Goal: Task Accomplishment & Management: Complete application form

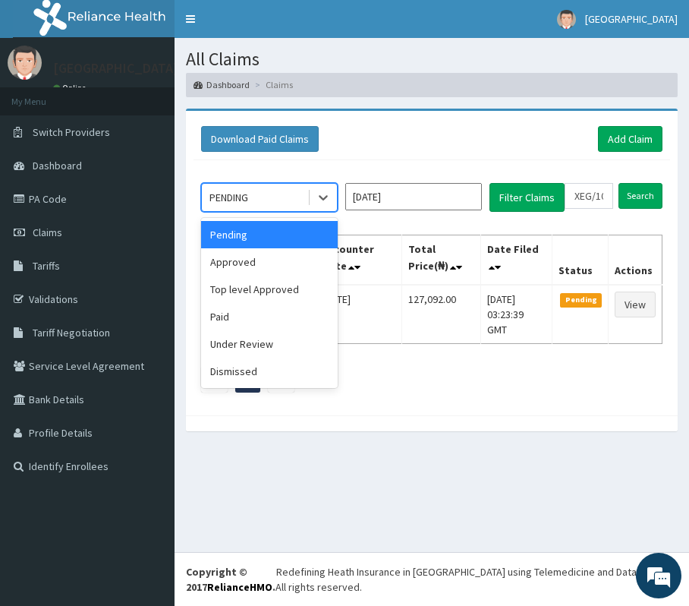
click at [292, 198] on div "PENDING" at bounding box center [254, 197] width 105 height 24
click at [587, 198] on input "XEG/10054/A" at bounding box center [589, 196] width 49 height 26
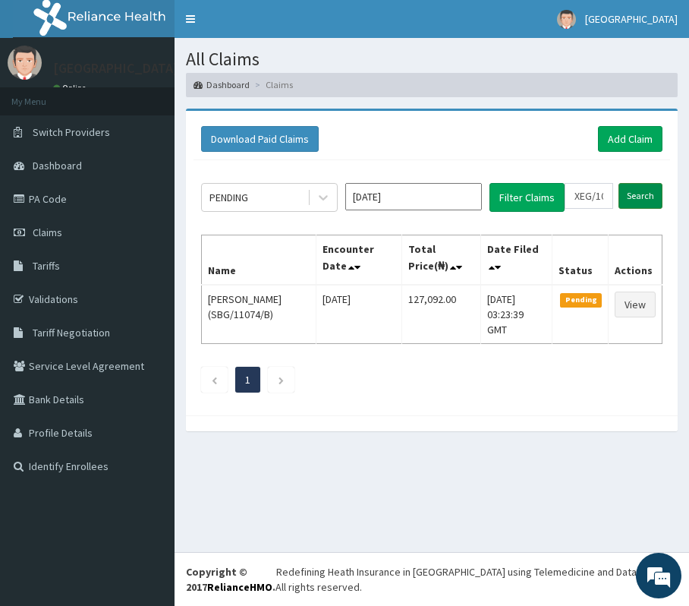
click at [647, 206] on input "Search" at bounding box center [641, 196] width 44 height 26
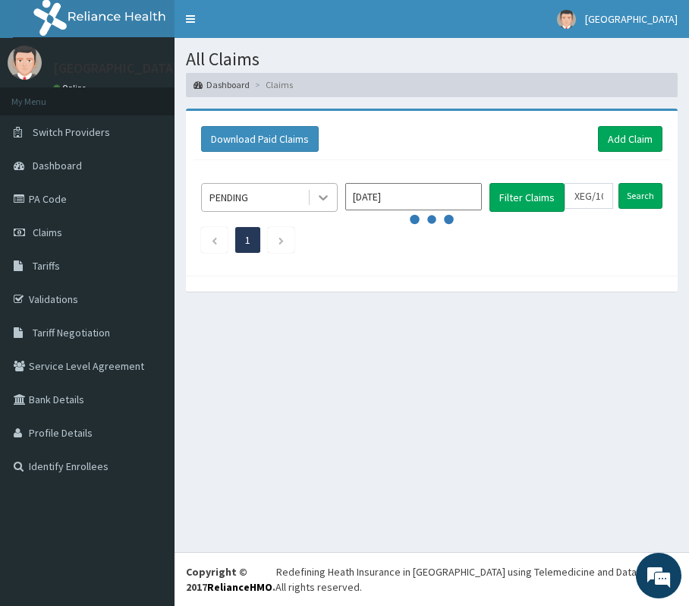
click at [332, 203] on div at bounding box center [323, 197] width 27 height 27
click at [593, 438] on div "All Claims Dashboard Claims Download Paid Claims Add Claim × Note you can only …" at bounding box center [432, 295] width 515 height 514
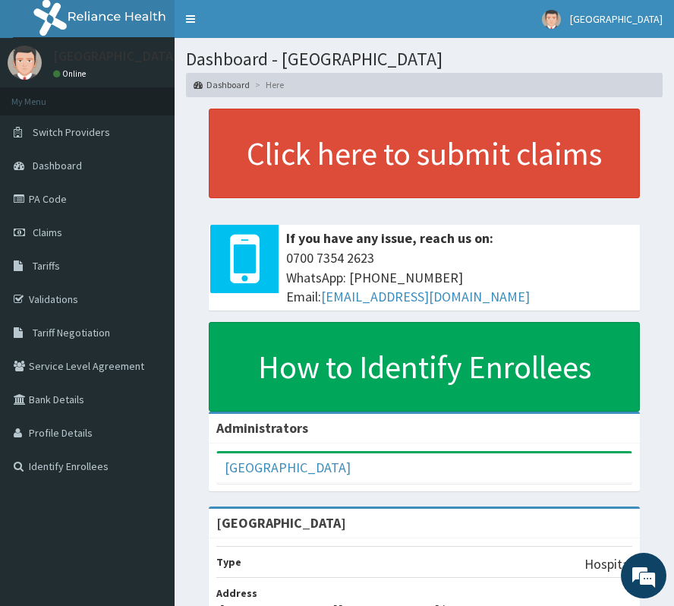
click at [192, 299] on div "Click here to submit claims If you have any issue, reach us on: 0700 7354 2623 …" at bounding box center [424, 261] width 477 height 304
click at [49, 235] on span "Claims" at bounding box center [48, 232] width 30 height 14
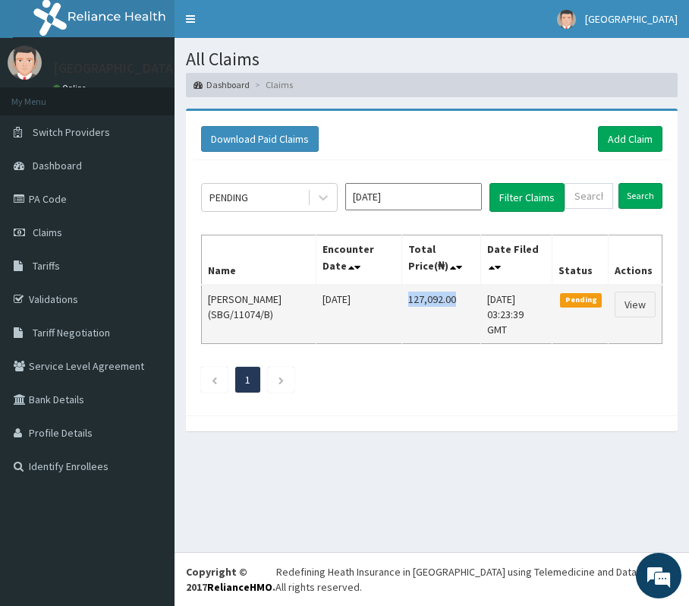
drag, startPoint x: 399, startPoint y: 301, endPoint x: 453, endPoint y: 298, distance: 53.9
click at [453, 298] on td "127,092.00" at bounding box center [441, 314] width 80 height 59
drag, startPoint x: 205, startPoint y: 298, endPoint x: 452, endPoint y: 320, distance: 248.3
click at [452, 320] on tr "Roland Dieyi (SBG/11074/B) Thu Oct 02 2025 127,092.00 Mon, 06 Oct 2025 03:23:39…" at bounding box center [432, 314] width 461 height 59
copy tr "Roland Dieyi (SBG/11074/B) Thu Oct 02 2025 127,092.00"
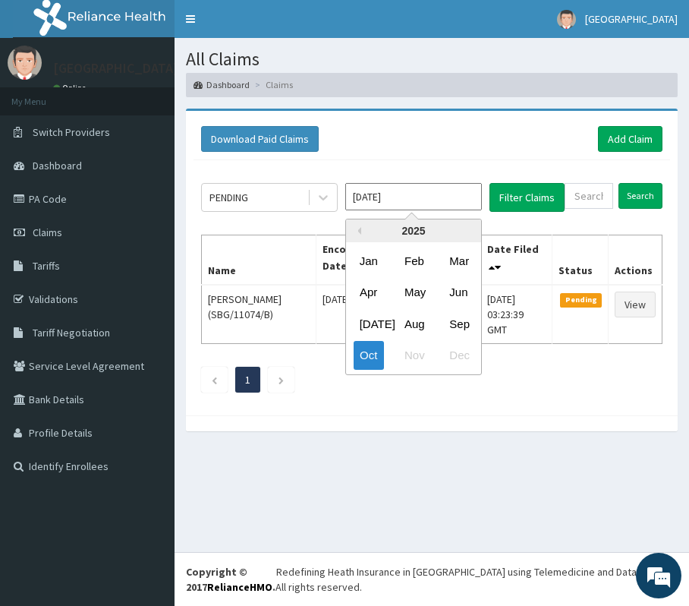
click at [444, 186] on input "Oct 2025" at bounding box center [413, 196] width 137 height 27
click at [458, 322] on div "Sep" at bounding box center [458, 323] width 30 height 28
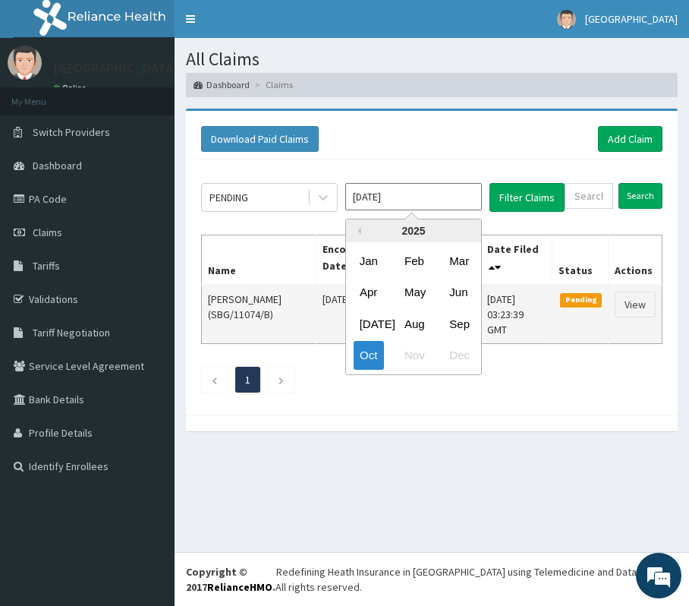
type input "Sep 2025"
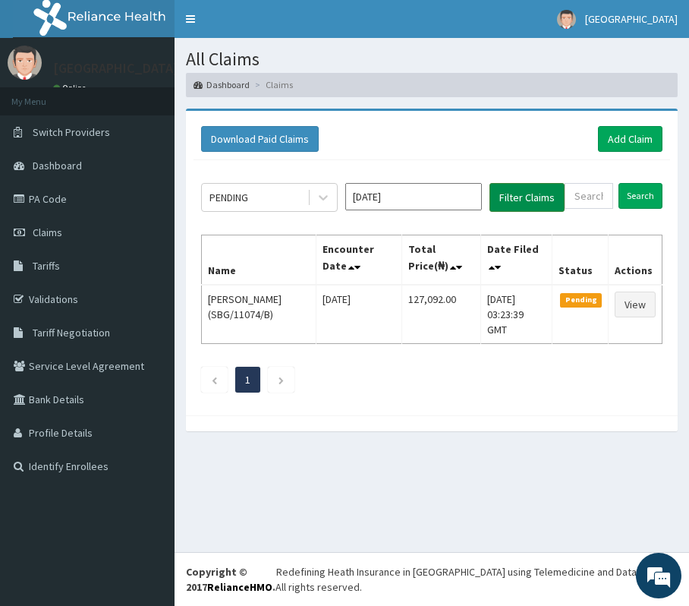
click at [534, 194] on button "Filter Claims" at bounding box center [527, 197] width 75 height 29
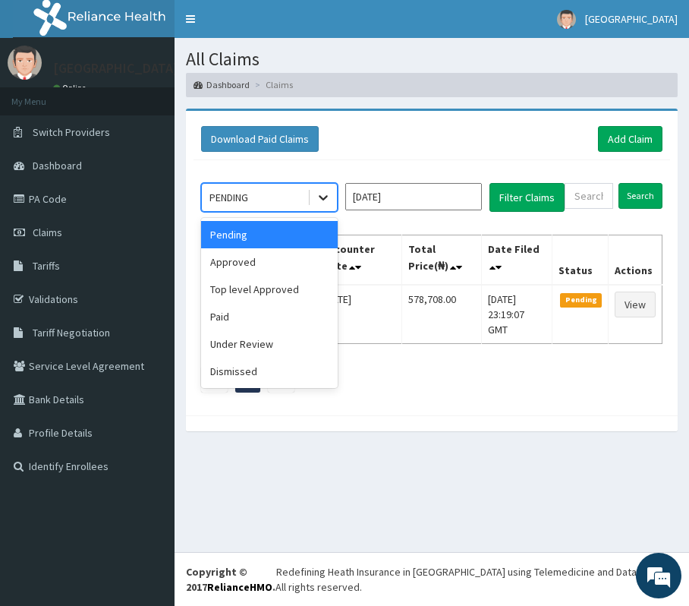
click at [322, 194] on icon at bounding box center [323, 197] width 15 height 15
click at [228, 264] on div "Approved" at bounding box center [269, 261] width 137 height 27
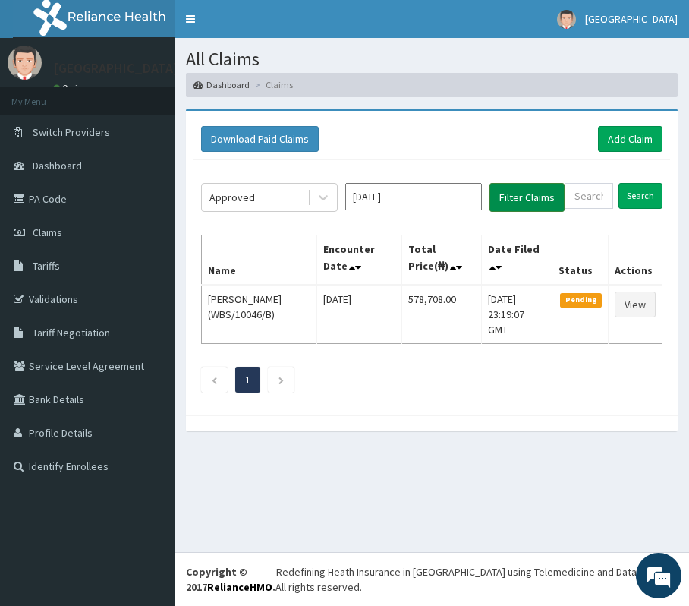
click at [540, 194] on button "Filter Claims" at bounding box center [527, 197] width 75 height 29
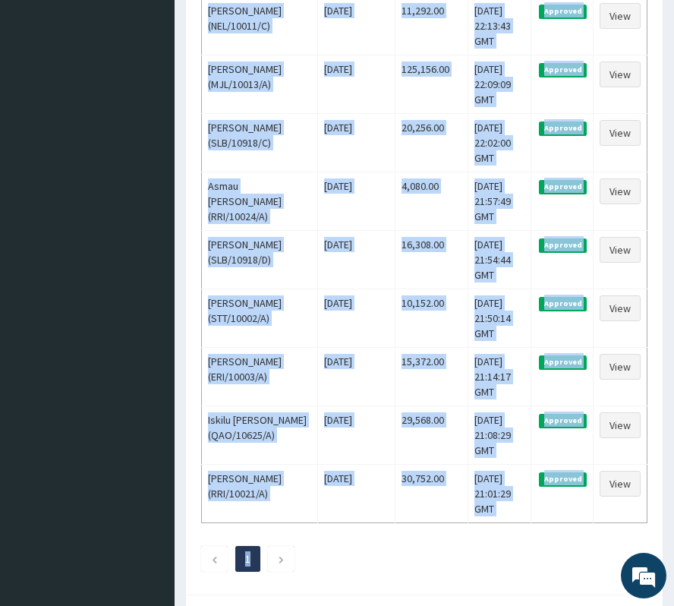
scroll to position [1213, 0]
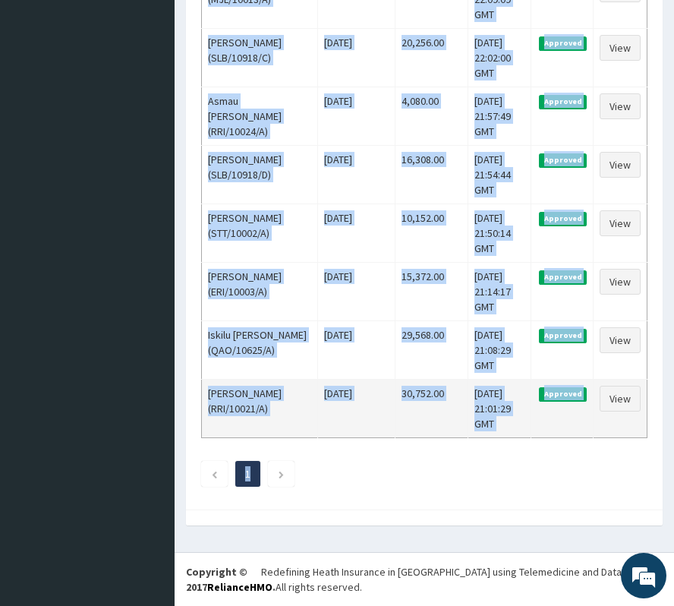
drag, startPoint x: 202, startPoint y: 110, endPoint x: 480, endPoint y: 428, distance: 422.7
copy tbody "Omotoyosi Ogbe (RMN/10073/B) Mon Sep 22 2025 10,292.00 Mon, 13 Oct 2025 02:19:0…"
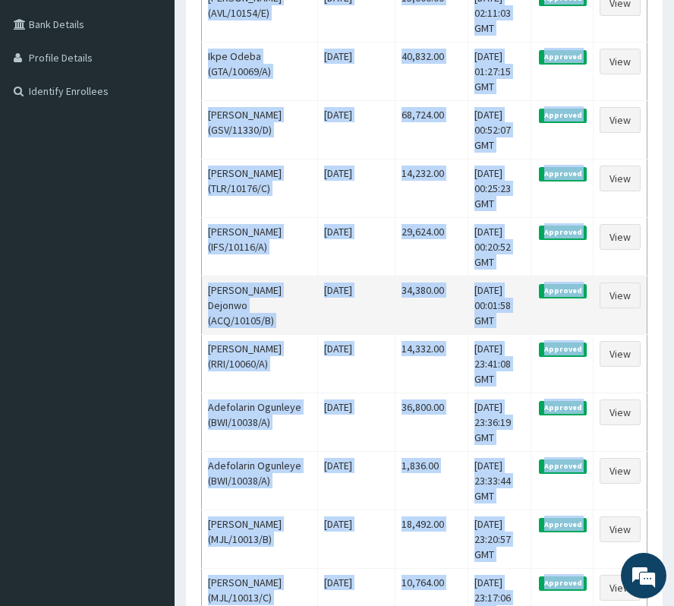
scroll to position [0, 0]
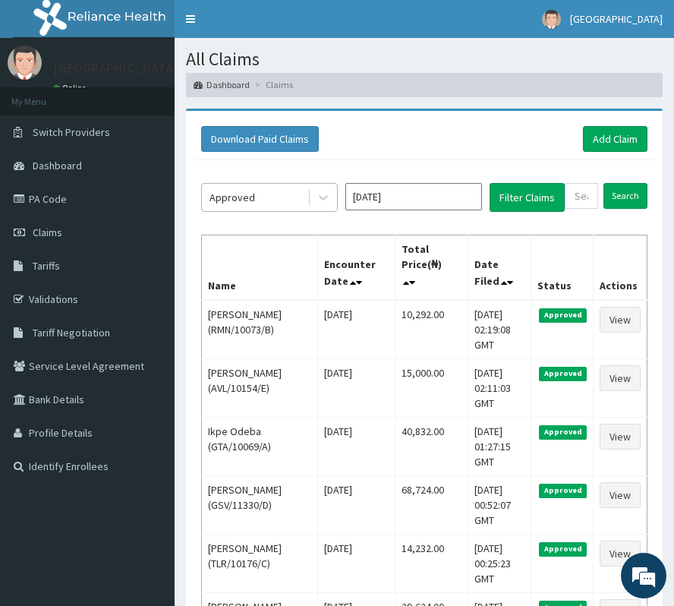
click at [268, 197] on div "Approved" at bounding box center [254, 197] width 105 height 24
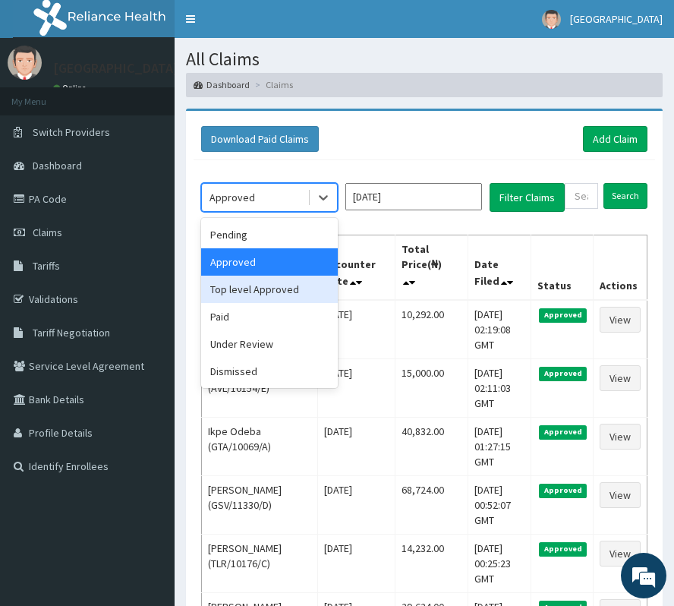
click at [250, 287] on div "Top level Approved" at bounding box center [269, 289] width 137 height 27
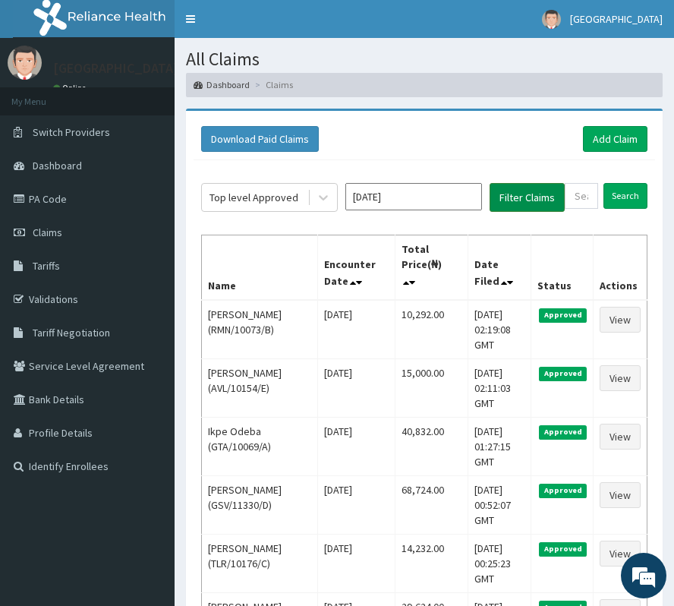
click at [519, 193] on button "Filter Claims" at bounding box center [527, 197] width 75 height 29
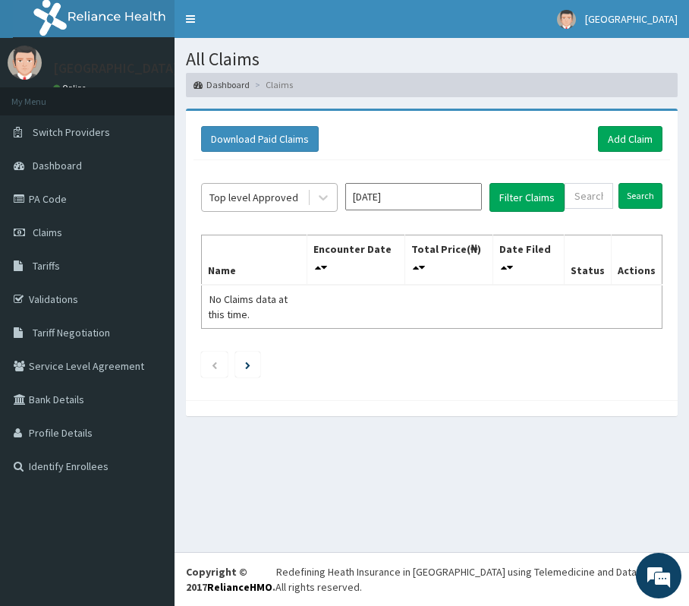
click at [264, 195] on div "Top level Approved" at bounding box center [253, 197] width 89 height 15
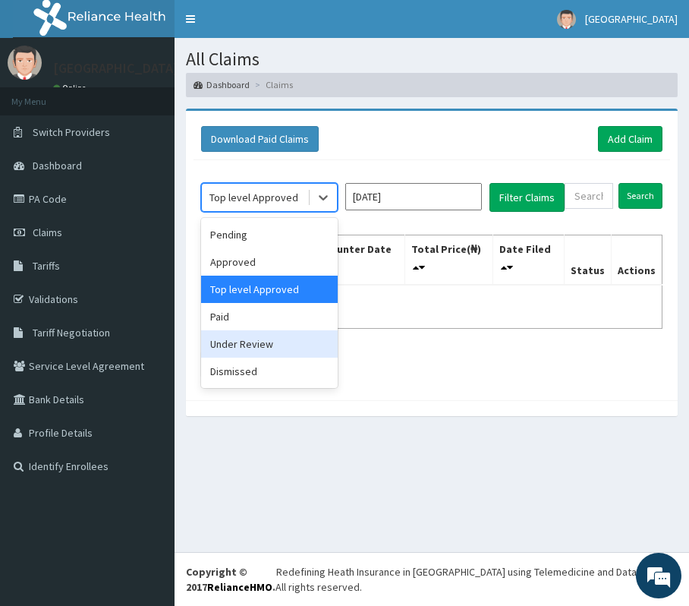
click at [228, 350] on div "Under Review" at bounding box center [269, 343] width 137 height 27
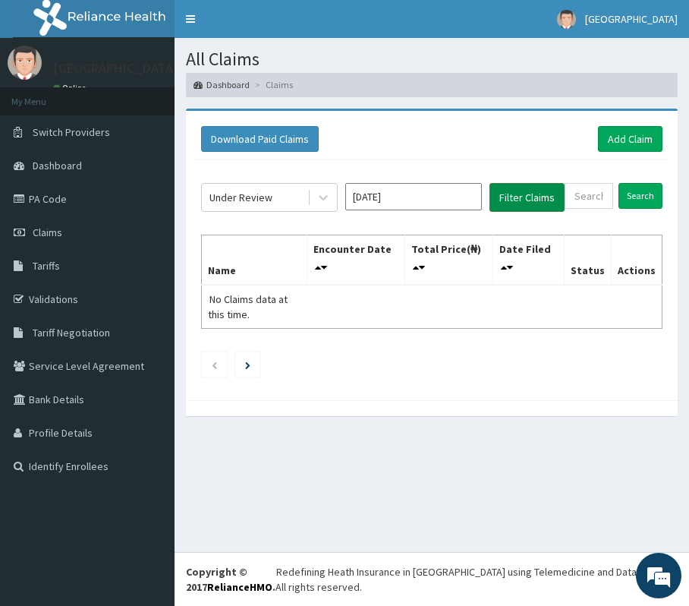
click at [550, 196] on button "Filter Claims" at bounding box center [527, 197] width 75 height 29
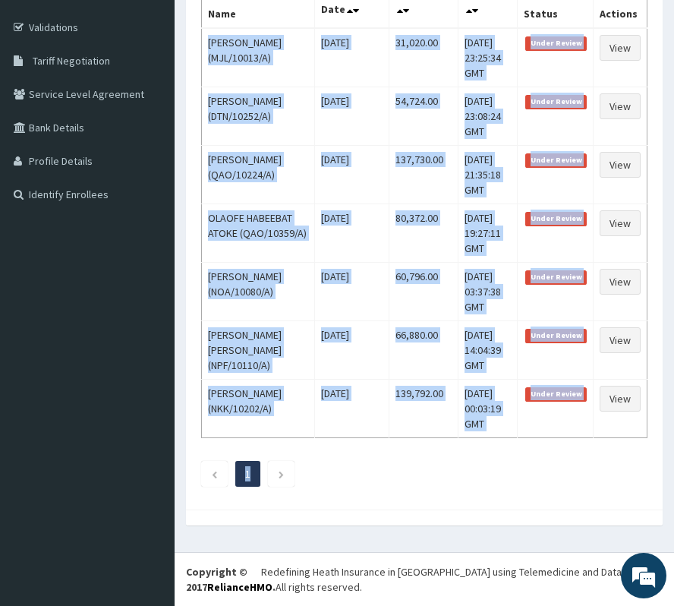
scroll to position [347, 0]
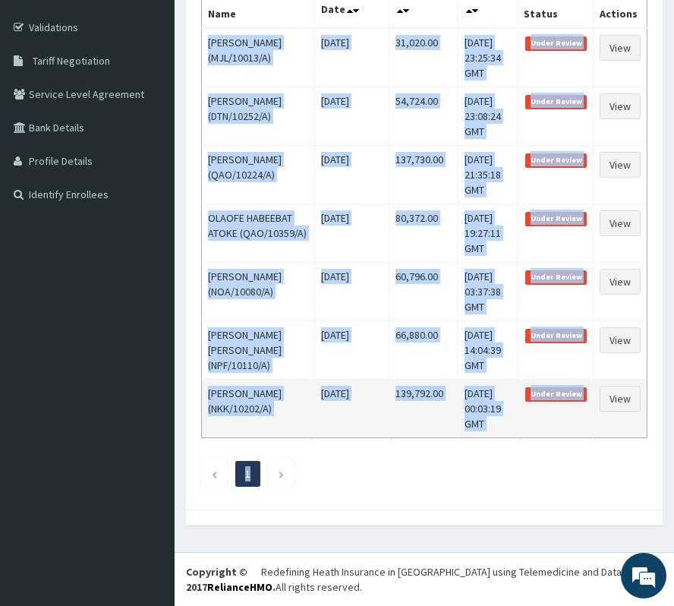
drag, startPoint x: 205, startPoint y: 313, endPoint x: 507, endPoint y: 455, distance: 333.7
click at [507, 438] on tbody "FATUNBI SAMUEL (MJL/10013/A) Thu Sep 18 2025 31,020.00 Sun, 12 Oct 2025 23:25:3…" at bounding box center [425, 233] width 446 height 410
copy tbody "FATUNBI SAMUEL (MJL/10013/A) Thu Sep 18 2025 31,020.00 Sun, 12 Oct 2025 23:25:3…"
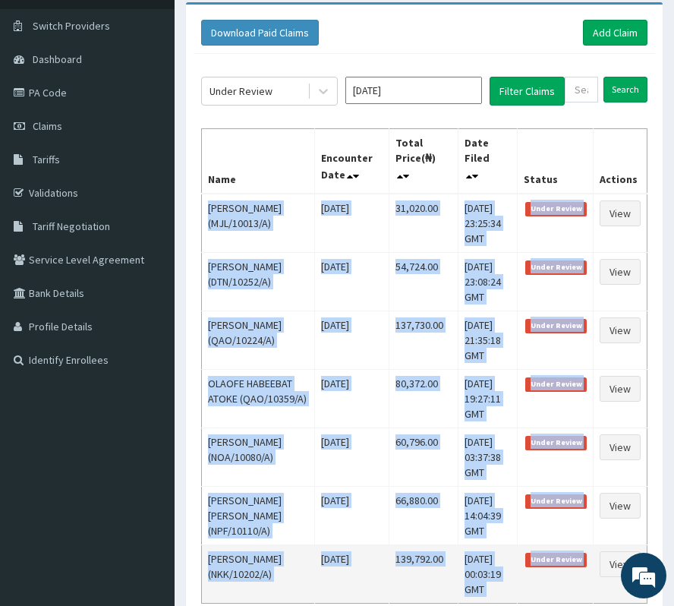
scroll to position [43, 0]
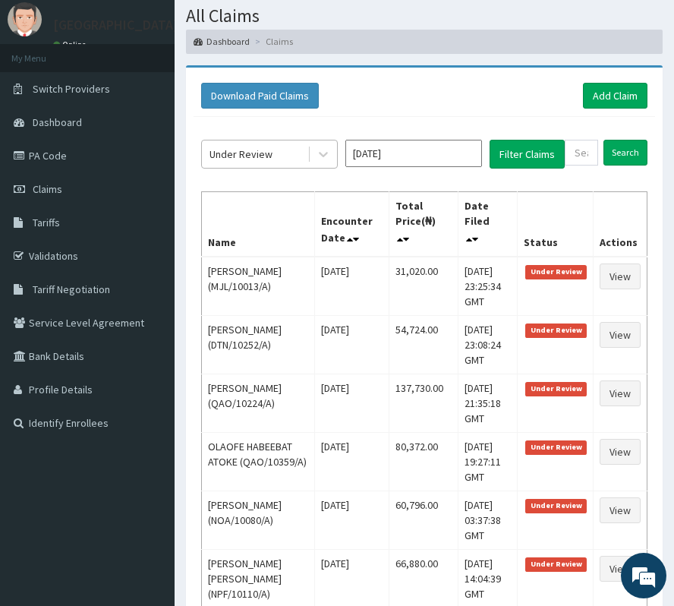
click at [250, 156] on div "Under Review" at bounding box center [240, 153] width 63 height 15
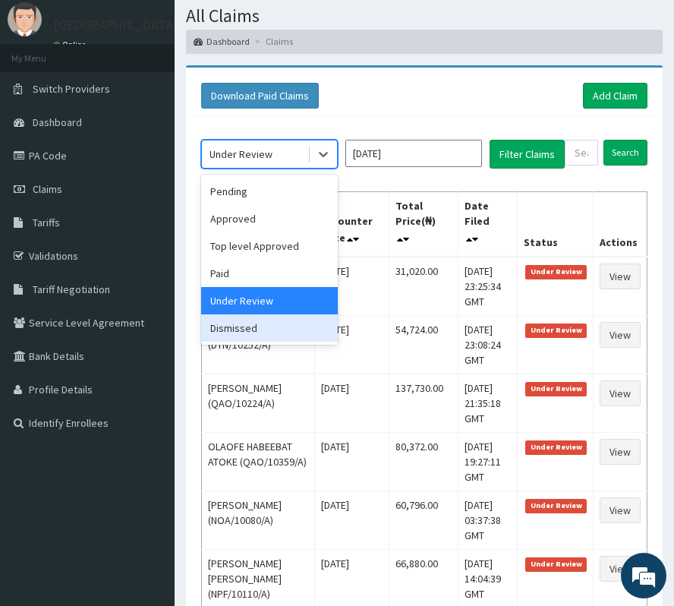
click at [253, 332] on div "Dismissed" at bounding box center [269, 327] width 137 height 27
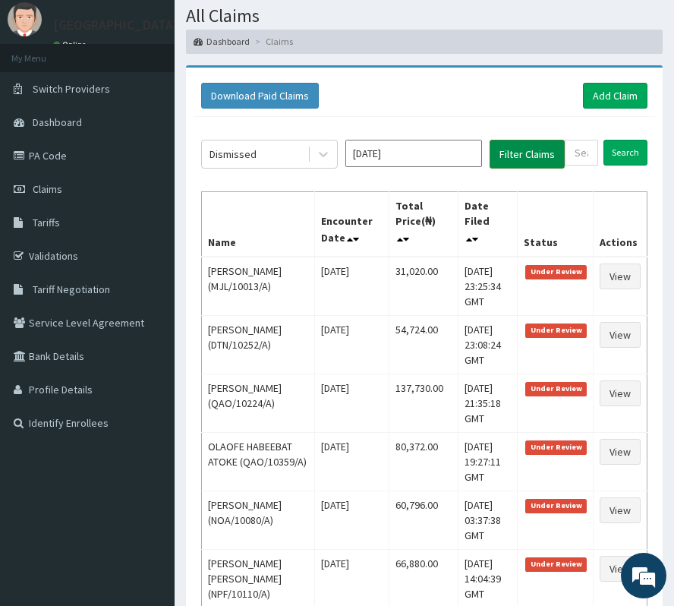
click at [554, 156] on button "Filter Claims" at bounding box center [527, 154] width 75 height 29
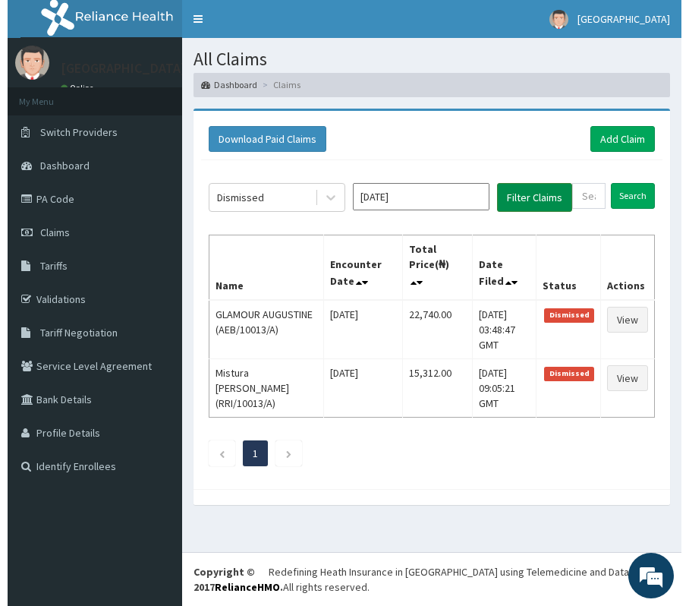
scroll to position [0, 0]
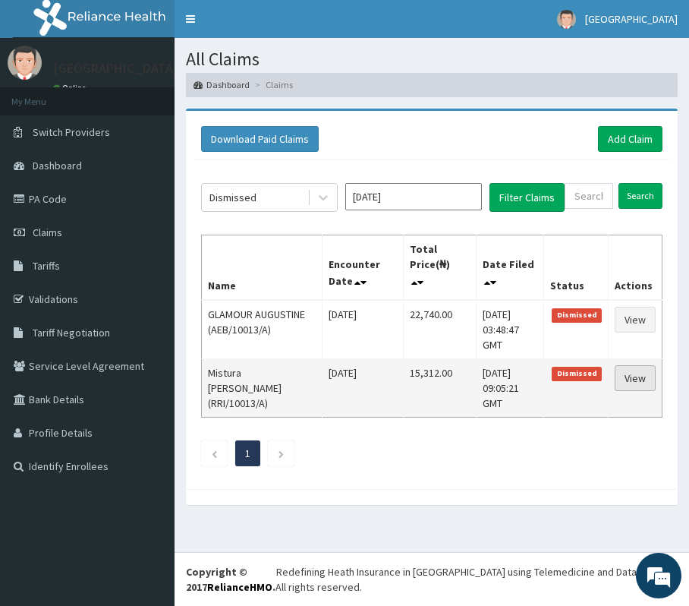
click at [627, 377] on link "View" at bounding box center [635, 378] width 41 height 26
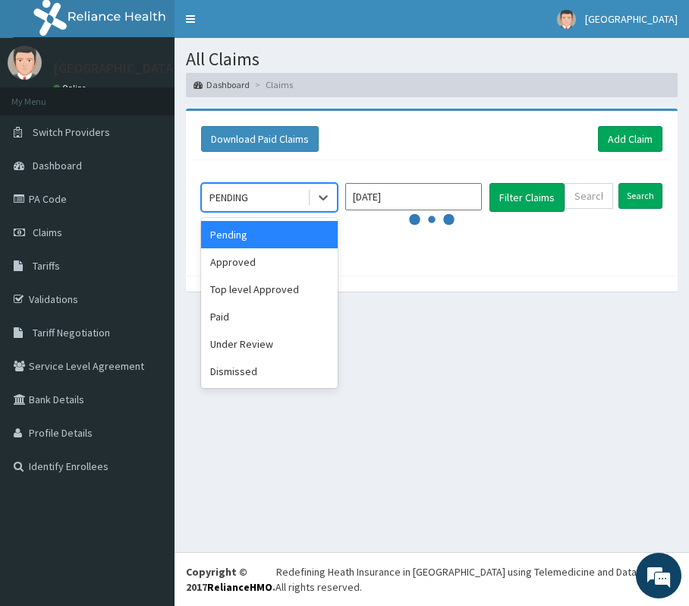
click at [267, 195] on div "PENDING" at bounding box center [254, 197] width 105 height 24
click at [226, 376] on div "Dismissed" at bounding box center [269, 370] width 137 height 27
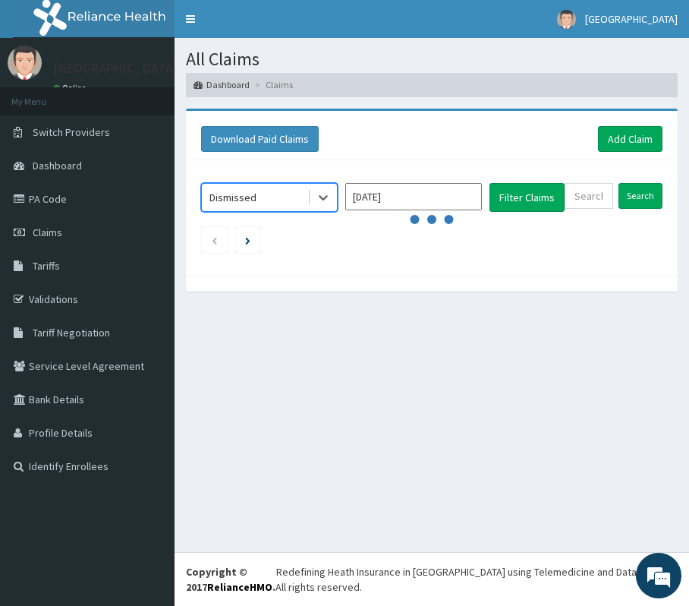
click at [428, 202] on input "[DATE]" at bounding box center [413, 196] width 137 height 27
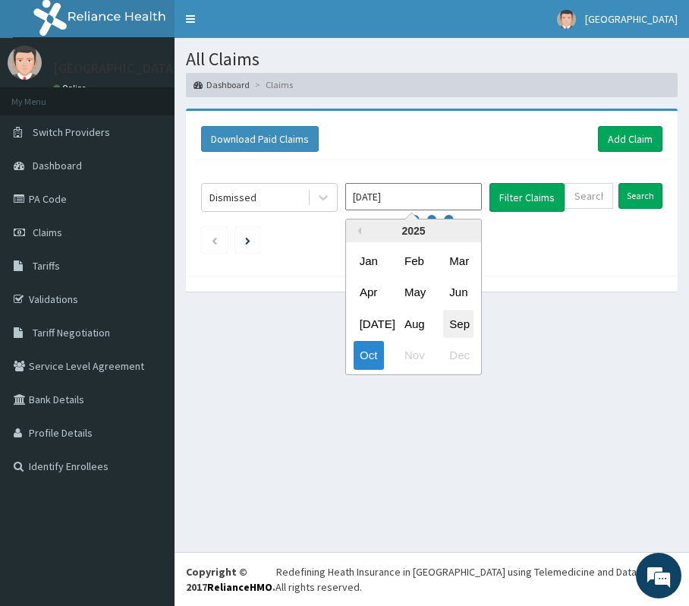
click at [456, 323] on div "Sep" at bounding box center [458, 323] width 30 height 28
type input "[DATE]"
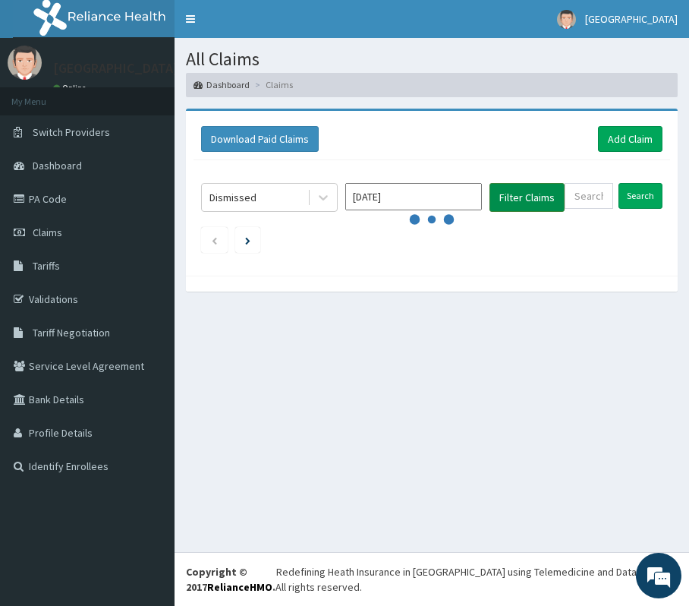
click at [521, 184] on button "Filter Claims" at bounding box center [527, 197] width 75 height 29
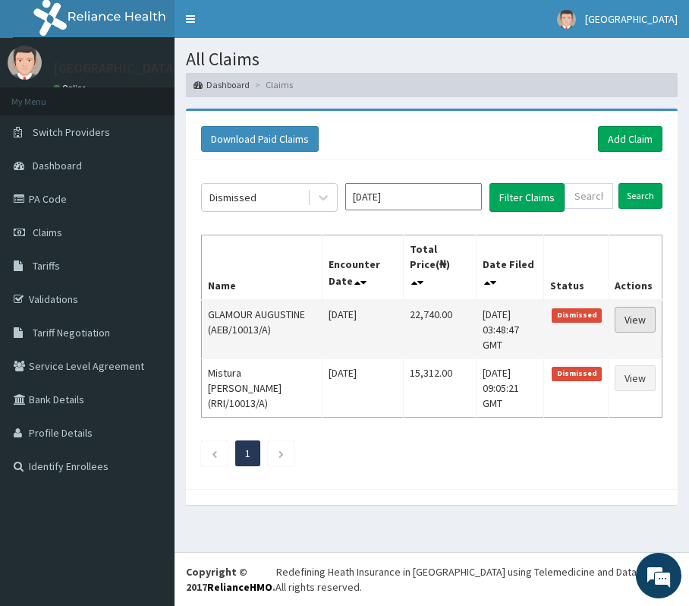
click at [647, 323] on link "View" at bounding box center [635, 320] width 41 height 26
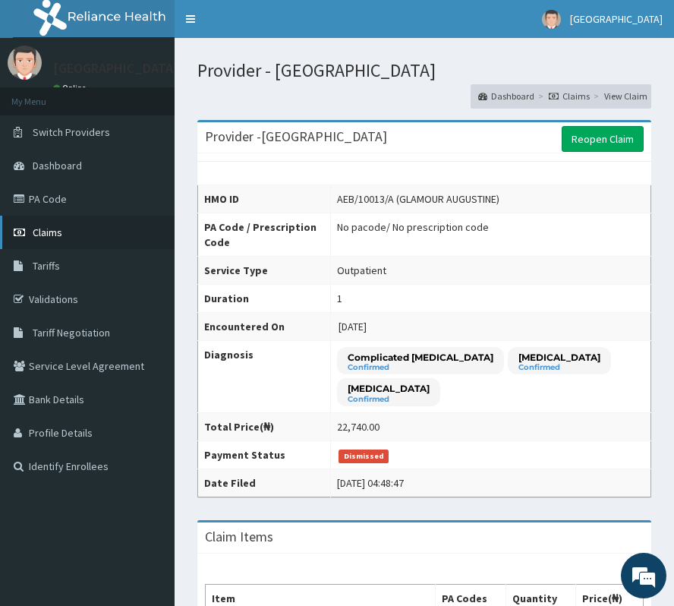
click at [64, 235] on link "Claims" at bounding box center [87, 232] width 175 height 33
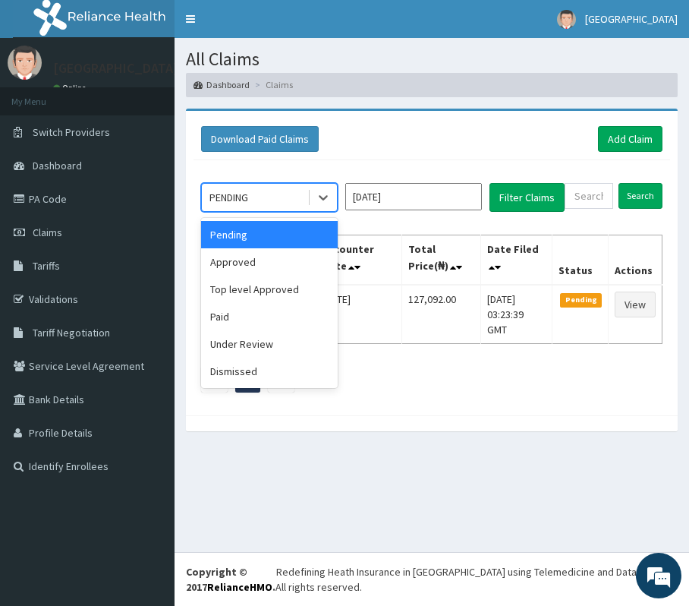
click at [307, 207] on div at bounding box center [322, 197] width 30 height 27
click at [240, 322] on div "Paid" at bounding box center [269, 316] width 137 height 27
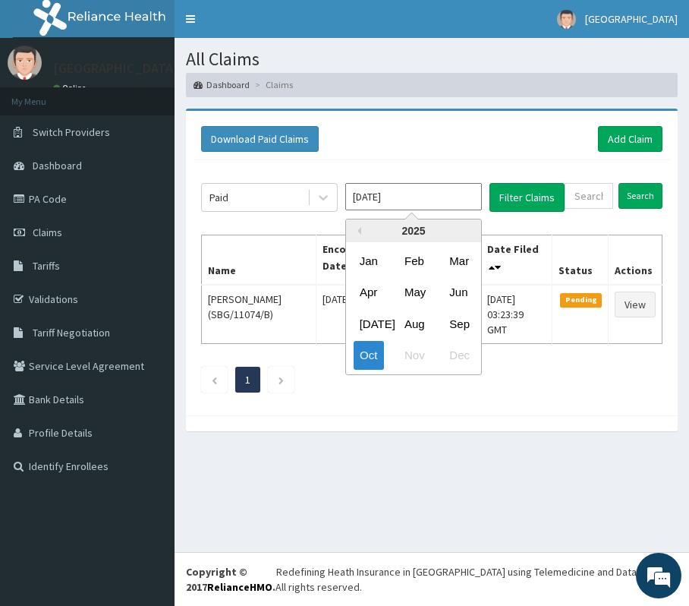
click at [437, 207] on input "[DATE]" at bounding box center [413, 196] width 137 height 27
click at [450, 320] on div "Sep" at bounding box center [458, 323] width 30 height 28
type input "Sep 2025"
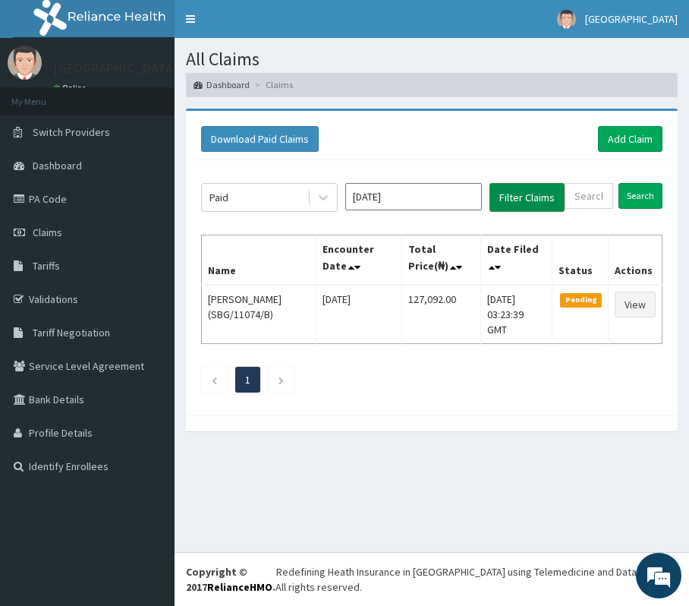
click at [521, 202] on button "Filter Claims" at bounding box center [527, 197] width 75 height 29
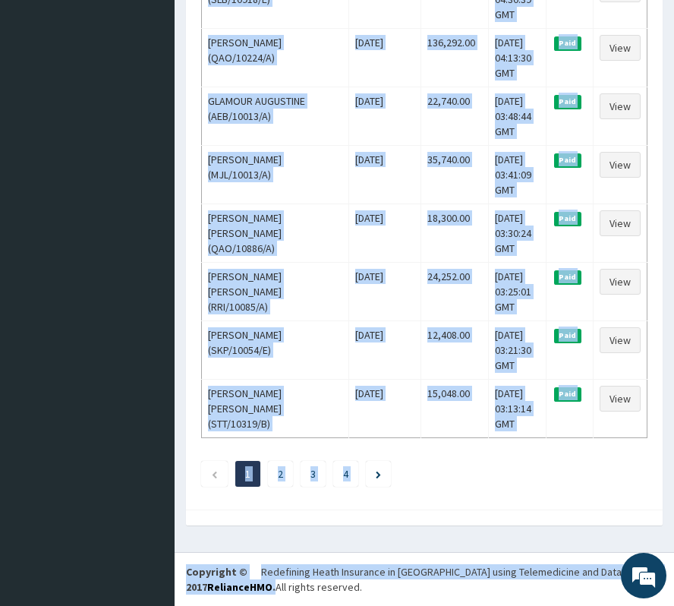
scroll to position [2798, 0]
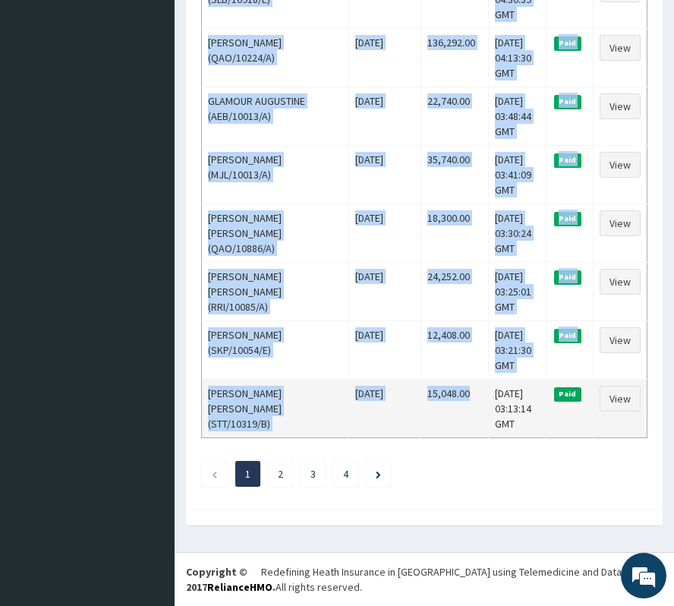
drag, startPoint x: 205, startPoint y: 310, endPoint x: 456, endPoint y: 393, distance: 264.5
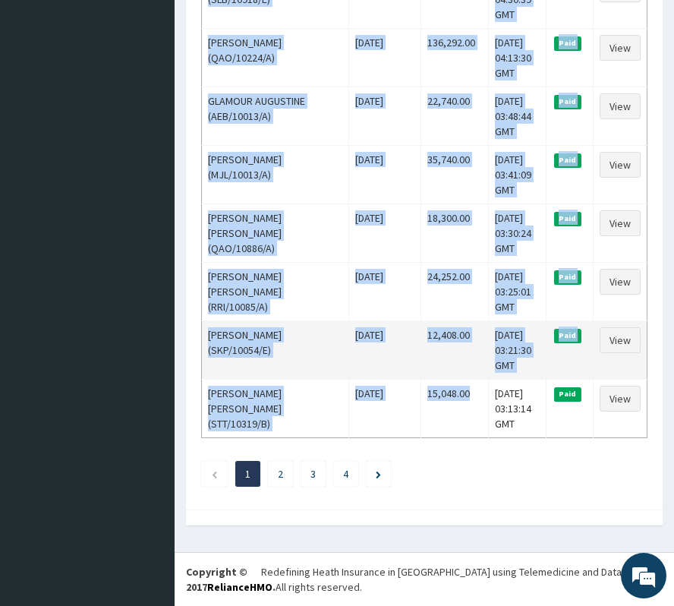
copy tbody "CHISOM EWUCHIE (FCL/10222/A) Thu Sep 18 2025 3,000.00 Sat, 11 Oct 2025 16:30:17…"
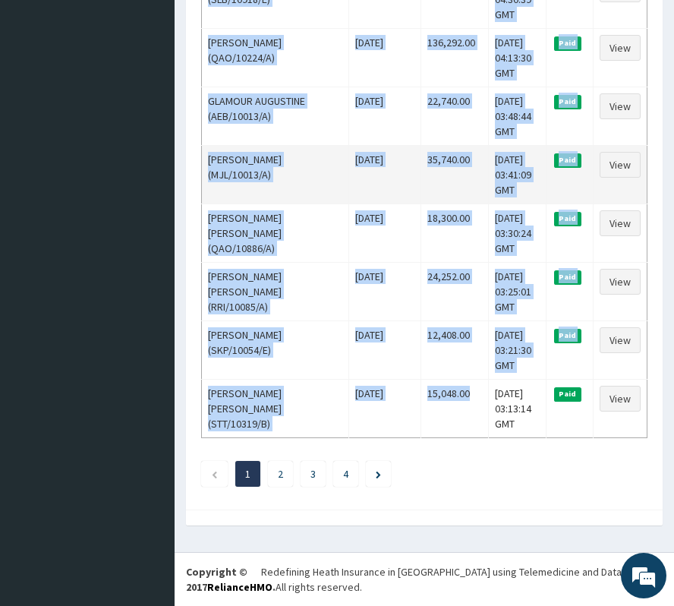
copy tbody "CHISOM EWUCHIE (FCL/10222/A) Thu Sep 18 2025 3,000.00 Sat, 11 Oct 2025 16:30:17…"
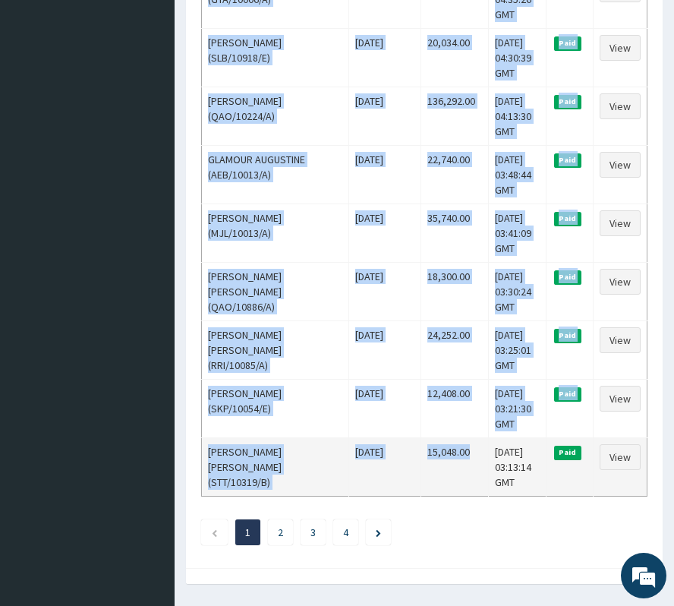
scroll to position [2697, 0]
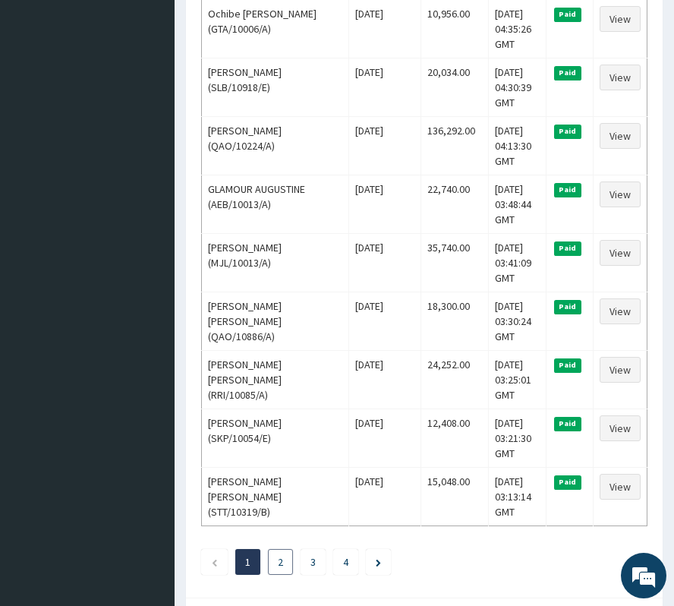
click at [285, 575] on li "2" at bounding box center [280, 562] width 25 height 26
click at [283, 568] on link "2" at bounding box center [280, 562] width 5 height 14
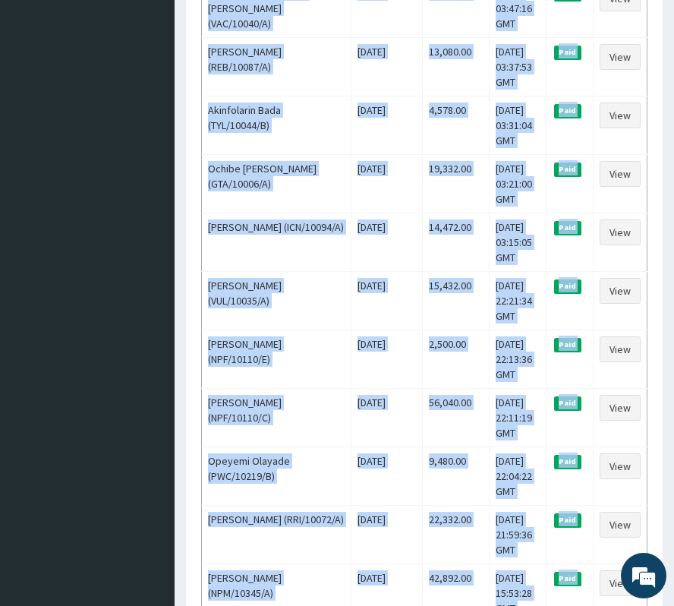
scroll to position [2646, 0]
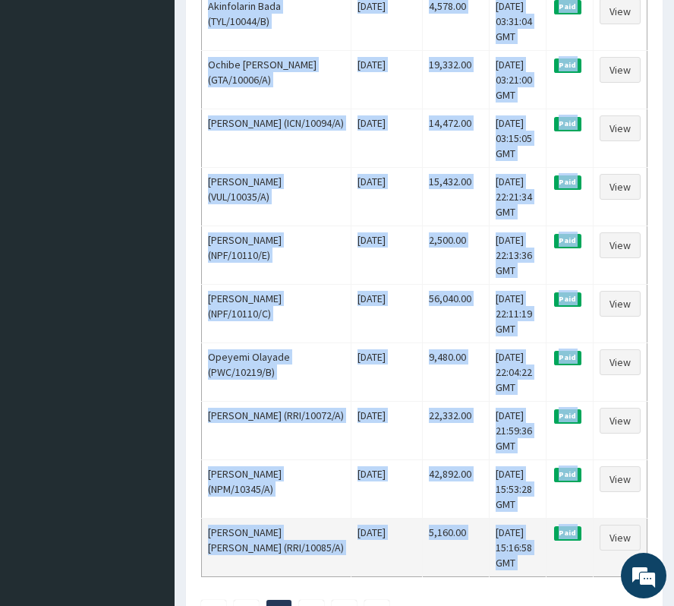
drag, startPoint x: 206, startPoint y: 316, endPoint x: 536, endPoint y: 419, distance: 345.0
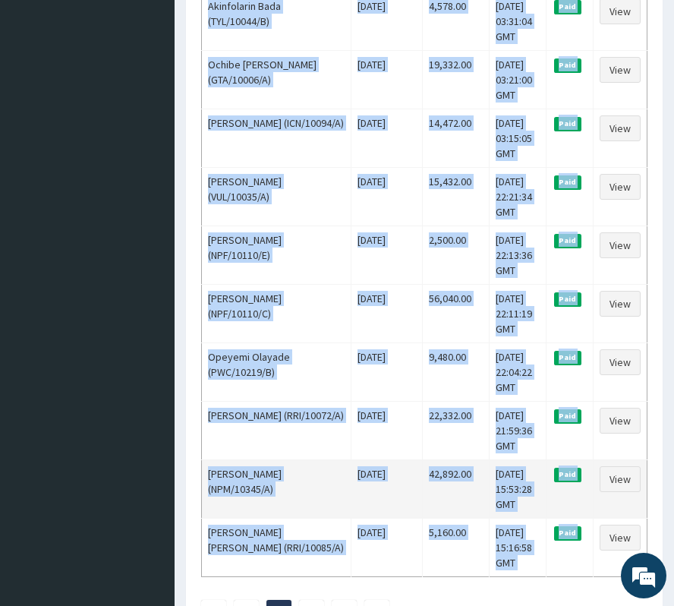
copy tbody "Halimmat Ayodele Olakitan (RRI/10070/A) Fri Sep 26 2025 14,424.00 Sun, 05 Oct 2…"
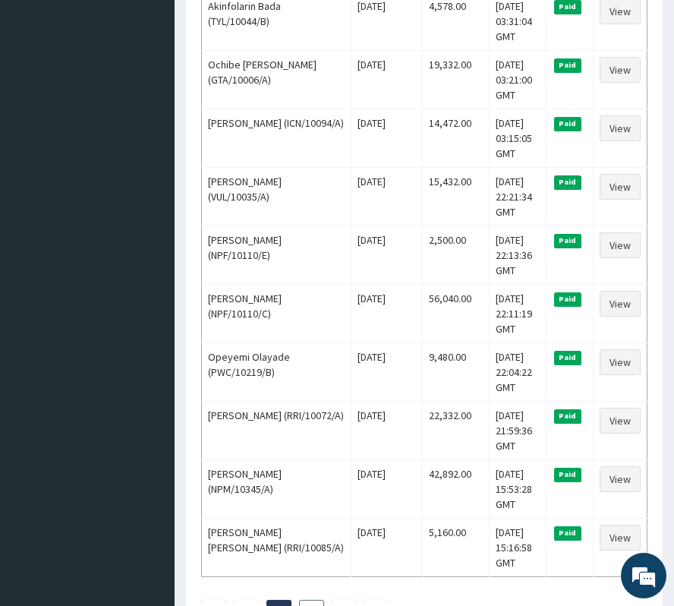
click at [314, 605] on link "3" at bounding box center [311, 613] width 5 height 14
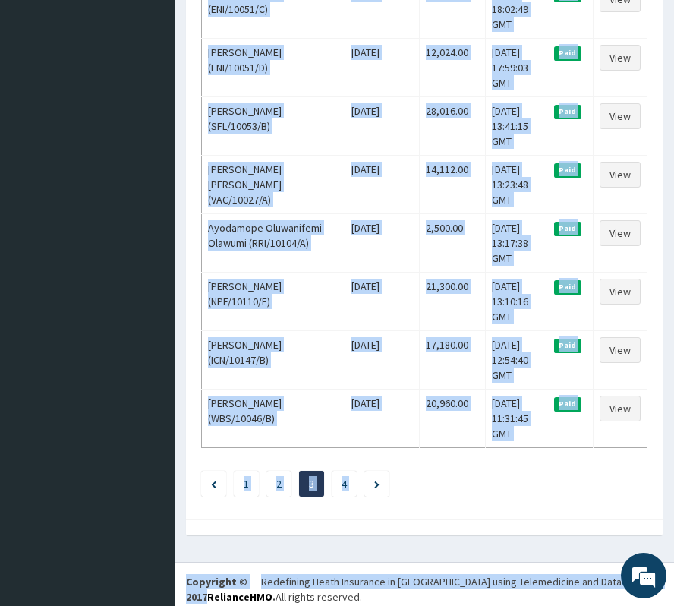
scroll to position [2798, 0]
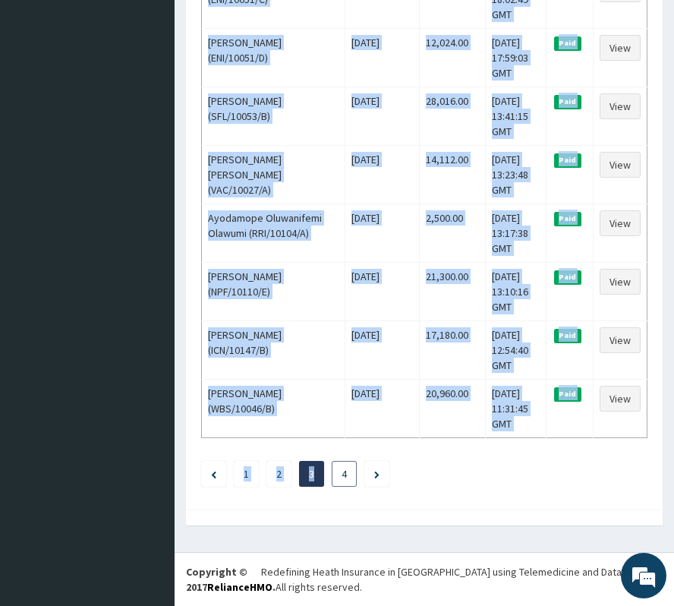
drag, startPoint x: 204, startPoint y: 307, endPoint x: 332, endPoint y: 465, distance: 203.4
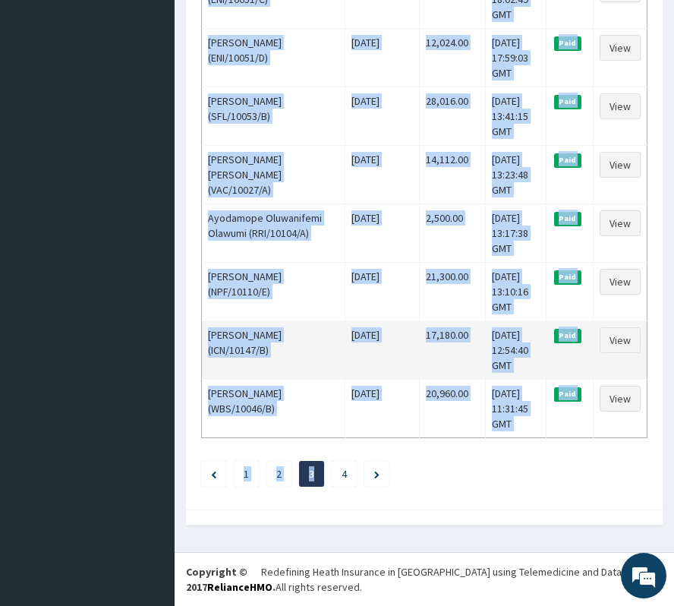
copy div "Babatunde Olugbegba Akerele (SRH/10045/A) Wed Sep 10 2025 3,664.00 Wed, 17 Sep …"
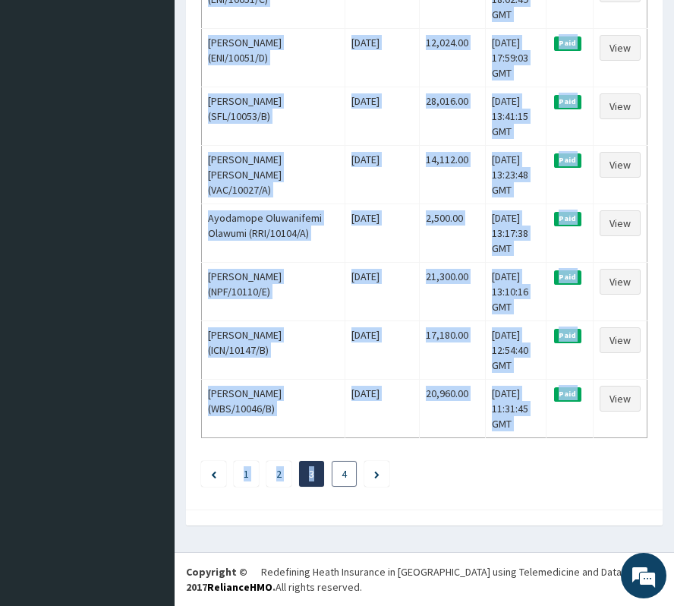
click at [344, 471] on link "4" at bounding box center [344, 474] width 5 height 14
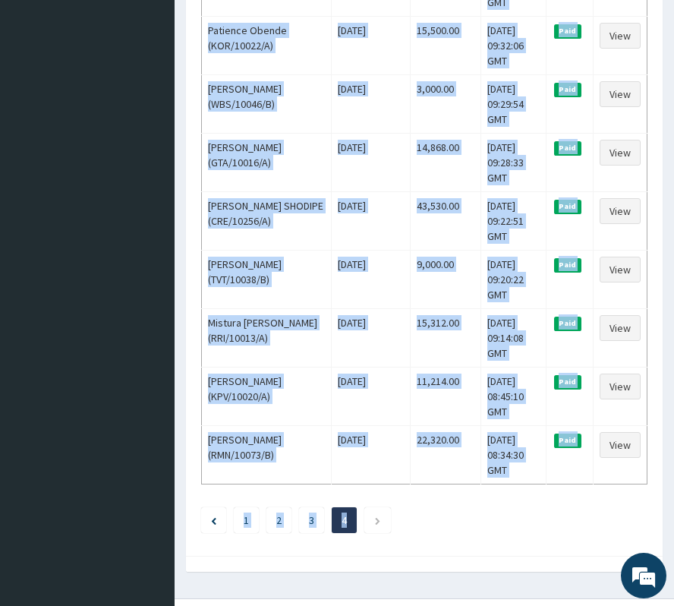
scroll to position [1213, 0]
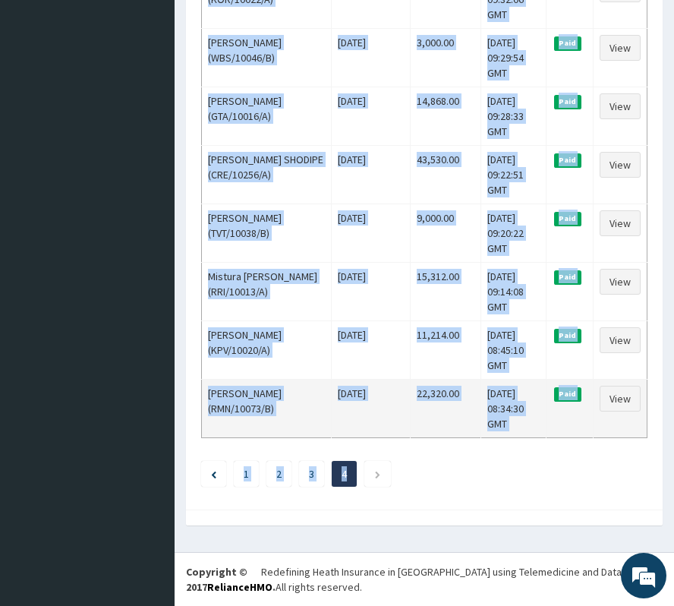
drag, startPoint x: 207, startPoint y: 313, endPoint x: 528, endPoint y: 416, distance: 337.2
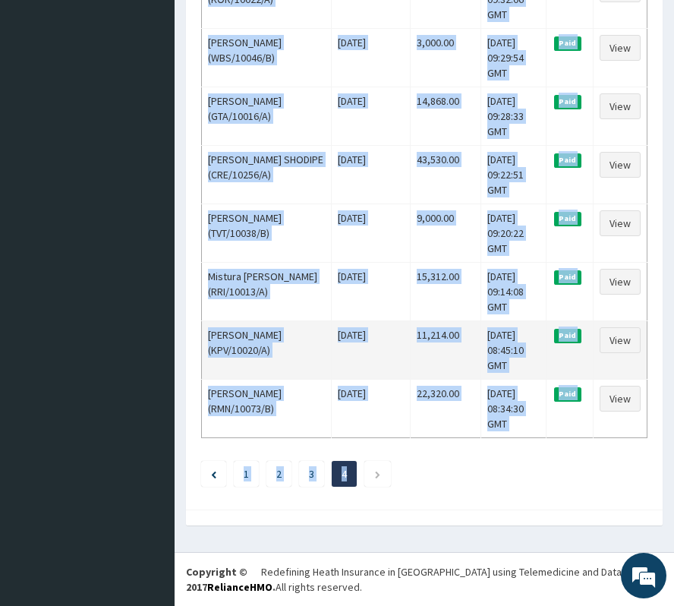
copy tbody "Asmau Morenikeji Atobatele (RRI/10024/A) Thu Sep 04 2025 21,512.00 Fri, 05 Sep …"
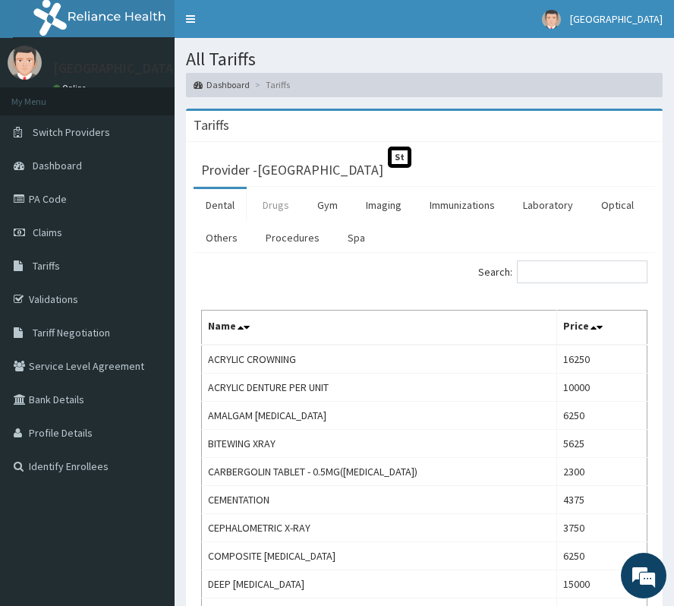
click at [268, 208] on link "Drugs" at bounding box center [275, 205] width 51 height 32
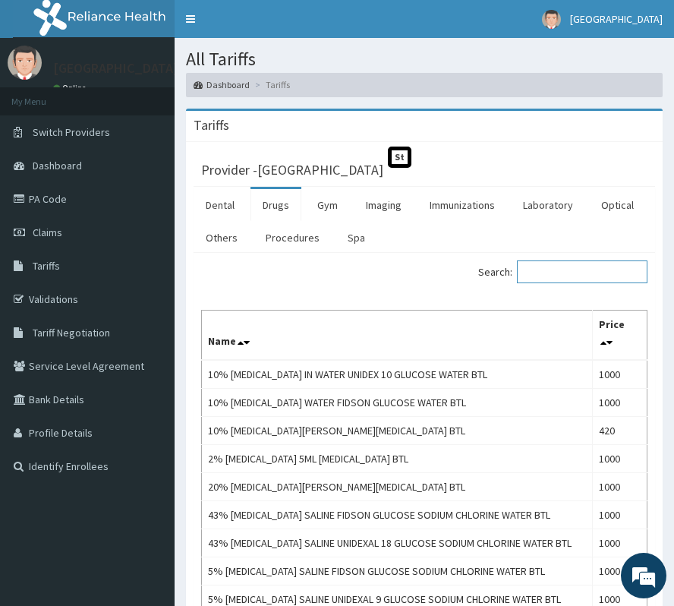
click at [556, 273] on input "Search:" at bounding box center [582, 271] width 131 height 23
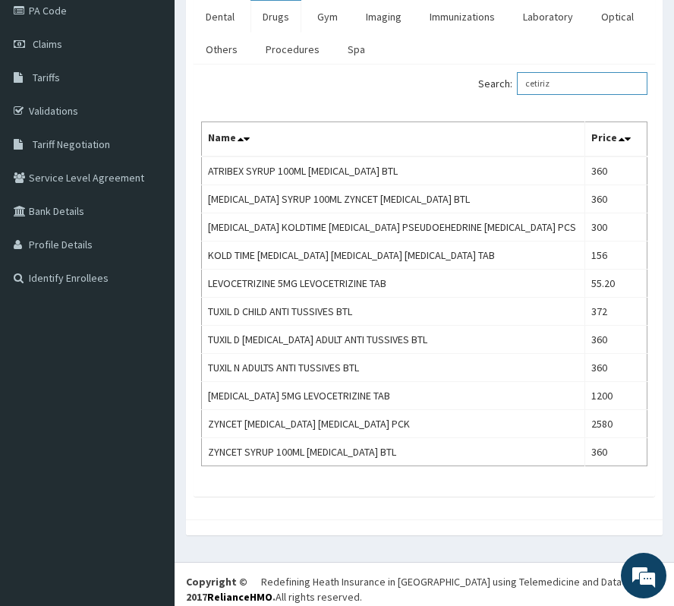
scroll to position [201, 0]
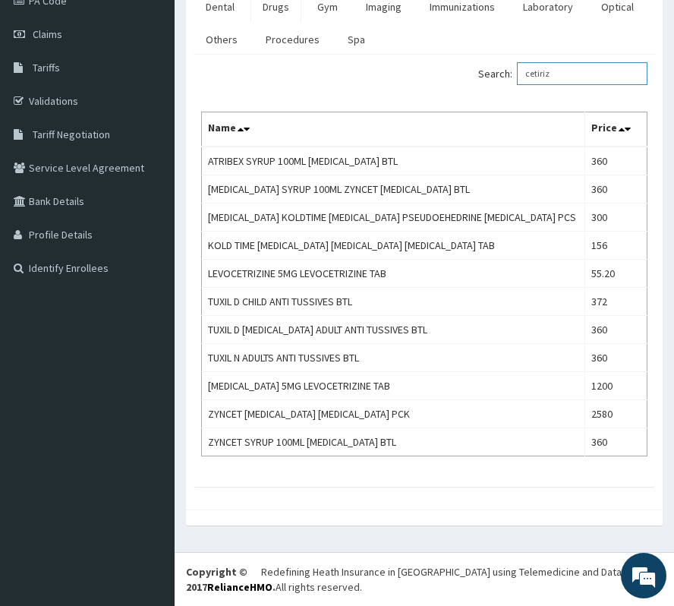
click at [543, 62] on input "cetiriz" at bounding box center [582, 73] width 131 height 23
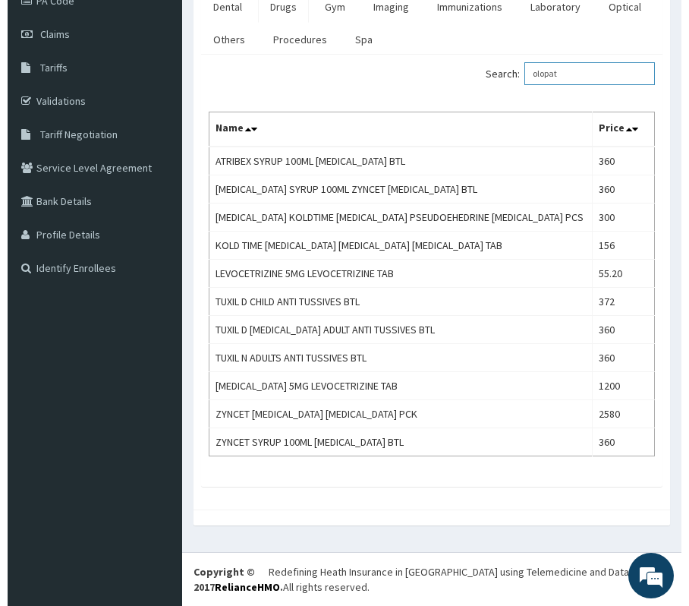
scroll to position [0, 0]
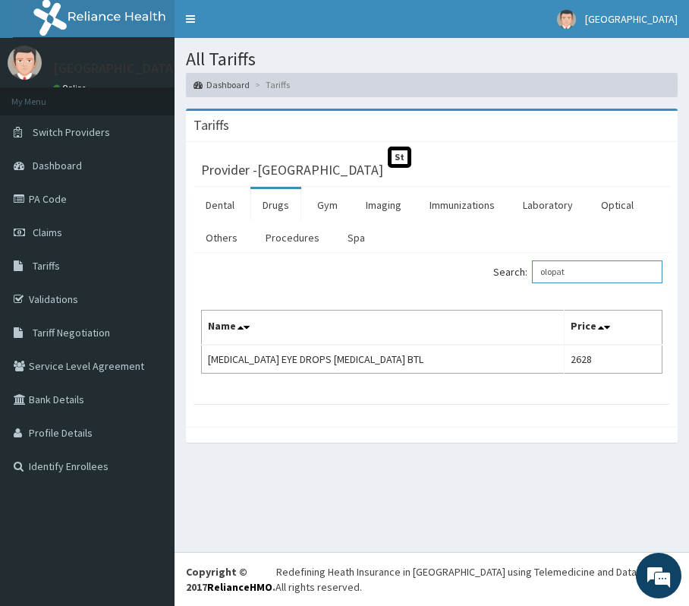
drag, startPoint x: 594, startPoint y: 283, endPoint x: 529, endPoint y: 293, distance: 65.3
click at [529, 293] on div "Search: olopat Name Price OLOPATADINE EYE DROPS OLOPATADINE BTL 2628" at bounding box center [431, 316] width 461 height 113
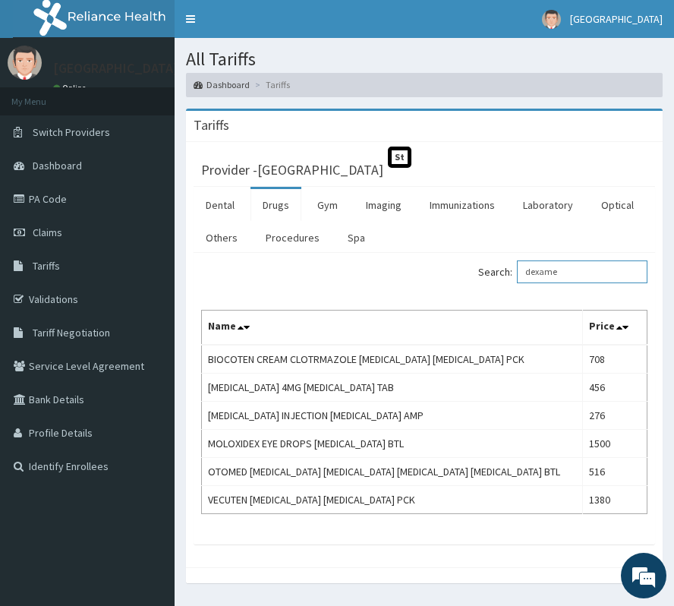
drag, startPoint x: 586, startPoint y: 282, endPoint x: 511, endPoint y: 282, distance: 75.1
click at [511, 282] on label "Search: dexame" at bounding box center [562, 271] width 169 height 23
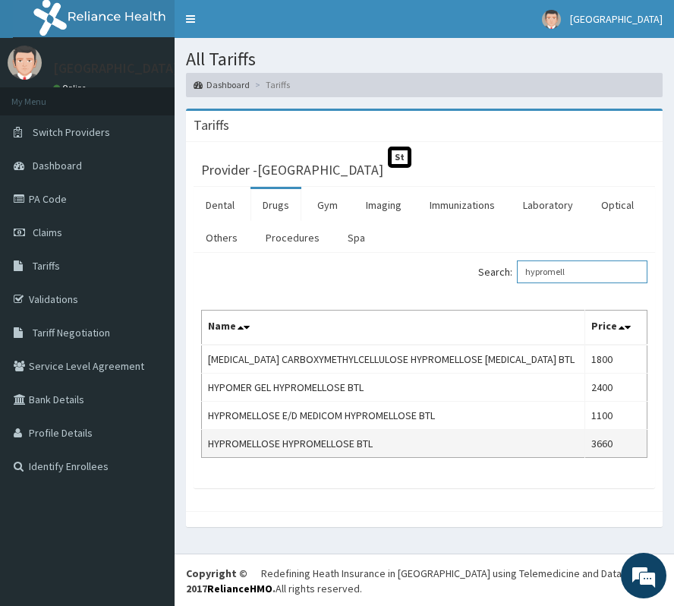
type input "hypromell"
click at [295, 457] on td "HYPROMELLOSE HYPROMELLOSE BTL" at bounding box center [393, 443] width 383 height 28
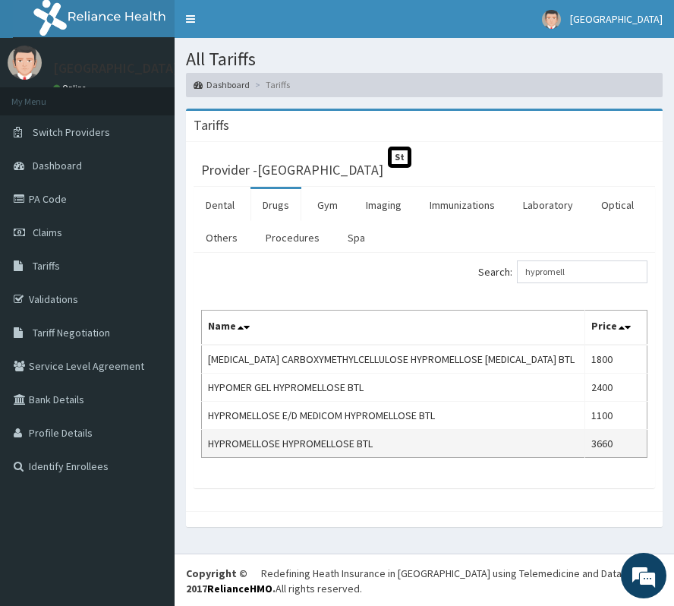
click at [295, 457] on td "HYPROMELLOSE HYPROMELLOSE BTL" at bounding box center [393, 443] width 383 height 28
copy td "HYPROMELLOSE HYPROMELLOSE BTL"
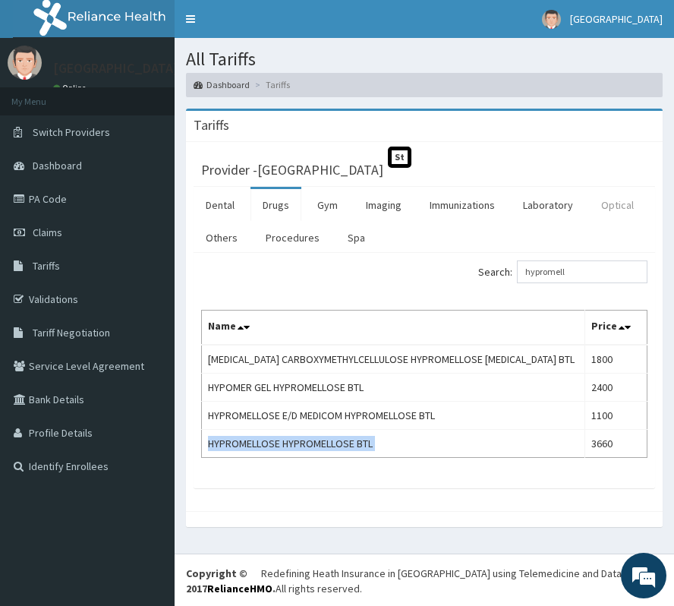
click at [628, 206] on link "Optical" at bounding box center [617, 205] width 57 height 32
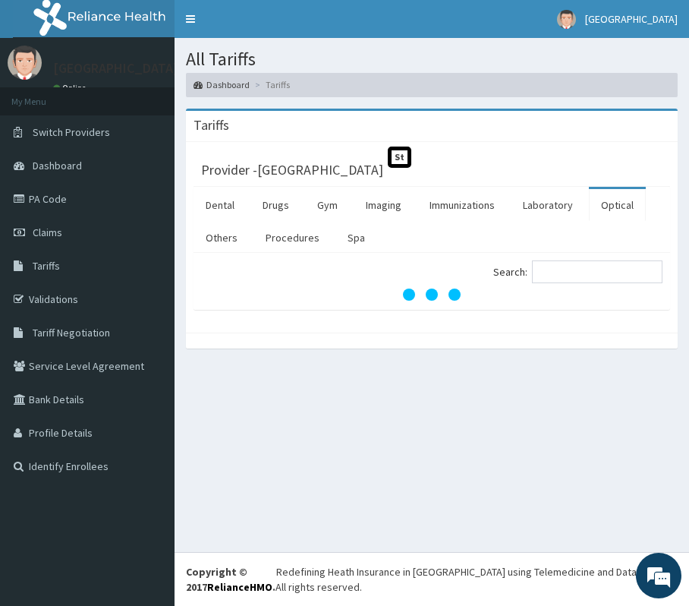
click at [589, 289] on div at bounding box center [431, 294] width 461 height 15
click at [587, 277] on input "Search:" at bounding box center [597, 271] width 131 height 23
type input "hyprome"
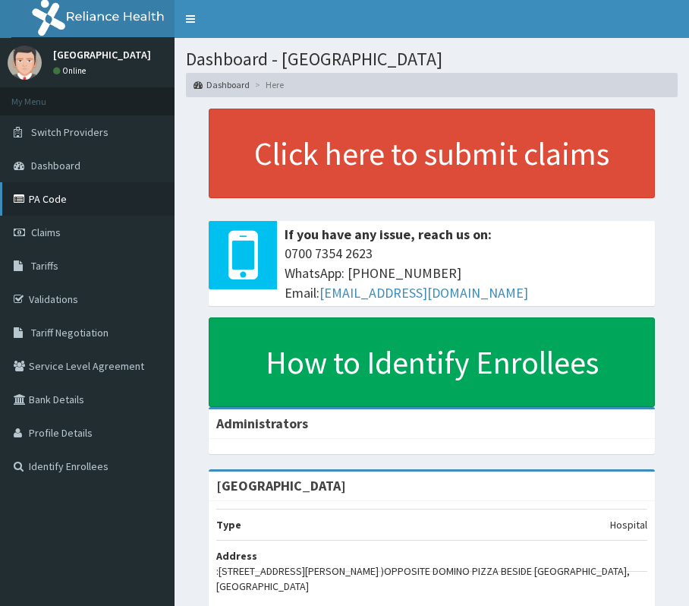
click at [37, 199] on link "PA Code" at bounding box center [87, 198] width 175 height 33
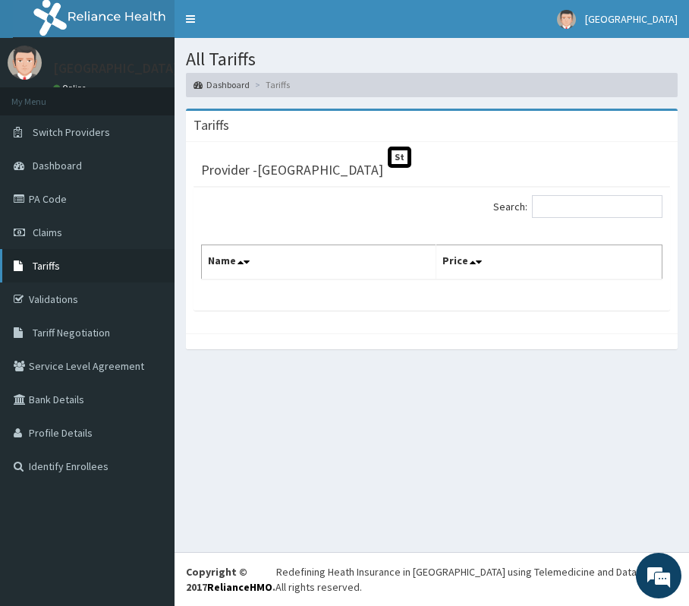
click at [50, 263] on span "Tariffs" at bounding box center [46, 266] width 27 height 14
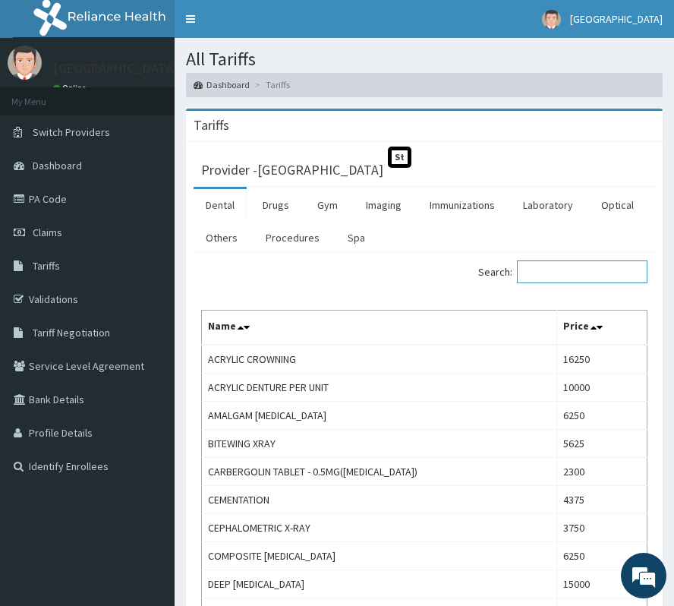
click at [596, 277] on input "Search:" at bounding box center [582, 271] width 131 height 23
click at [278, 208] on link "Drugs" at bounding box center [275, 205] width 51 height 32
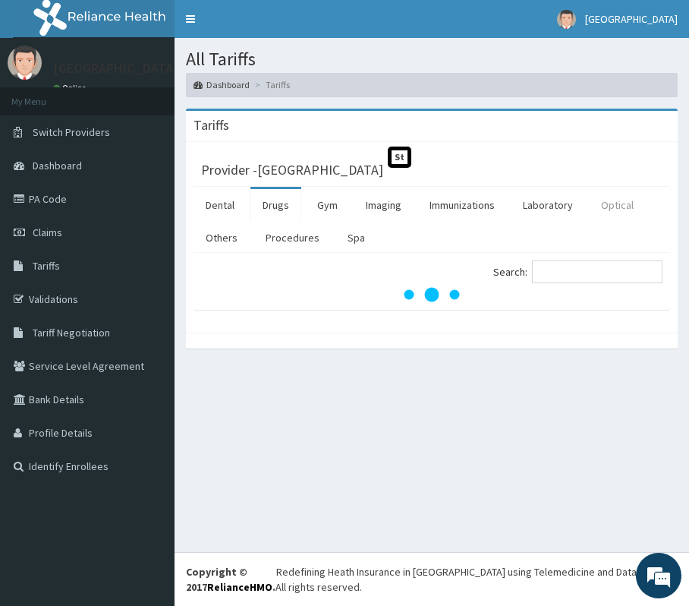
click at [635, 211] on link "Optical" at bounding box center [617, 205] width 57 height 32
click at [622, 201] on link "Optical" at bounding box center [617, 205] width 57 height 32
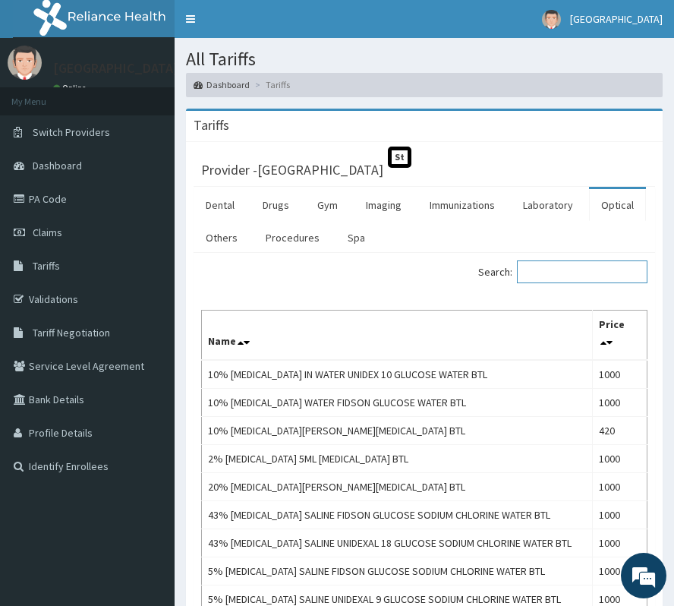
click at [574, 272] on input "Search:" at bounding box center [582, 271] width 131 height 23
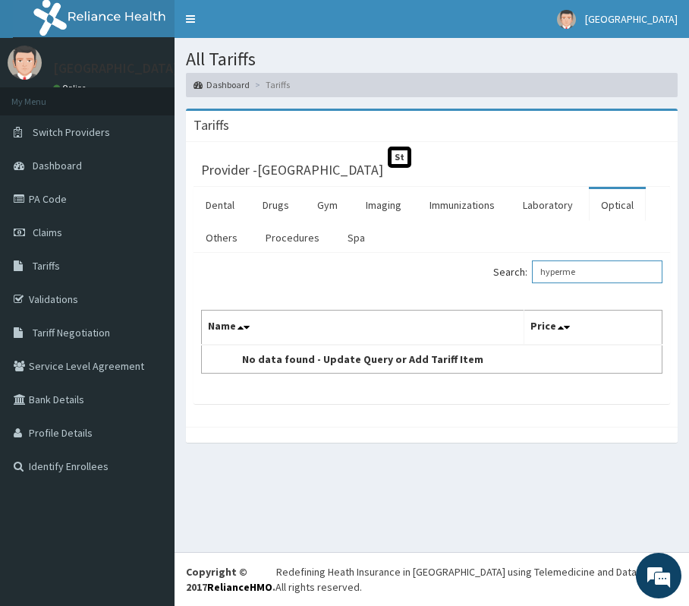
drag, startPoint x: 565, startPoint y: 265, endPoint x: 577, endPoint y: 267, distance: 12.4
click at [577, 267] on input "hyperme" at bounding box center [597, 271] width 131 height 23
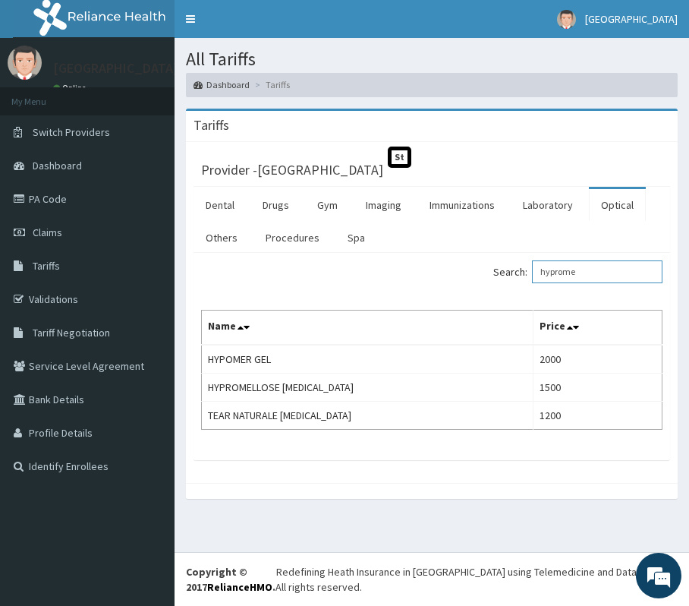
drag, startPoint x: 599, startPoint y: 269, endPoint x: 477, endPoint y: 274, distance: 122.3
click at [477, 274] on div "Search: hyprome" at bounding box center [552, 273] width 219 height 27
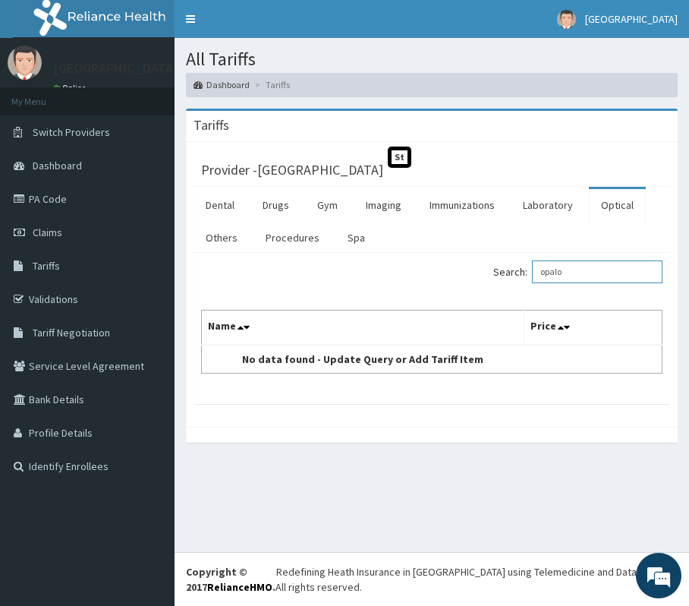
drag, startPoint x: 581, startPoint y: 277, endPoint x: 538, endPoint y: 283, distance: 43.7
click at [538, 283] on label "Search: opalo" at bounding box center [577, 271] width 169 height 23
drag, startPoint x: 569, startPoint y: 278, endPoint x: 464, endPoint y: 291, distance: 105.6
click at [465, 290] on div "Search: olopa Name Price [MEDICAL_DATA] 1800" at bounding box center [431, 316] width 461 height 113
drag, startPoint x: 578, startPoint y: 269, endPoint x: 454, endPoint y: 275, distance: 124.6
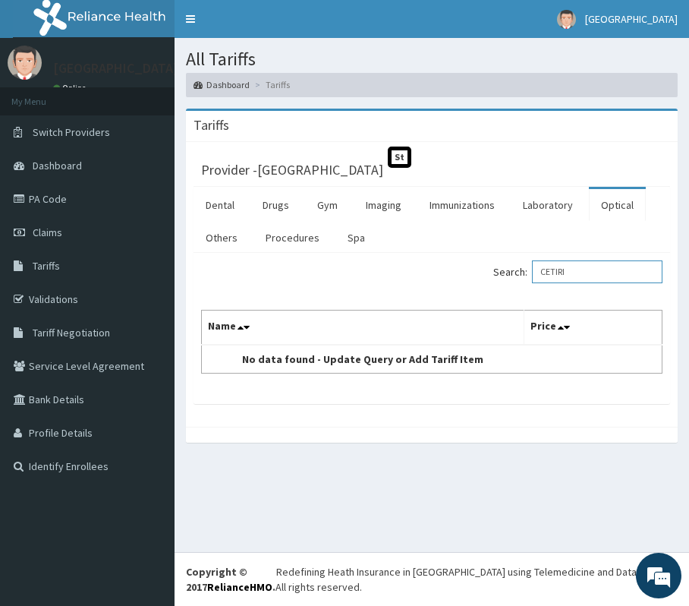
click at [454, 275] on div "Search: CETIRI" at bounding box center [552, 273] width 219 height 27
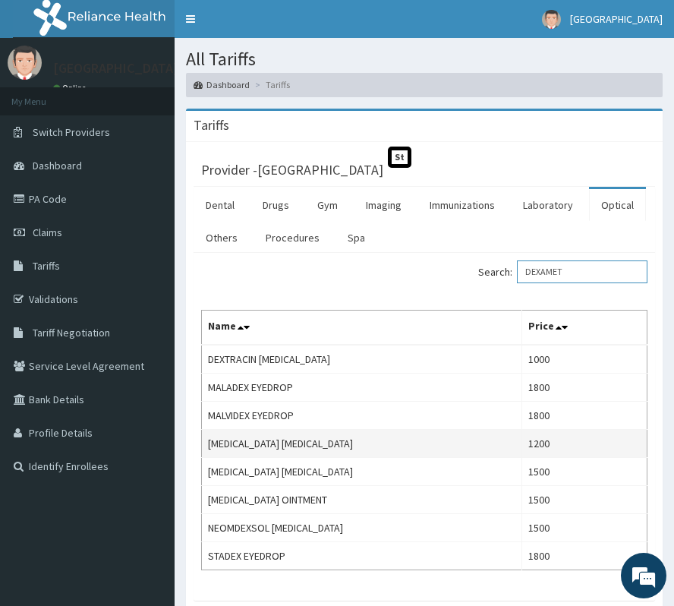
scroll to position [101, 0]
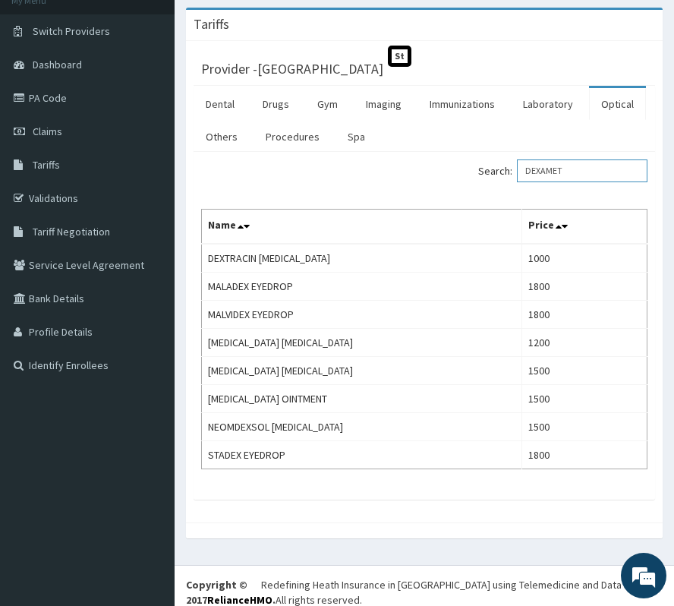
type input "DEXAMET"
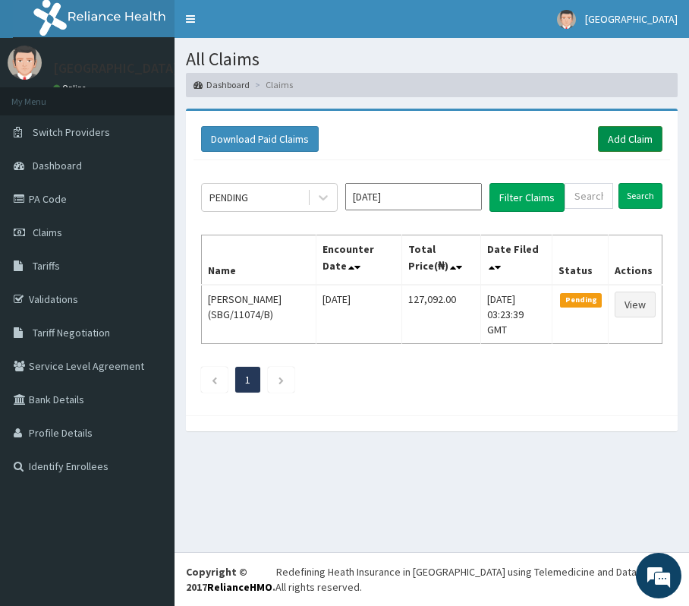
click at [601, 128] on link "Add Claim" at bounding box center [630, 139] width 65 height 26
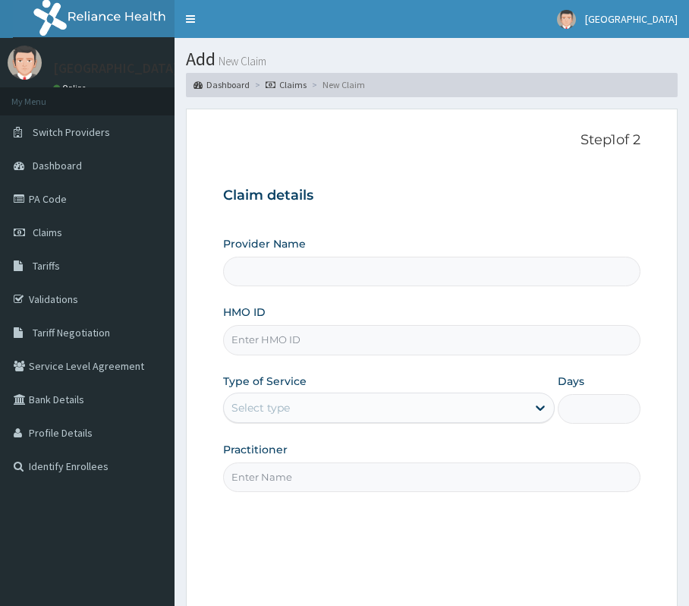
type input "[GEOGRAPHIC_DATA]"
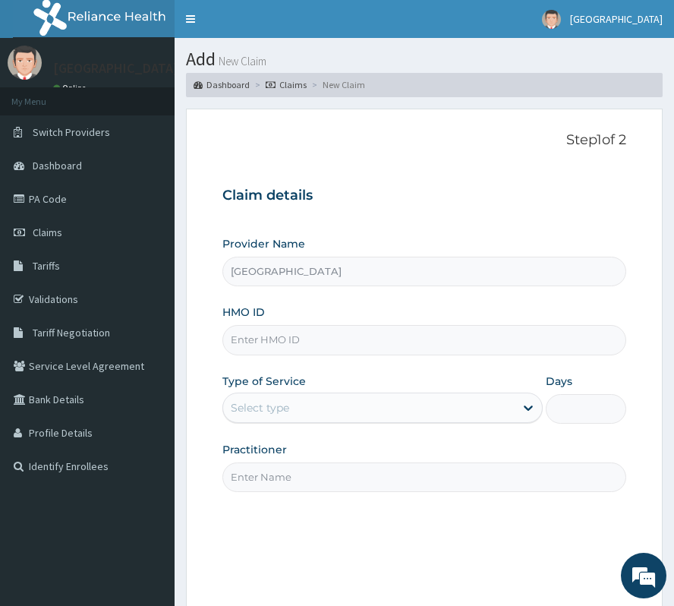
click at [313, 342] on input "HMO ID" at bounding box center [424, 340] width 404 height 30
paste input "ALP/10162/B"
type input "ALP/10162/B"
click at [305, 419] on div "Select type" at bounding box center [368, 407] width 291 height 24
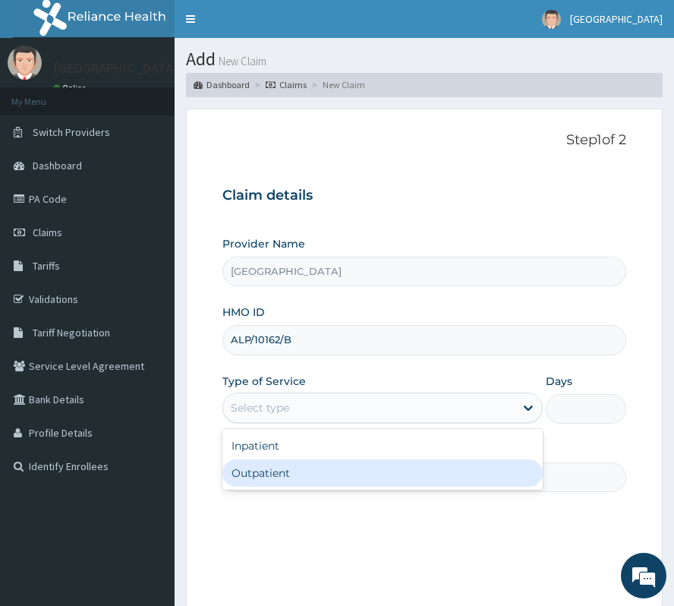
click at [293, 465] on div "Outpatient" at bounding box center [382, 472] width 320 height 27
type input "1"
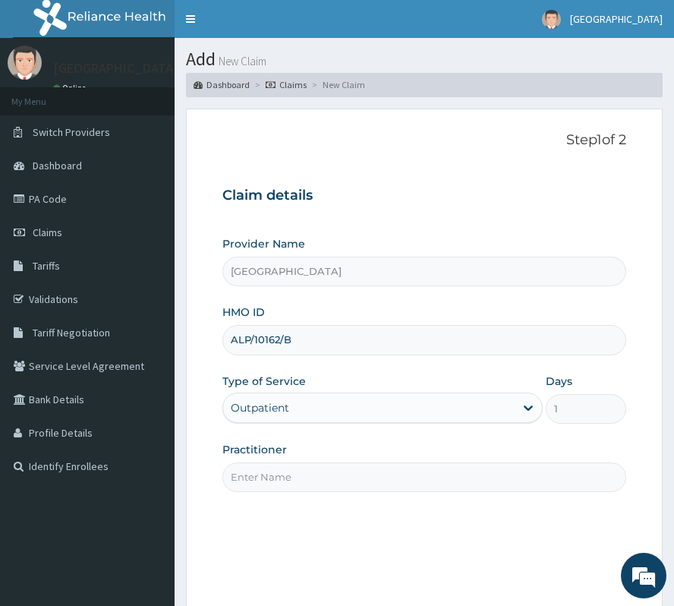
click at [290, 480] on input "Practitioner" at bounding box center [424, 477] width 404 height 30
type input "Dr GODWIN"
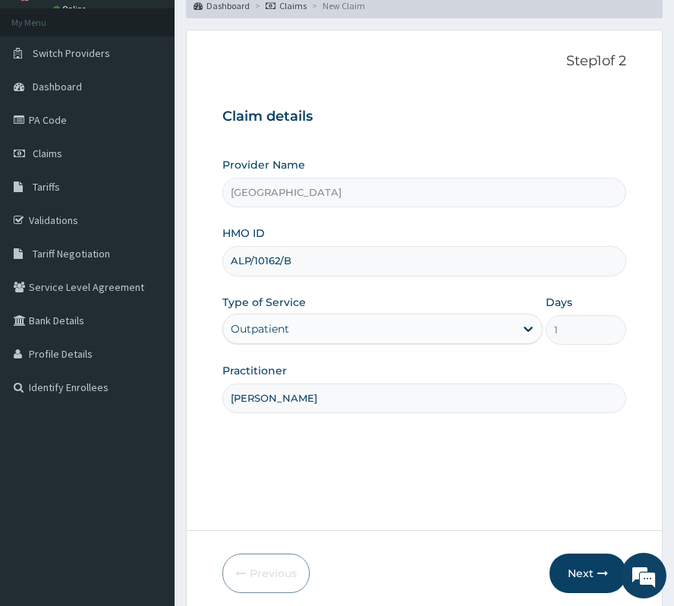
scroll to position [101, 0]
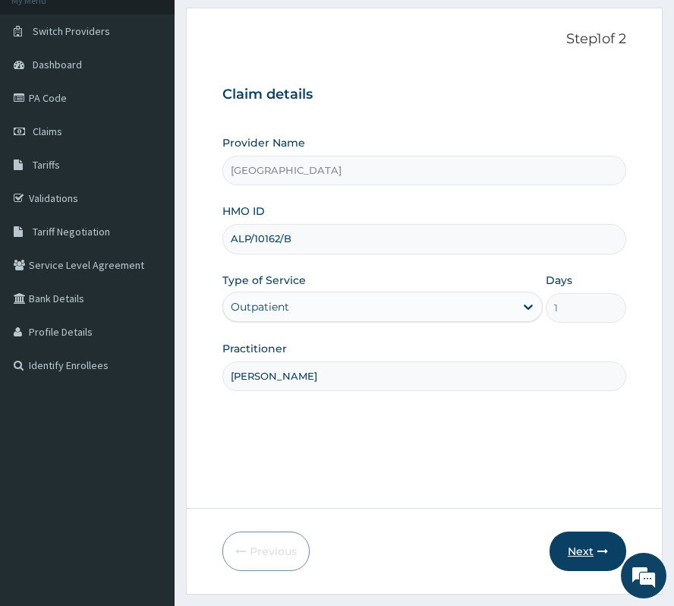
click at [577, 547] on button "Next" at bounding box center [587, 550] width 77 height 39
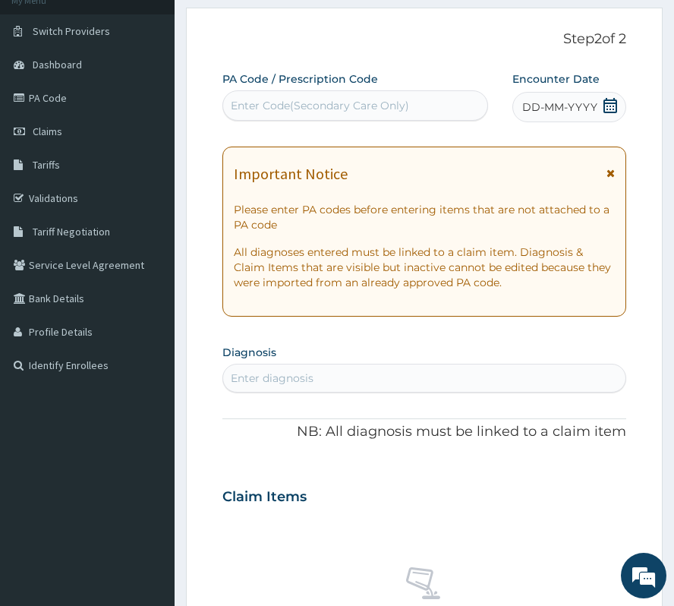
click at [405, 101] on div "Enter Code(Secondary Care Only)" at bounding box center [320, 105] width 178 height 15
paste input "PA/9E6CD3"
type input "PA/9E6CD3"
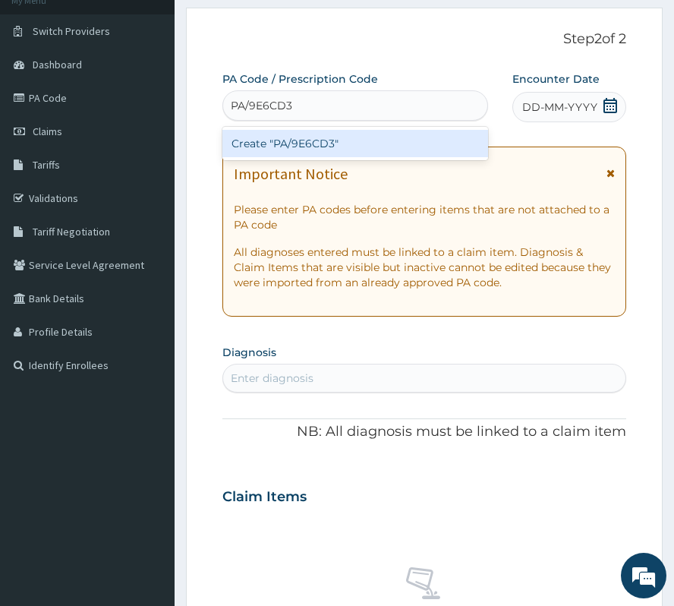
click at [398, 143] on div "Create "PA/9E6CD3"" at bounding box center [355, 143] width 266 height 27
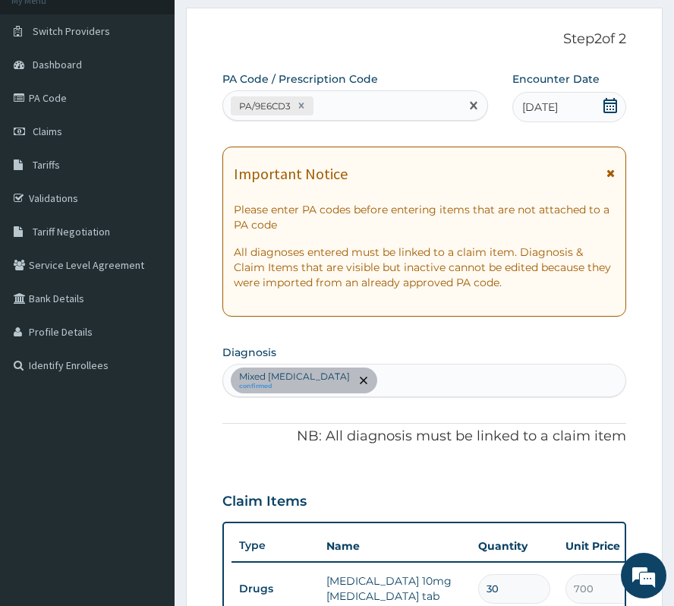
click at [355, 109] on div "PA/9E6CD3" at bounding box center [341, 105] width 237 height 25
paste input "PA/0D4861"
type input "PA/0D4861"
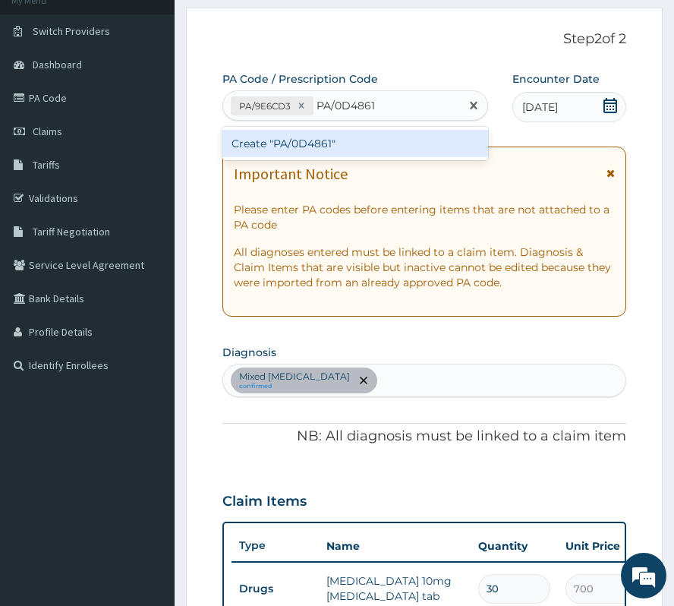
click at [335, 141] on div "Create "PA/0D4861"" at bounding box center [355, 143] width 266 height 27
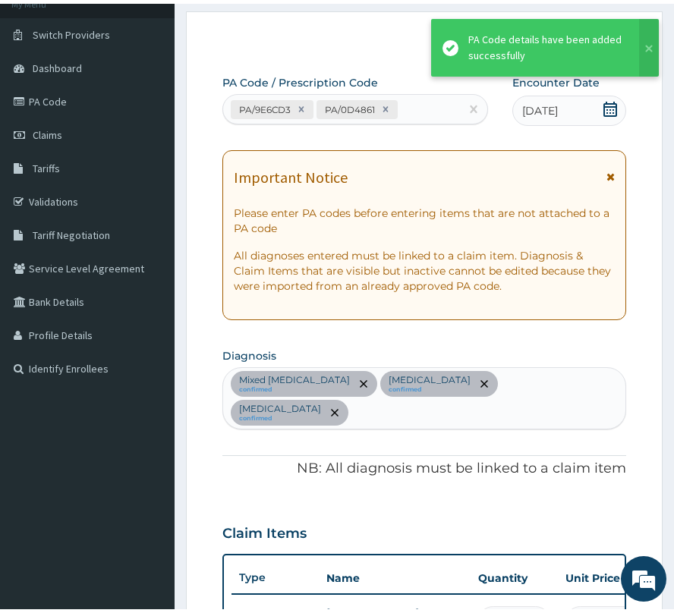
scroll to position [524, 0]
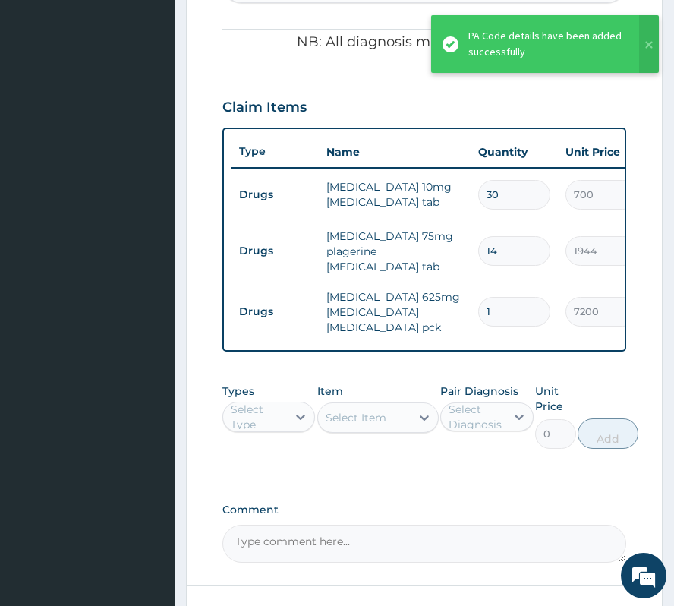
click at [272, 432] on div "Select Type" at bounding box center [268, 416] width 93 height 30
click at [267, 512] on div "Procedures" at bounding box center [268, 509] width 93 height 27
click at [483, 416] on div "Select Diagnosis" at bounding box center [476, 416] width 55 height 30
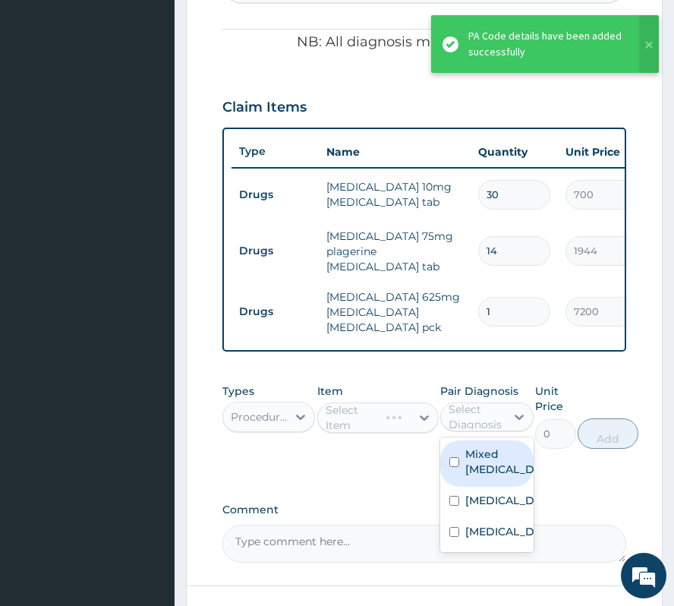
click at [477, 471] on label "Mixed hyperlipidaemia" at bounding box center [502, 461] width 74 height 30
checkbox input "true"
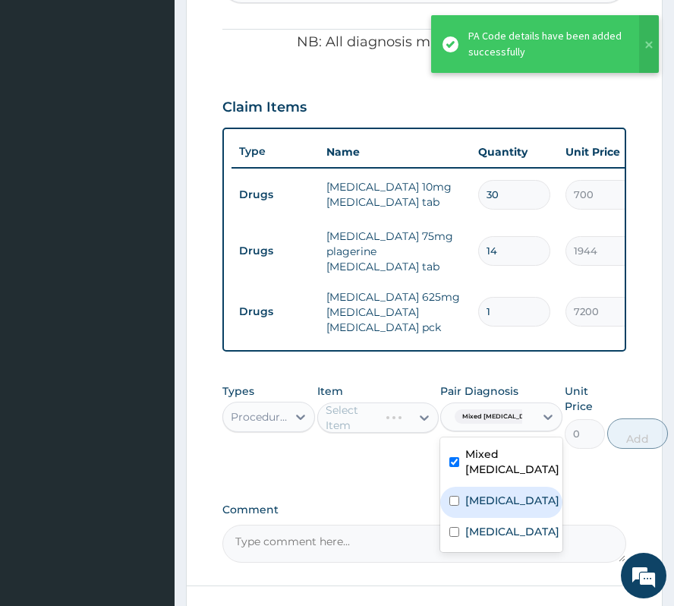
drag, startPoint x: 475, startPoint y: 502, endPoint x: 472, endPoint y: 524, distance: 21.5
click at [475, 505] on label "Hypertensive heart disease" at bounding box center [512, 500] width 94 height 15
checkbox input "true"
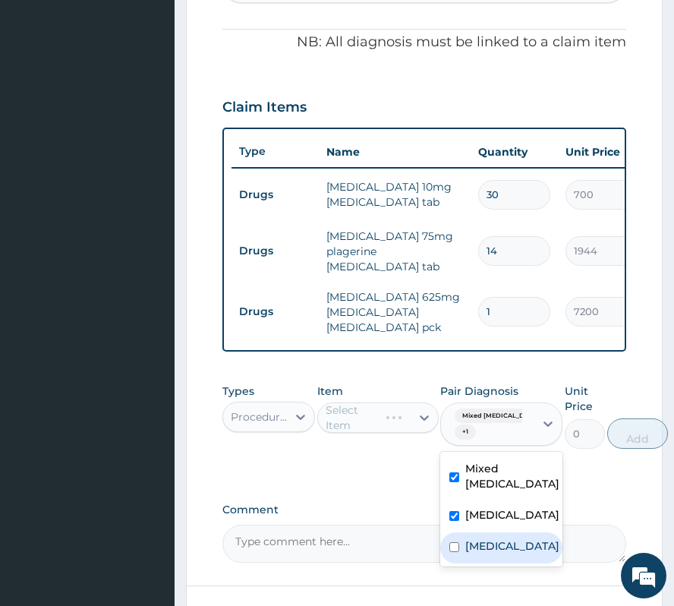
click at [468, 553] on label "Upper respiratory infection" at bounding box center [512, 545] width 94 height 15
checkbox input "true"
click at [374, 422] on div "Select Item" at bounding box center [377, 417] width 121 height 30
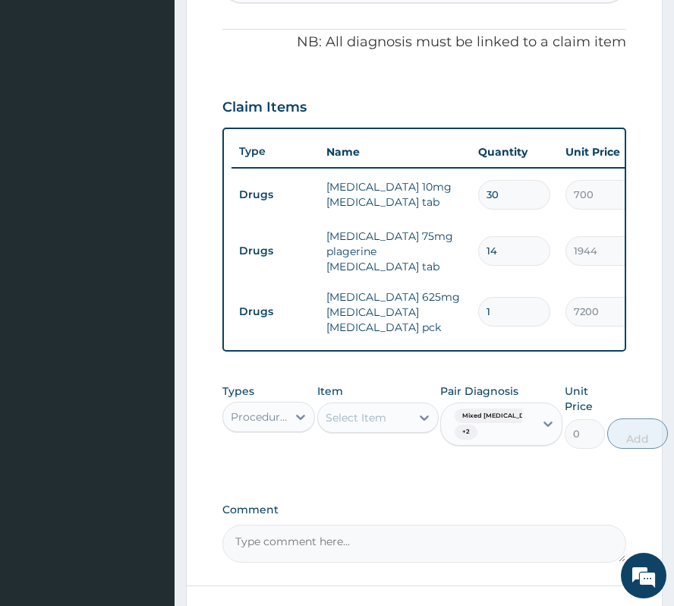
click at [358, 425] on div "Select Item" at bounding box center [356, 417] width 61 height 15
type input "PRAC"
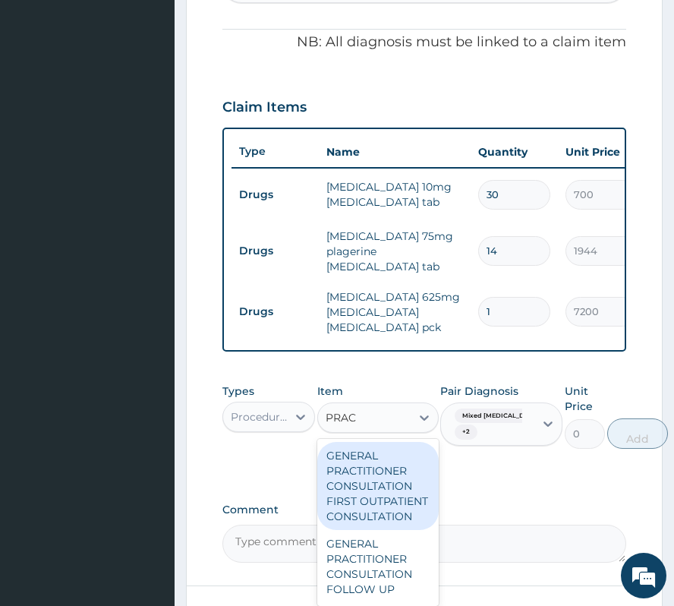
click at [348, 475] on div "GENERAL PRACTITIONER CONSULTATION FIRST OUTPATIENT CONSULTATION" at bounding box center [377, 486] width 121 height 88
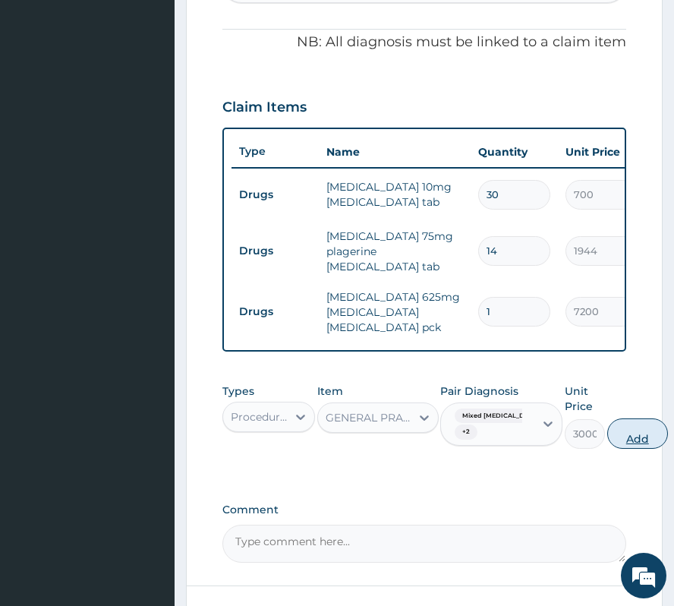
click at [624, 441] on button "Add" at bounding box center [637, 433] width 61 height 30
type input "0"
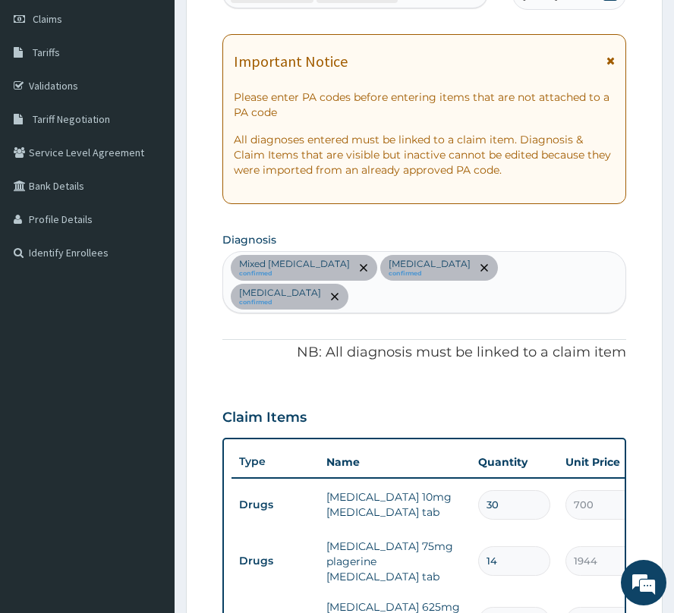
scroll to position [304, 0]
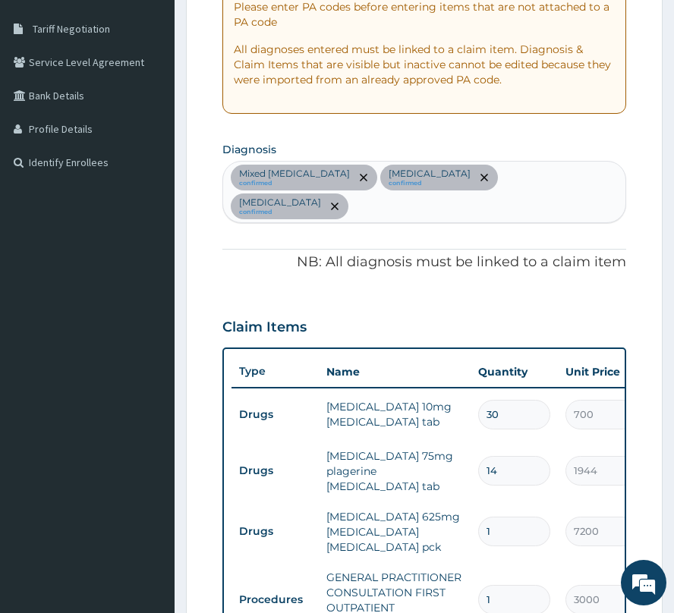
click at [408, 228] on div "PA Code / Prescription Code PA/9E6CD3 PA/0D4861 Encounter Date 15-09-2025 Impor…" at bounding box center [424, 363] width 404 height 989
click at [405, 213] on div "Mixed hyperlipidaemia confirmed Hypertensive heart disease confirmed Upper resp…" at bounding box center [424, 192] width 402 height 61
type input "malaria"
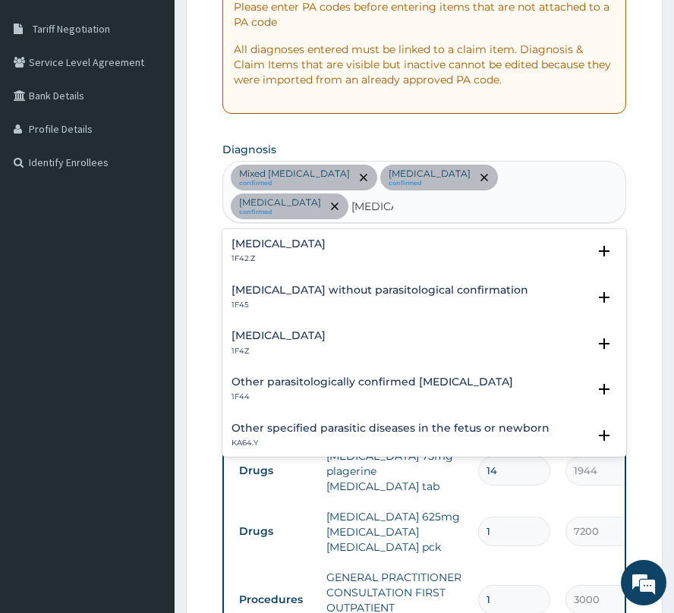
click at [326, 250] on h4 "Plasmodium malariae malaria without complication" at bounding box center [278, 243] width 94 height 11
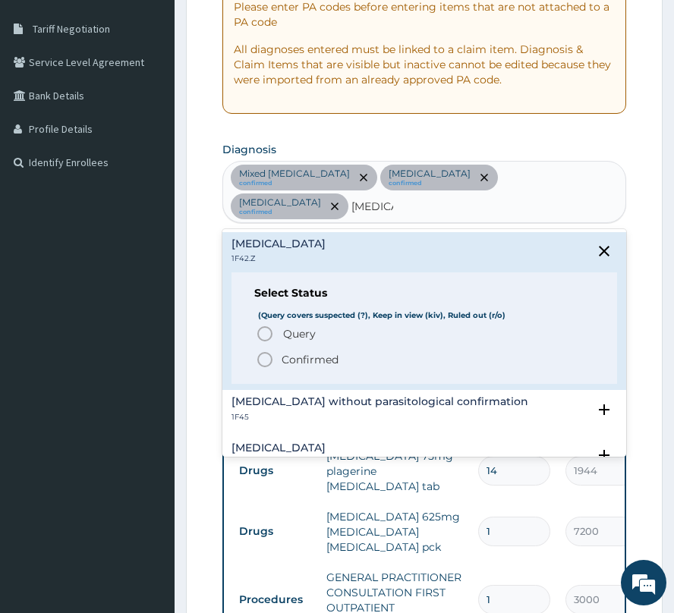
click at [277, 433] on div "Malaria without parasitological confirmation 1F45 Select Status (Query covers s…" at bounding box center [424, 413] width 404 height 46
click at [302, 438] on div "Malaria, unspecified 1F4Z Select Status (Query covers suspected (?), Keep in vi…" at bounding box center [424, 459] width 404 height 46
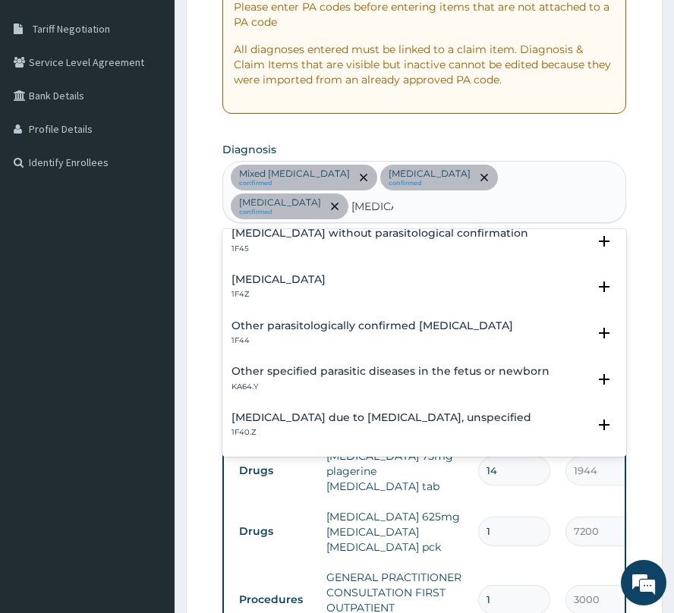
scroll to position [202, 0]
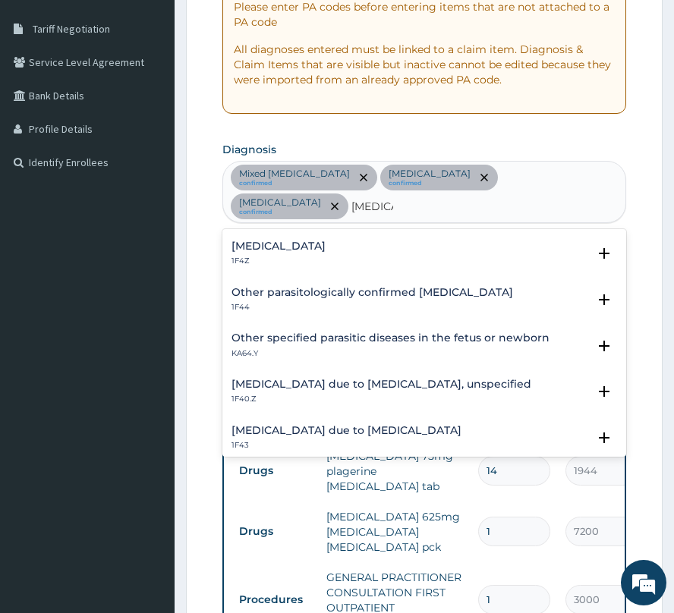
click at [340, 381] on h4 "Malaria due to Plasmodium falciparum, unspecified" at bounding box center [381, 384] width 300 height 11
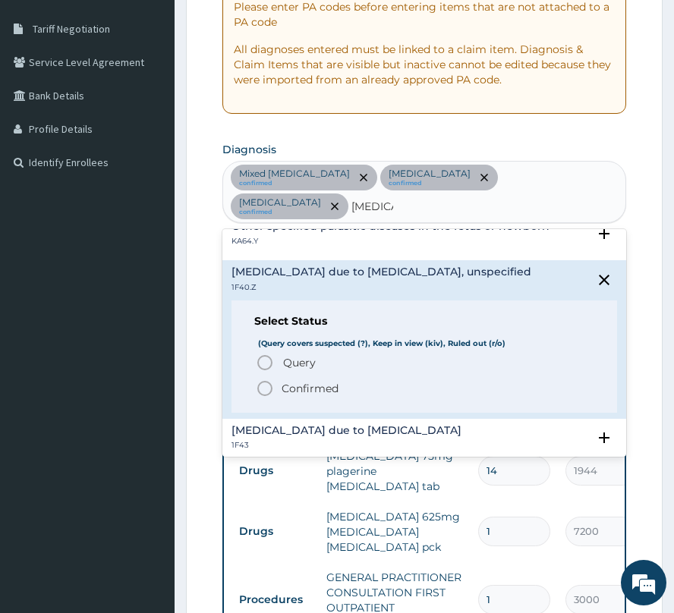
click at [291, 381] on p "Confirmed" at bounding box center [310, 388] width 57 height 15
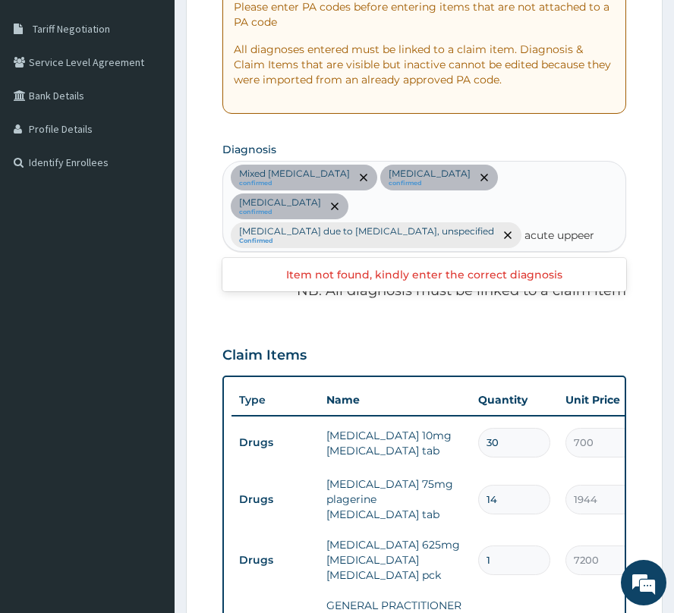
click at [568, 237] on input "acute uppeer" at bounding box center [560, 235] width 73 height 15
type input "acute upper"
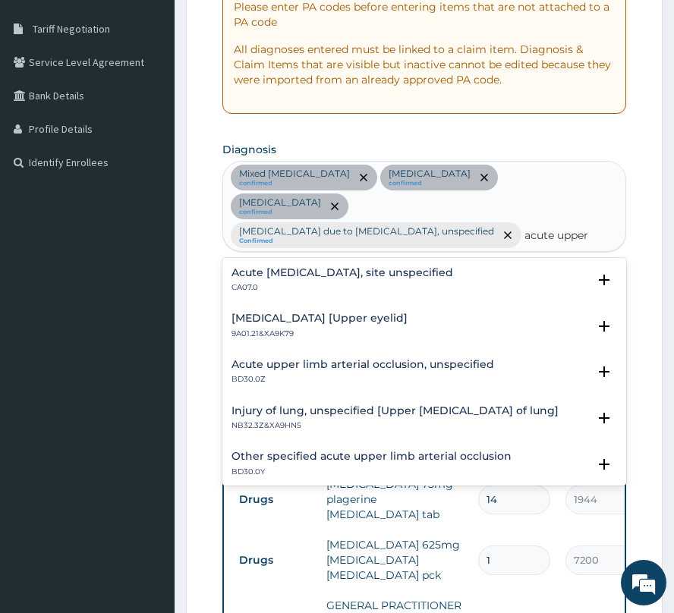
click at [386, 267] on h4 "Acute upper respiratory infection, site unspecified" at bounding box center [342, 272] width 222 height 11
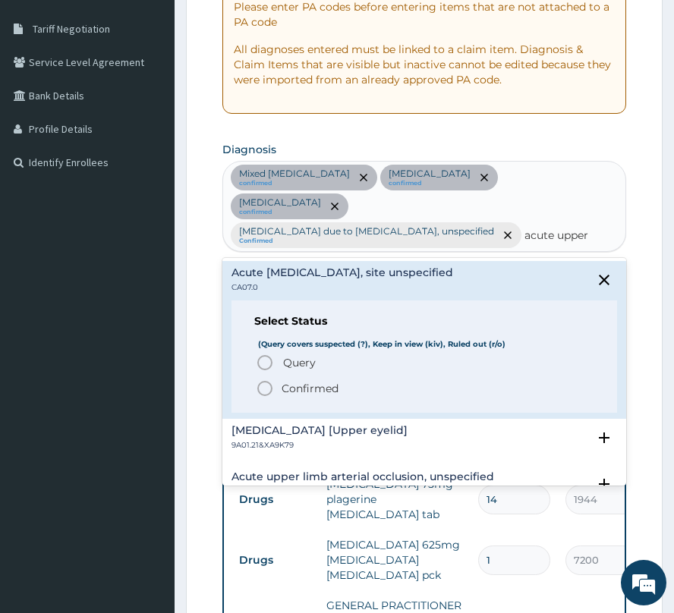
click at [305, 384] on p "Confirmed" at bounding box center [310, 388] width 57 height 15
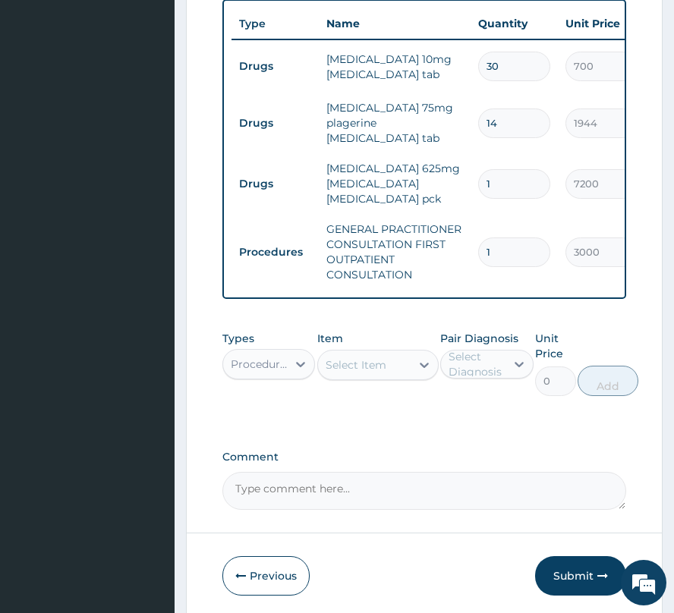
scroll to position [687, 0]
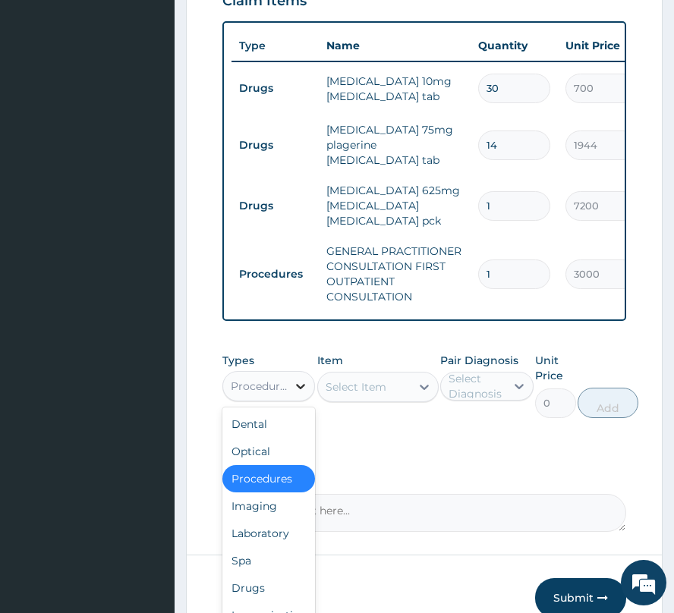
click at [298, 390] on icon at bounding box center [300, 386] width 15 height 15
click at [282, 534] on div "Laboratory" at bounding box center [268, 533] width 93 height 27
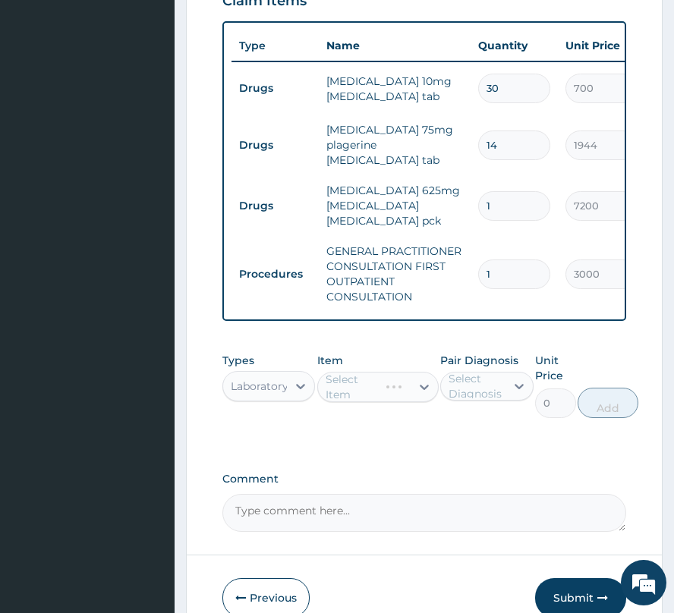
click at [483, 392] on div "Select Diagnosis" at bounding box center [476, 386] width 55 height 30
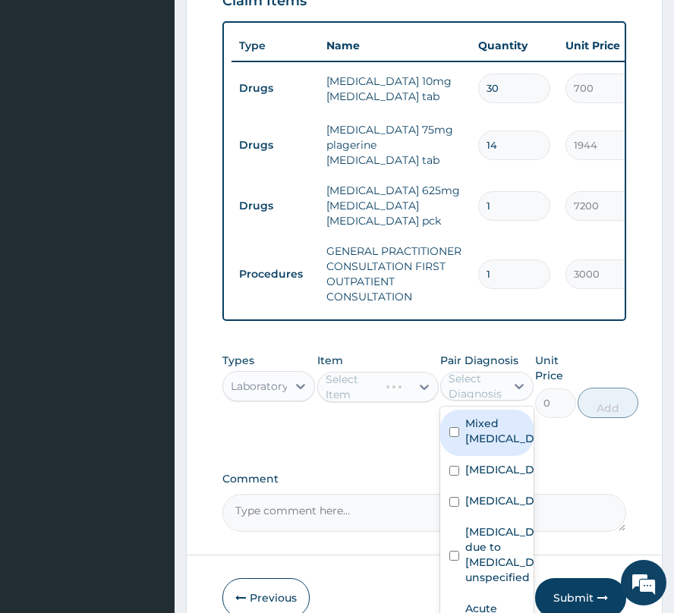
click at [486, 443] on label "Mixed hyperlipidaemia" at bounding box center [502, 431] width 74 height 30
checkbox input "true"
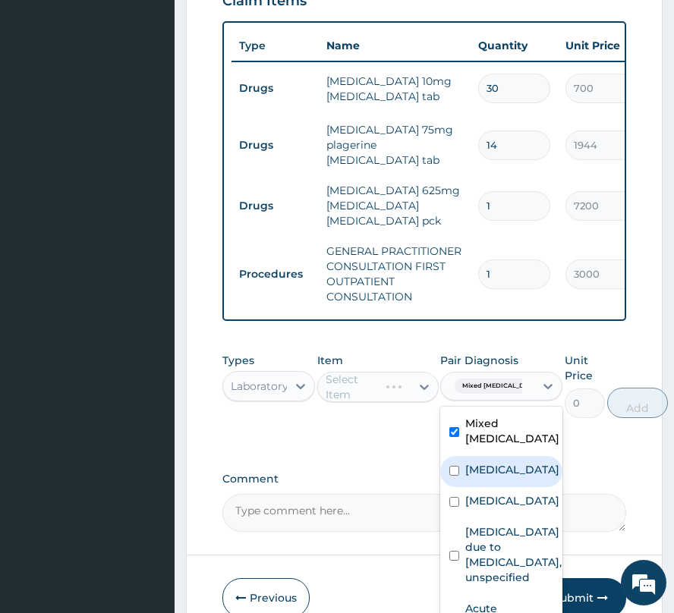
click at [499, 477] on label "Hypertensive heart disease" at bounding box center [512, 469] width 94 height 15
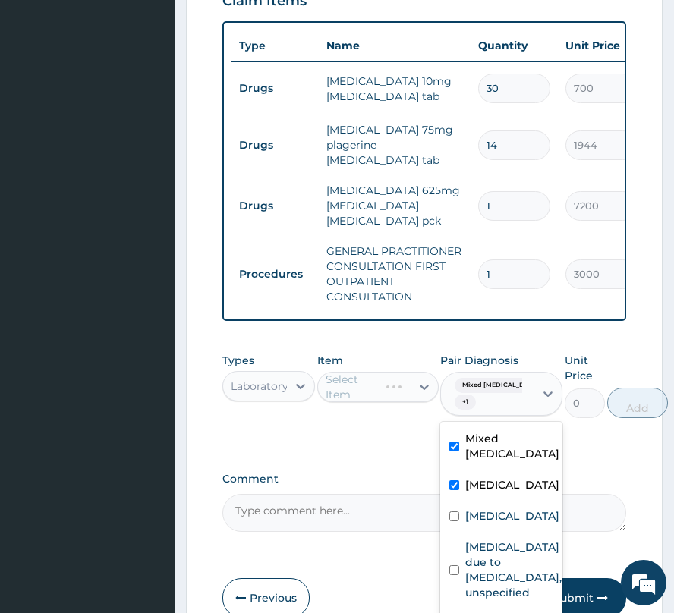
click at [499, 493] on label "Hypertensive heart disease" at bounding box center [512, 484] width 94 height 15
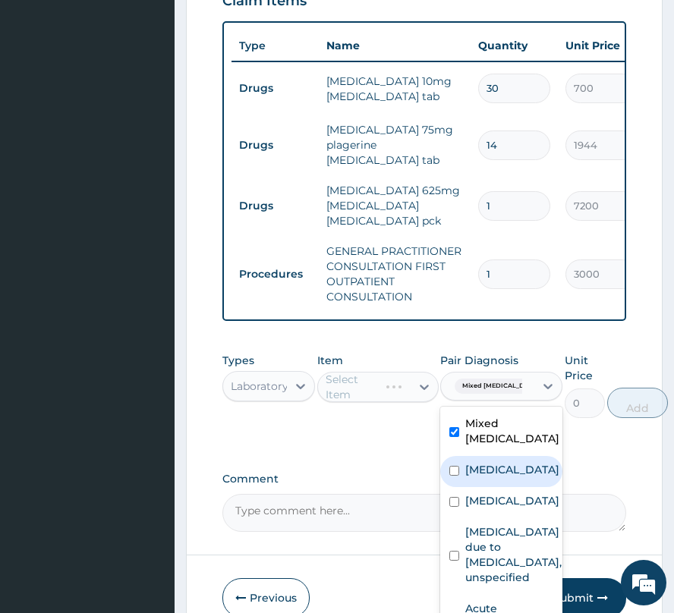
click at [499, 477] on label "Hypertensive heart disease" at bounding box center [512, 469] width 94 height 15
checkbox input "true"
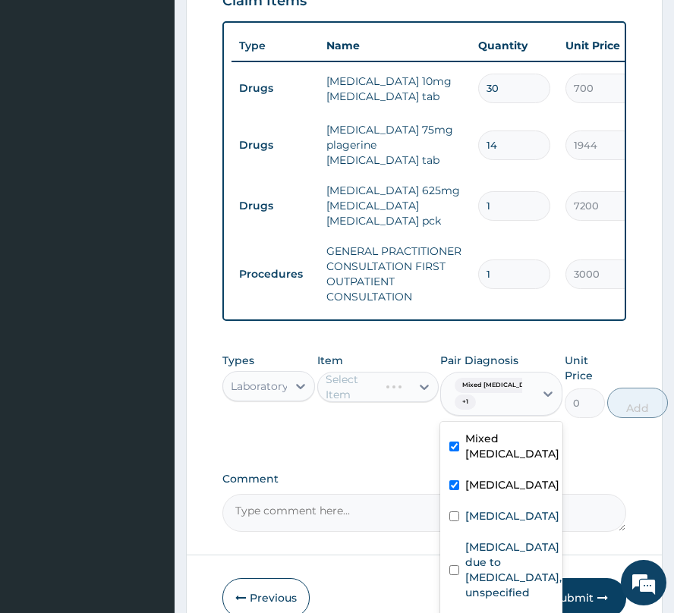
scroll to position [146, 0]
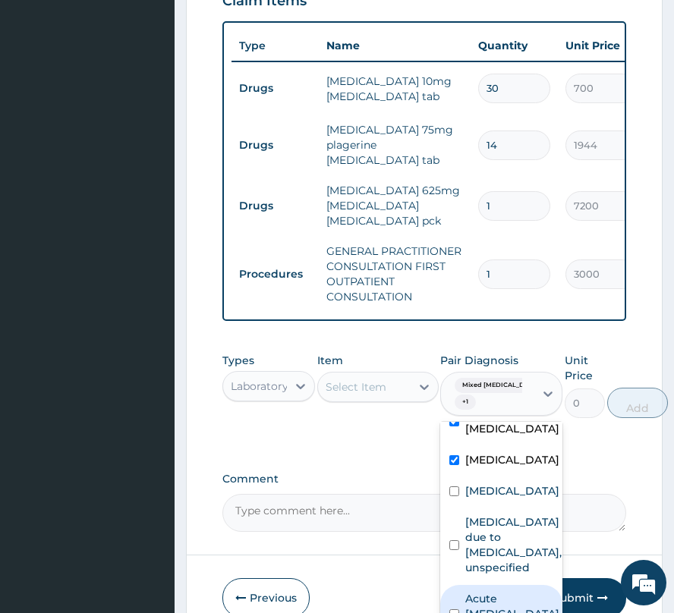
click at [335, 395] on div "Select Item" at bounding box center [356, 386] width 61 height 15
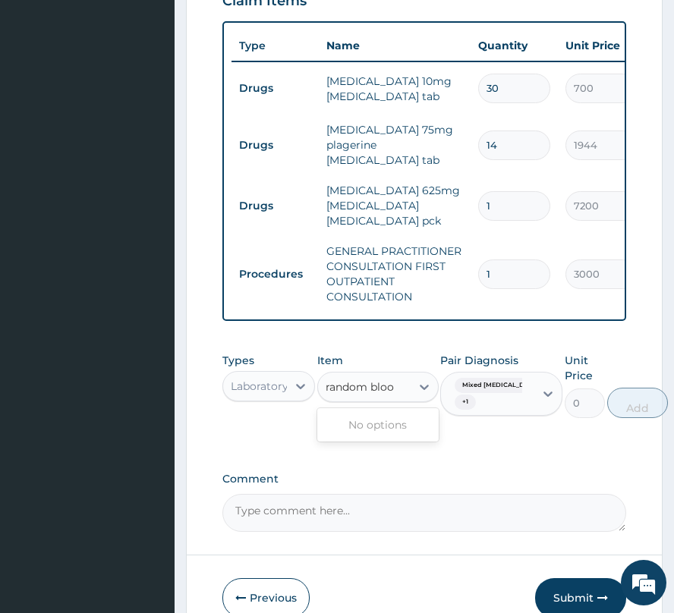
click at [390, 395] on input "random bloo" at bounding box center [361, 386] width 70 height 15
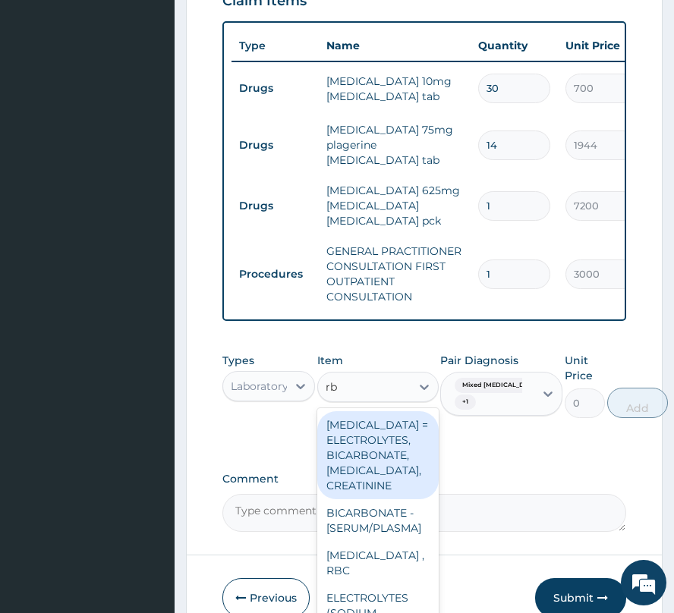
type input "rbs"
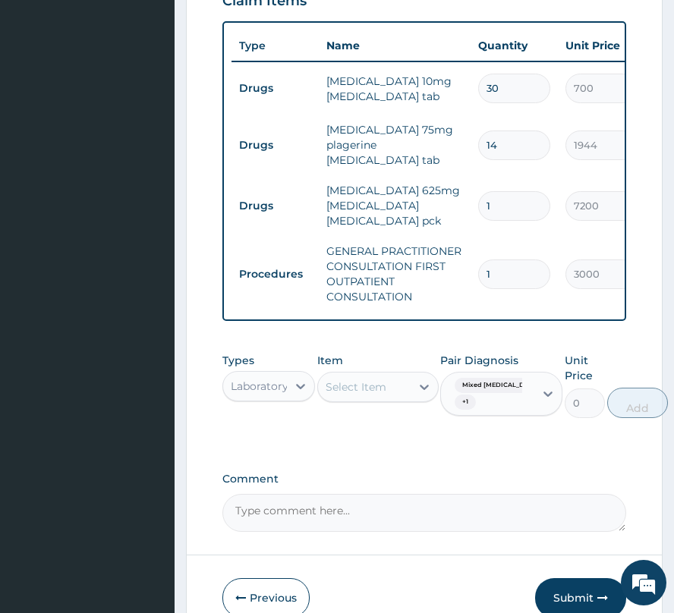
drag, startPoint x: 348, startPoint y: 386, endPoint x: 298, endPoint y: 408, distance: 54.4
click at [298, 408] on div "Types Laboratory Item option GENERAL PRACTITIONER CONSULTATION FIRST OUTPATIENT…" at bounding box center [424, 385] width 404 height 80
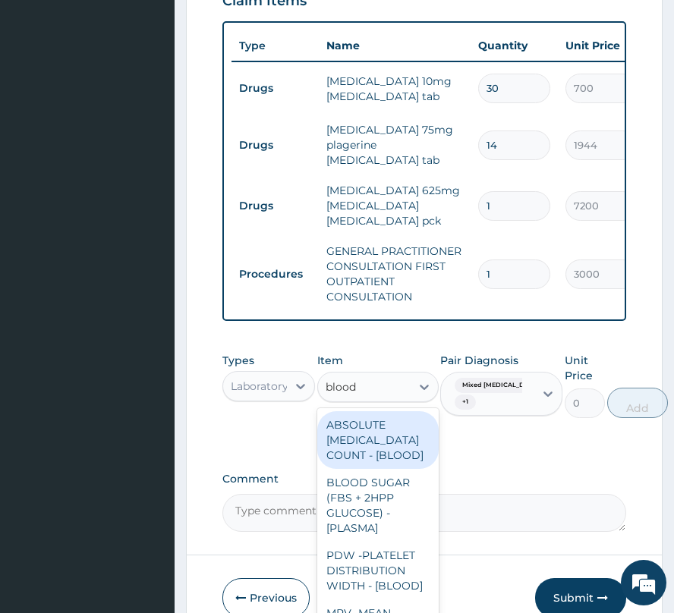
type input "blood"
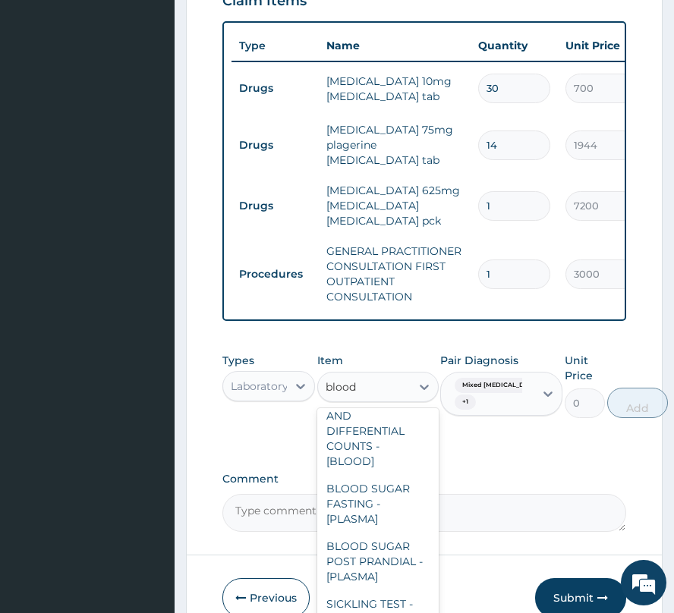
scroll to position [2226, 0]
click at [408, 314] on div "BLOOD SUGAR RANDOM - [PLASMA]" at bounding box center [377, 286] width 121 height 58
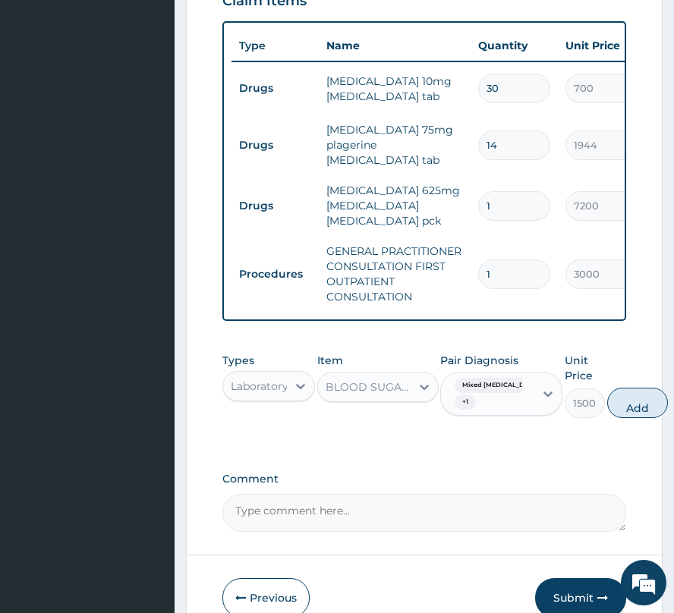
click at [626, 411] on button "Add" at bounding box center [637, 403] width 61 height 30
type input "0"
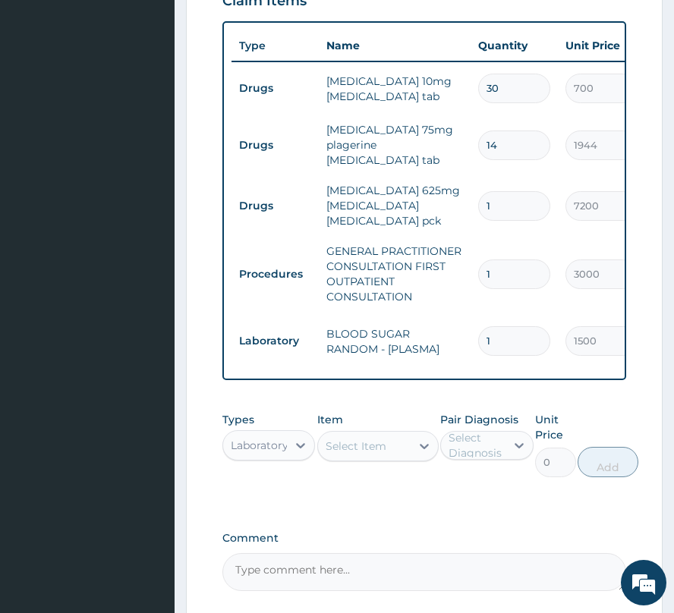
click at [383, 446] on div "Select Item" at bounding box center [356, 446] width 61 height 15
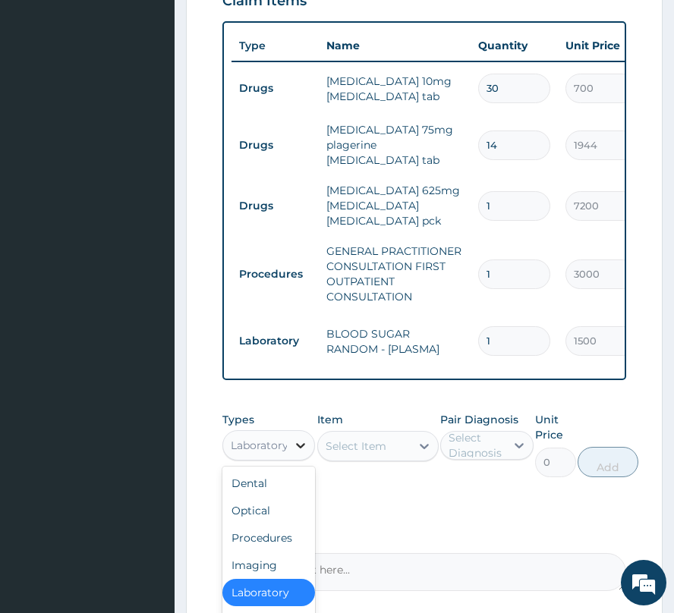
click at [304, 453] on icon at bounding box center [300, 445] width 15 height 15
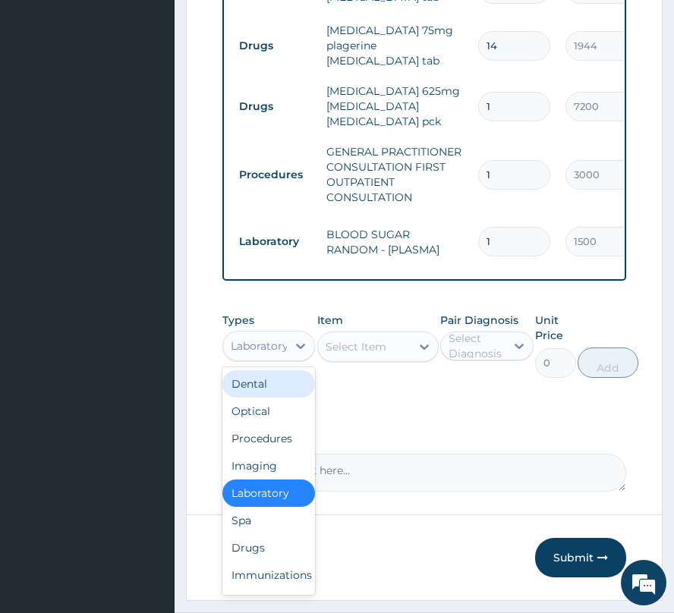
scroll to position [788, 0]
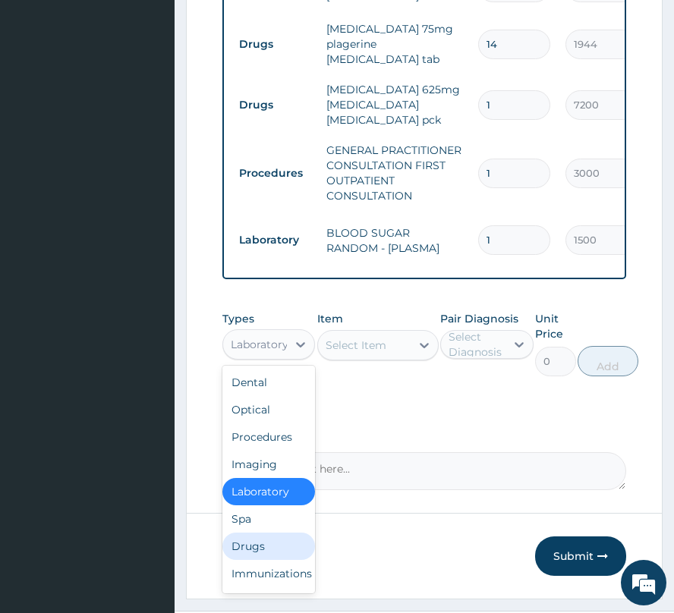
click at [243, 550] on div "Drugs" at bounding box center [268, 546] width 93 height 27
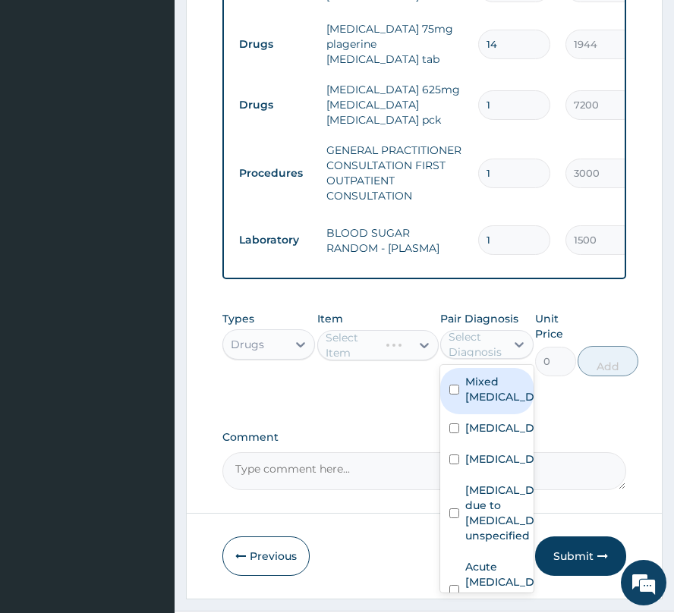
click at [502, 359] on div "Select Diagnosis" at bounding box center [486, 344] width 93 height 29
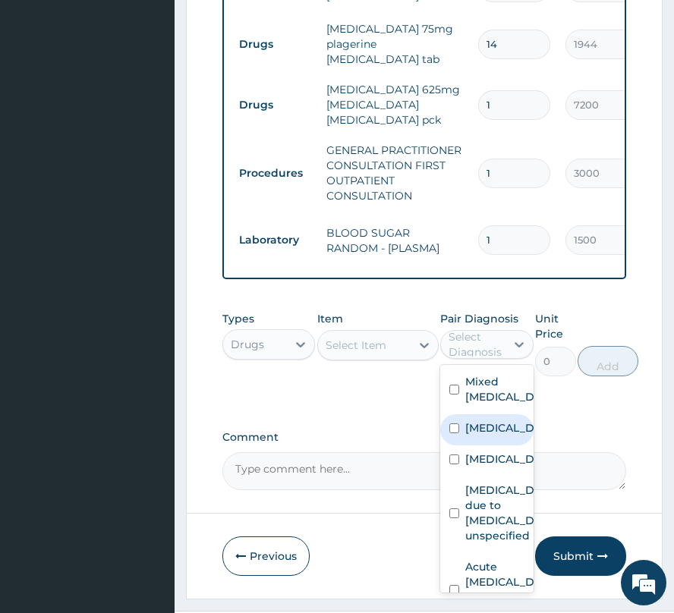
scroll to position [162, 0]
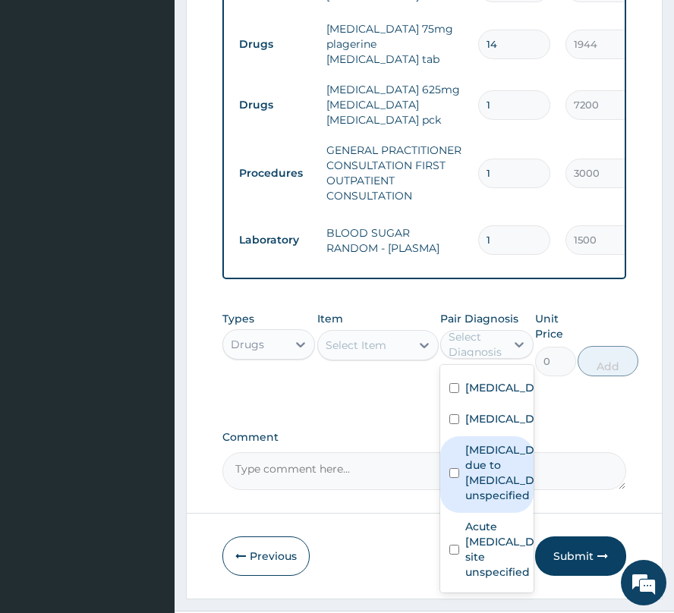
drag, startPoint x: 483, startPoint y: 434, endPoint x: 413, endPoint y: 410, distance: 74.6
click at [481, 442] on label "Malaria due to Plasmodium falciparum, unspecified" at bounding box center [502, 472] width 74 height 61
checkbox input "true"
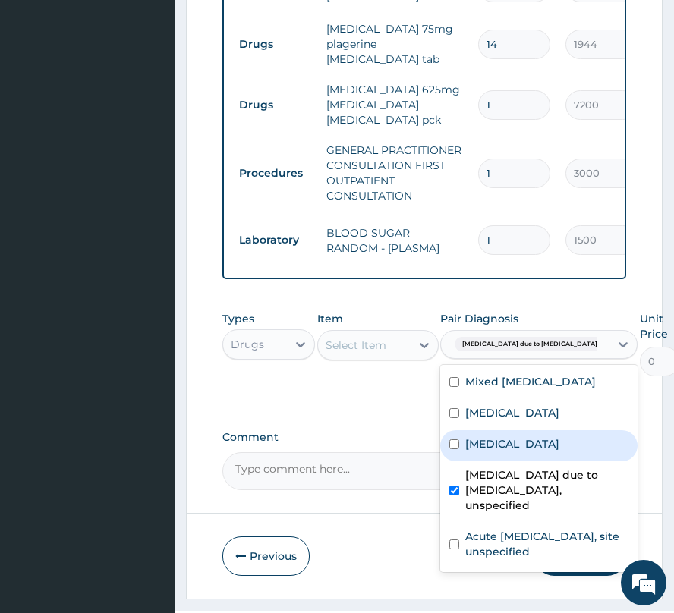
drag, startPoint x: 334, startPoint y: 351, endPoint x: 307, endPoint y: 295, distance: 61.4
click at [335, 352] on div "Select Item" at bounding box center [356, 345] width 61 height 15
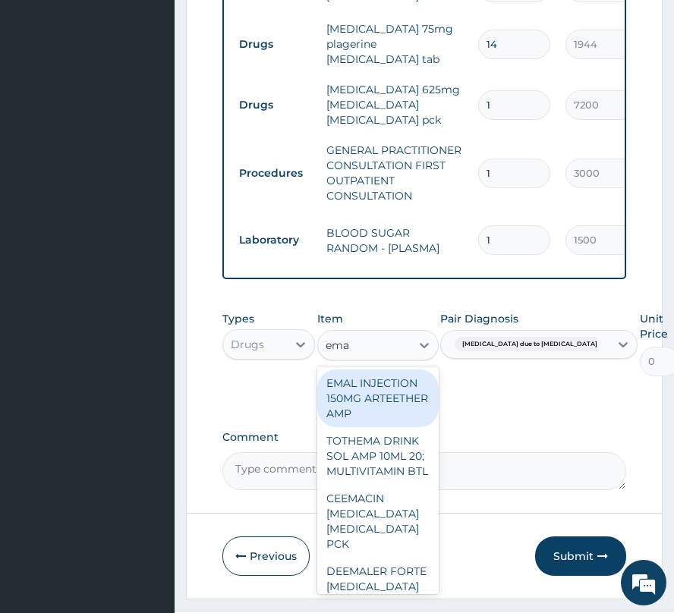
type input "emal"
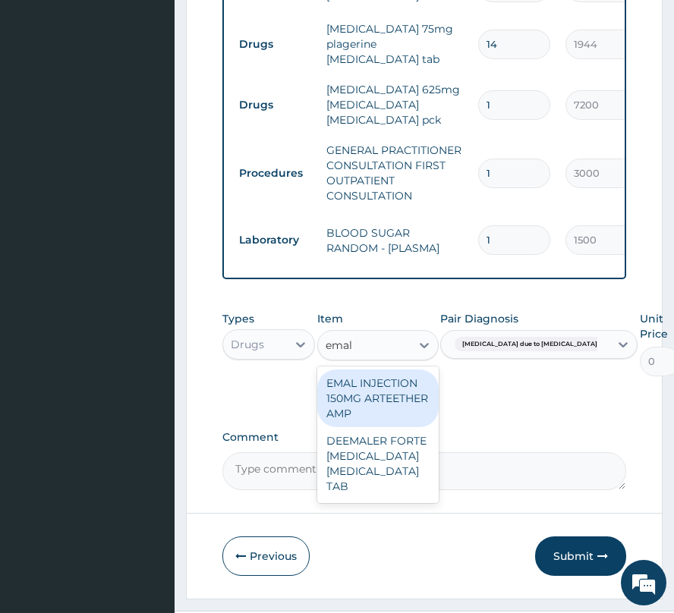
click at [374, 381] on div "EMAL INJECTION 150MG ARTEETHER AMP" at bounding box center [377, 399] width 121 height 58
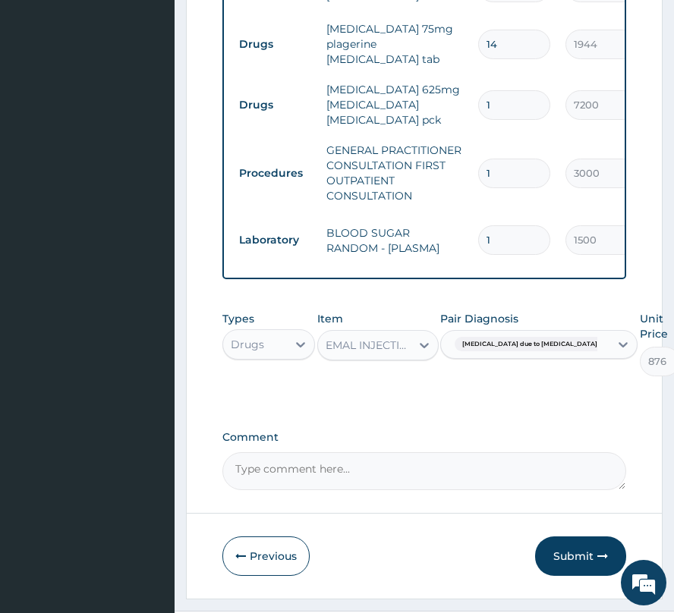
type input "0"
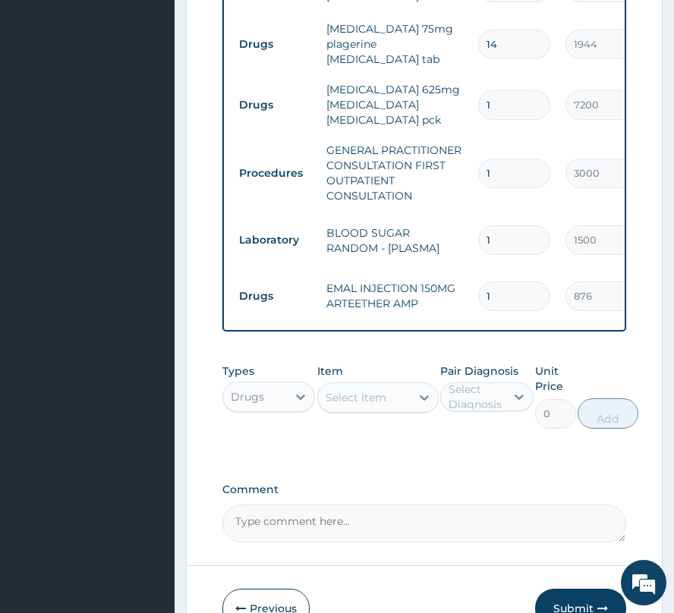
click at [377, 404] on div "Select Item" at bounding box center [356, 397] width 61 height 15
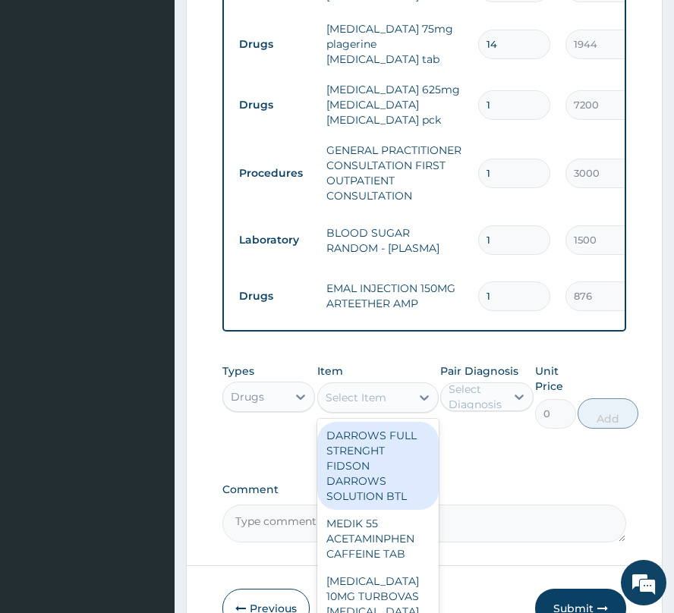
type input "g"
type input "daga"
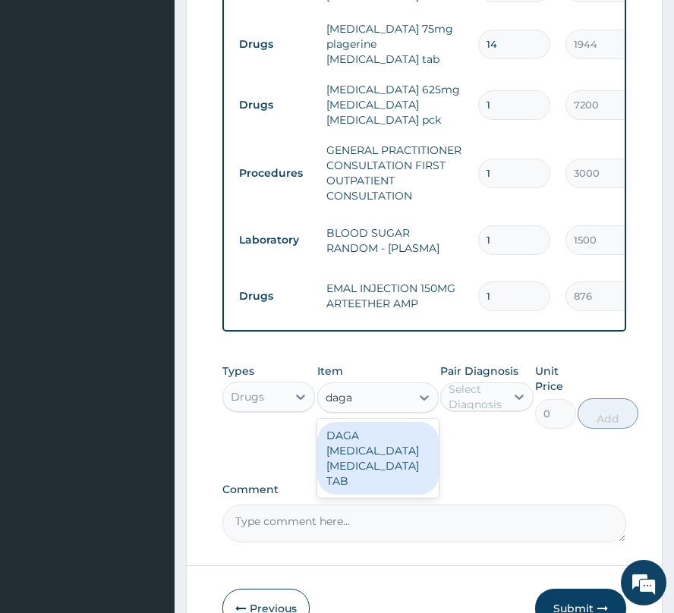
click at [389, 443] on div "DAGA PARACETAMOL ACETAMINOPHEN TAB" at bounding box center [377, 458] width 121 height 73
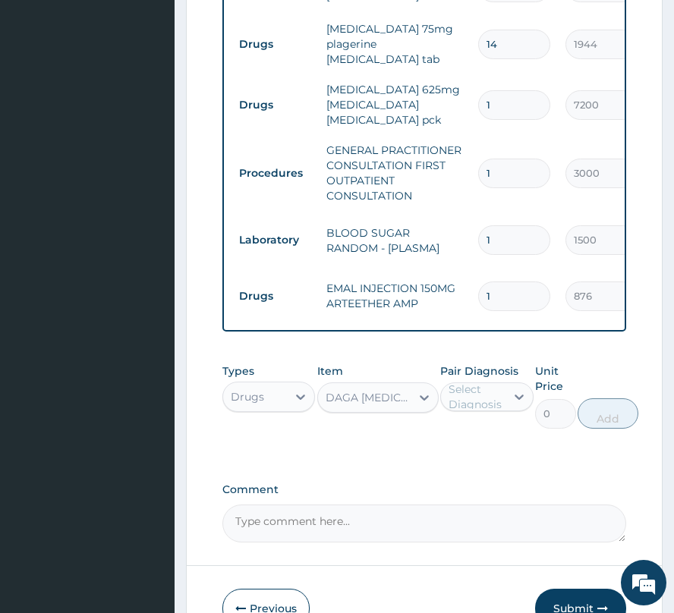
type input "24"
click at [484, 412] on div "Select Diagnosis" at bounding box center [476, 397] width 55 height 30
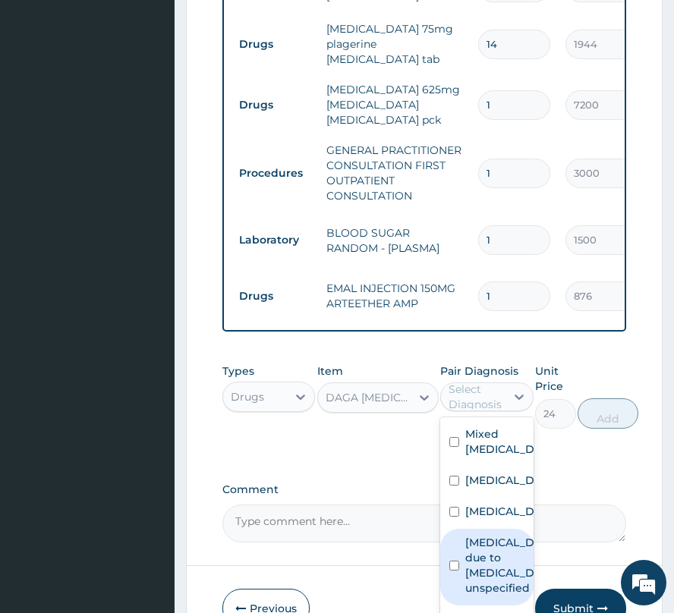
click at [493, 601] on div "Malaria due to Plasmodium falciparum, unspecified" at bounding box center [486, 567] width 93 height 77
checkbox input "true"
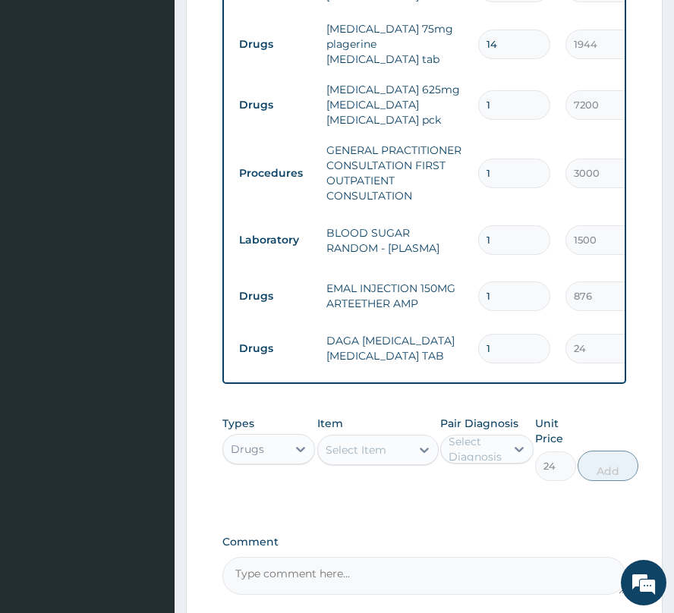
type input "0"
click at [361, 458] on div "Select Item" at bounding box center [356, 449] width 61 height 15
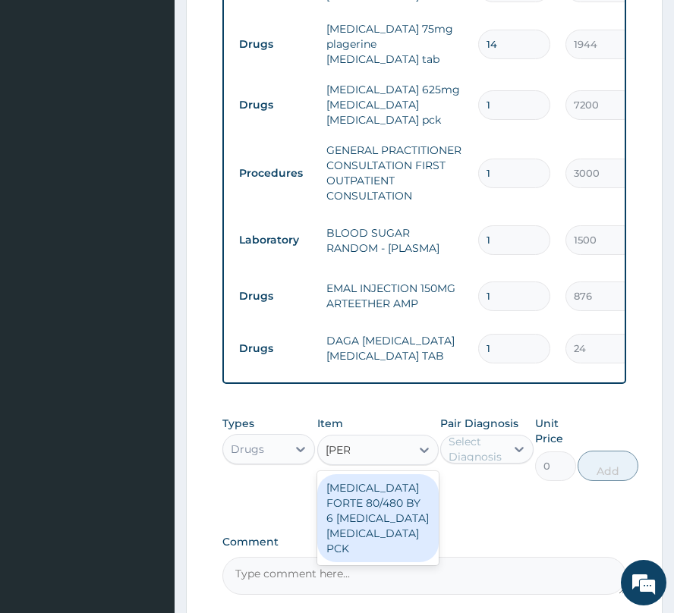
type input "coart"
click at [408, 513] on div "COARTEM FORTE 80/480 BY 6 ARTEMETHER LUMEFANTRINE PCK" at bounding box center [377, 518] width 121 height 88
type input "3360"
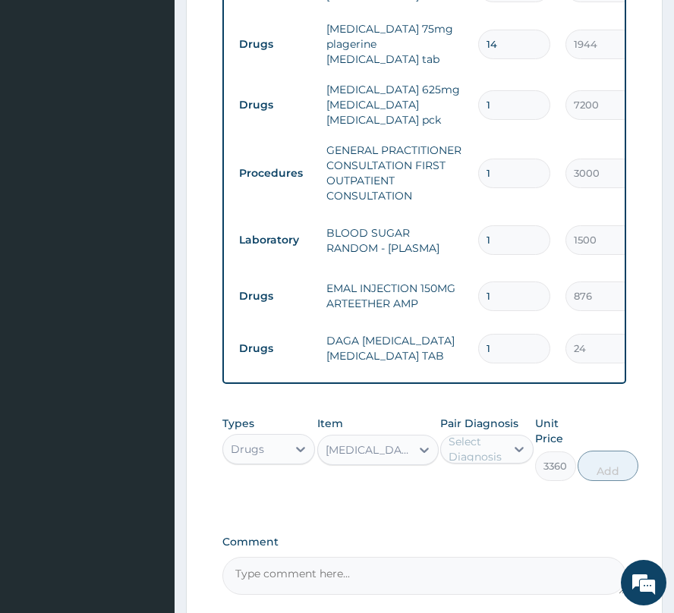
click at [462, 444] on div "Select Diagnosis" at bounding box center [476, 449] width 55 height 30
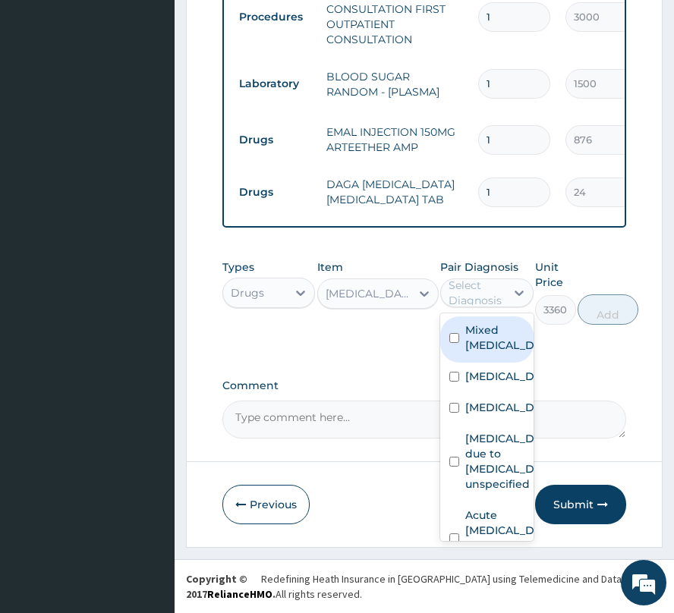
scroll to position [953, 0]
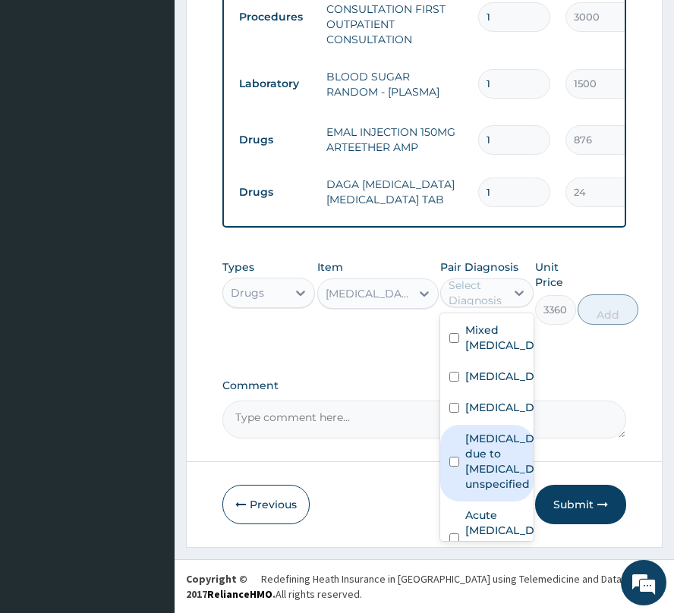
click at [487, 492] on label "Malaria due to Plasmodium falciparum, unspecified" at bounding box center [502, 461] width 74 height 61
checkbox input "true"
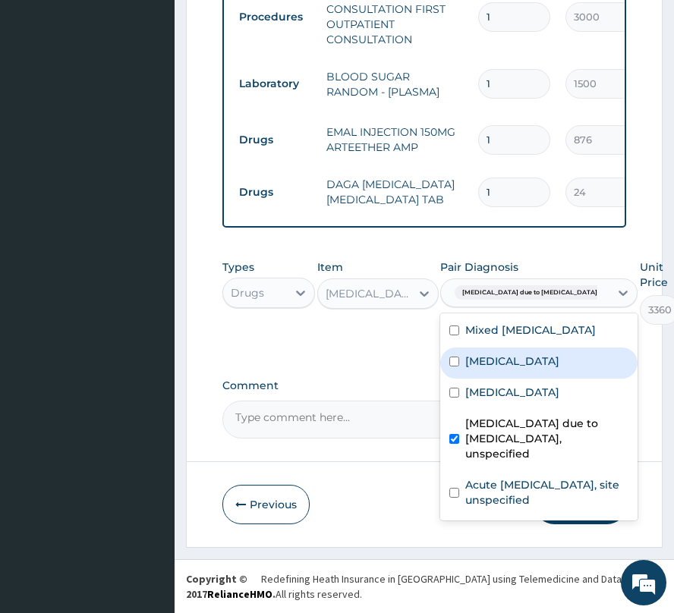
drag, startPoint x: 641, startPoint y: 307, endPoint x: 605, endPoint y: 319, distance: 38.2
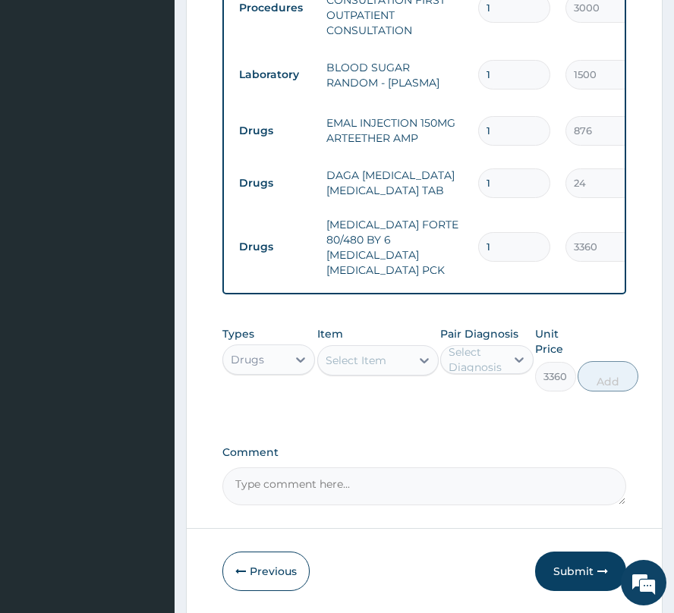
type input "0"
click at [401, 354] on div "Select Item" at bounding box center [364, 360] width 93 height 24
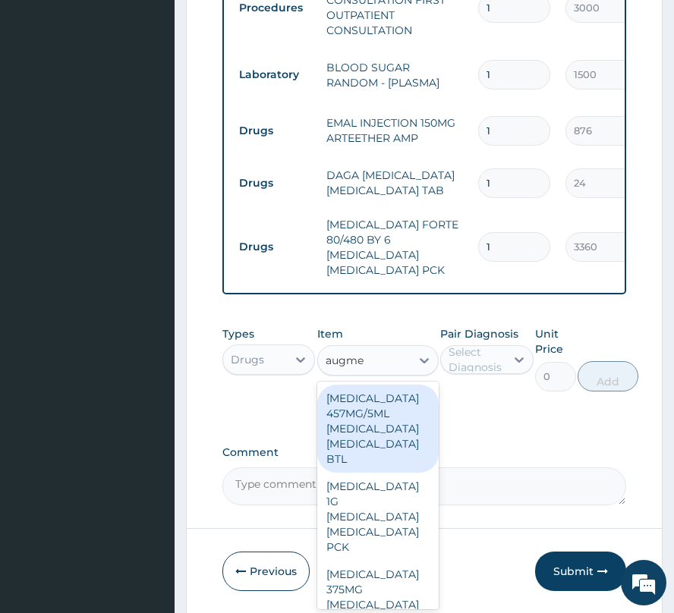
type input "augmen"
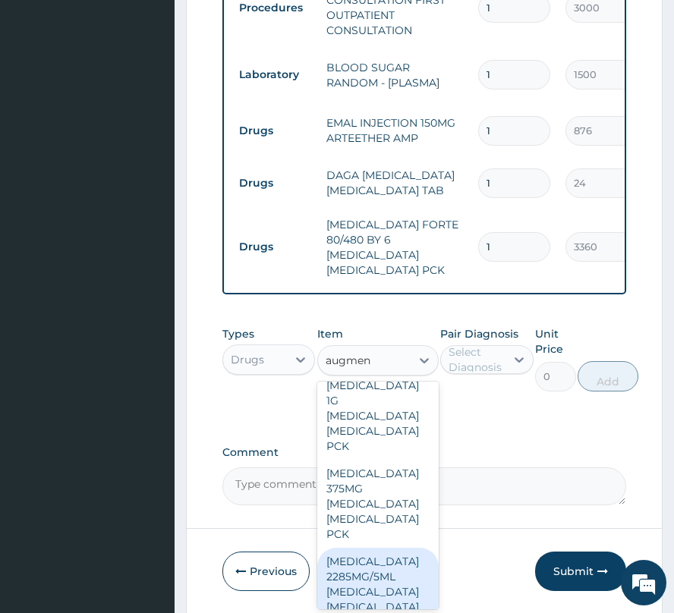
scroll to position [202, 0]
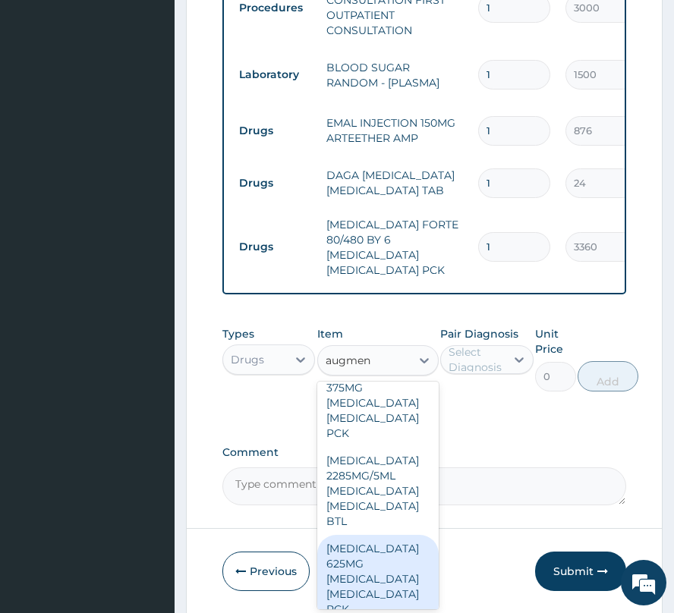
click at [357, 568] on div "AUGMENTIN 625MG AMOXICILLIN CLAVULANIC ACID PCK" at bounding box center [377, 579] width 121 height 88
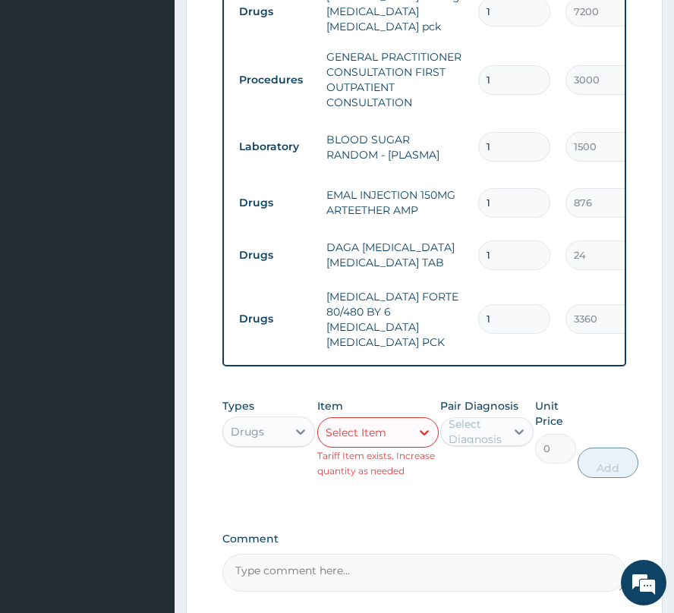
scroll to position [953, 0]
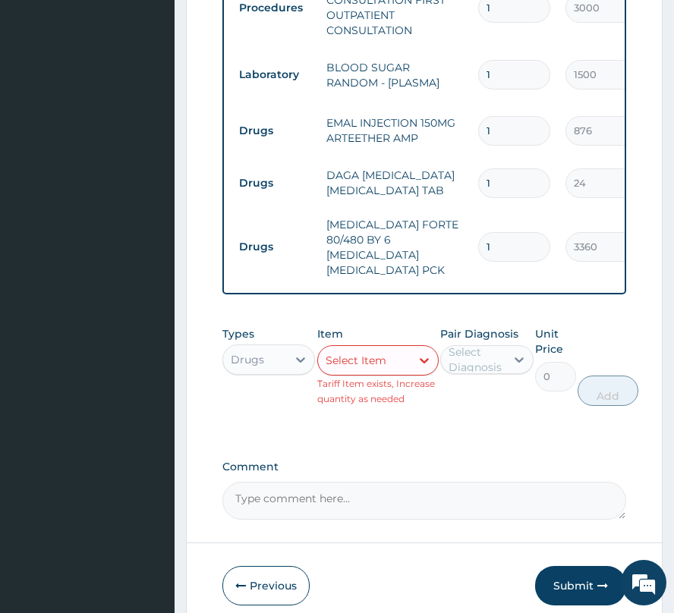
click at [401, 348] on div "Select Item" at bounding box center [364, 360] width 93 height 24
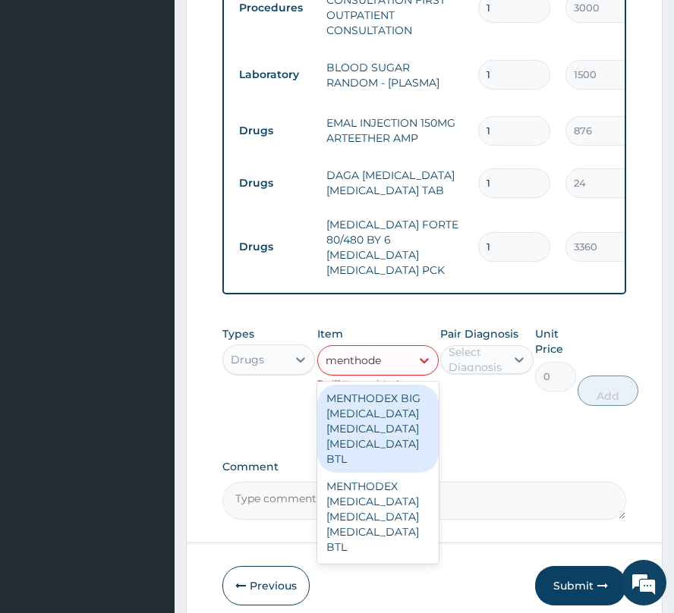
type input "menthodex"
drag, startPoint x: 345, startPoint y: 437, endPoint x: 419, endPoint y: 429, distance: 74.8
click at [346, 437] on div "MENTHODEX BIG AMMONIUM CHLORIDE MENTHOL SODIUM CITRATE BTL" at bounding box center [377, 429] width 121 height 88
type input "1980"
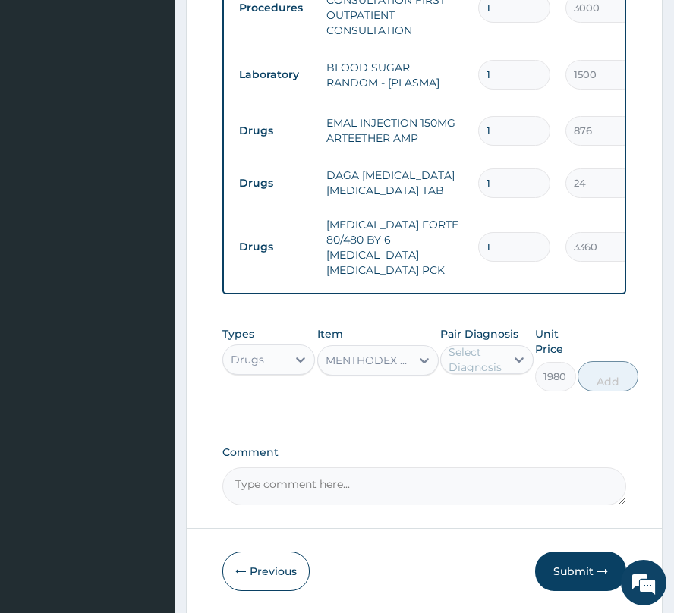
click at [499, 357] on div "Select Diagnosis" at bounding box center [476, 360] width 55 height 30
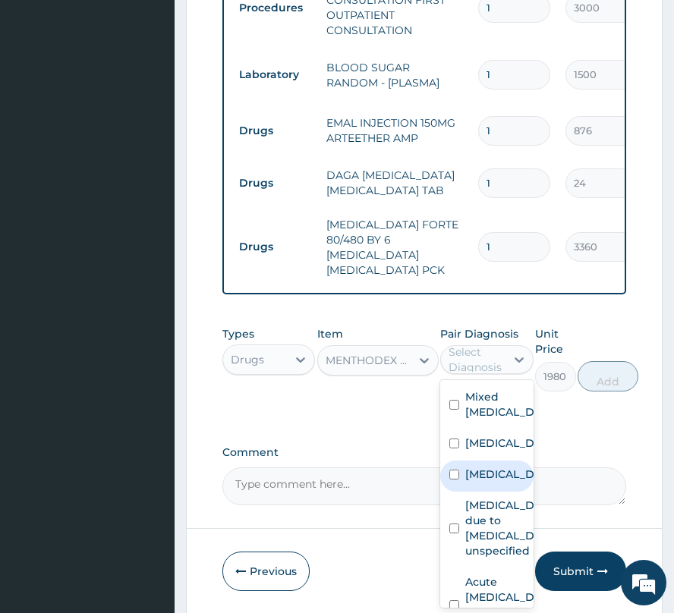
click at [490, 482] on label "Upper respiratory infection" at bounding box center [502, 474] width 74 height 15
checkbox input "true"
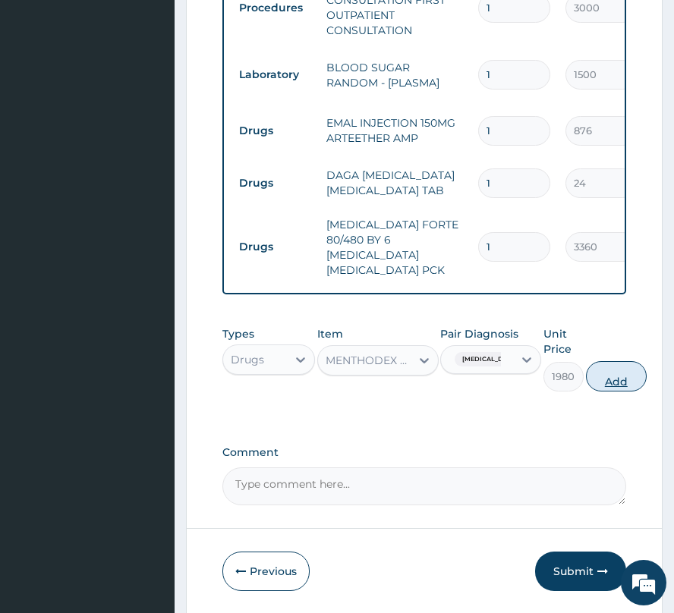
click at [647, 373] on button "Add" at bounding box center [616, 376] width 61 height 30
type input "0"
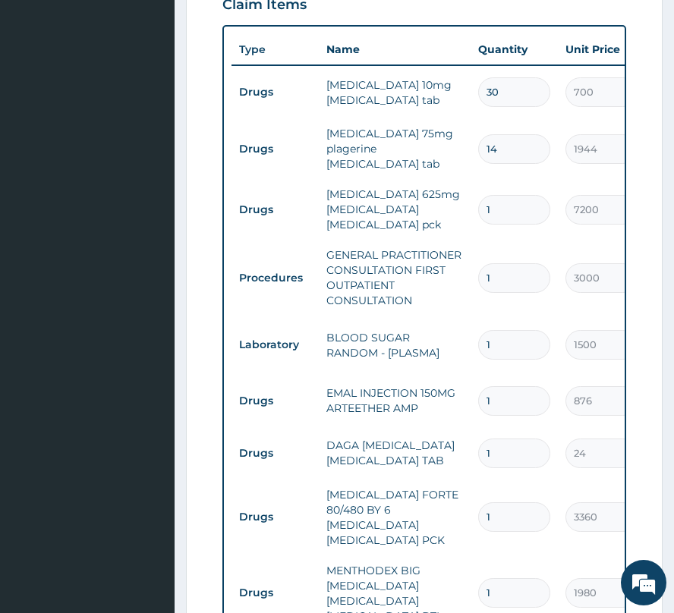
scroll to position [650, 0]
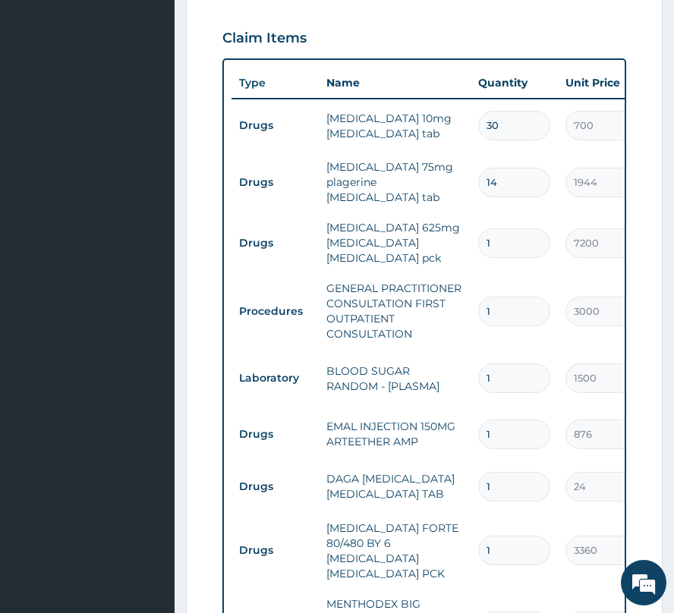
drag, startPoint x: 489, startPoint y: 463, endPoint x: 486, endPoint y: 481, distance: 18.4
click at [490, 465] on td "1" at bounding box center [514, 486] width 87 height 45
click at [504, 484] on input "1" at bounding box center [514, 487] width 72 height 30
type input "18"
type input "432.00"
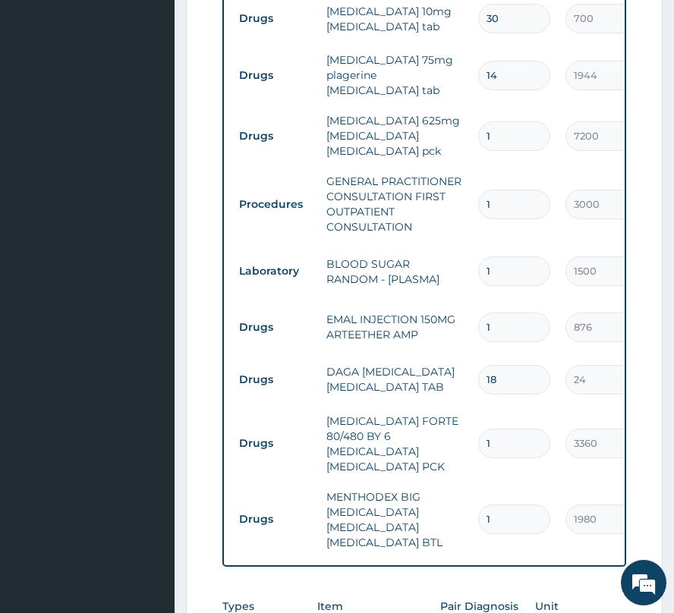
scroll to position [852, 0]
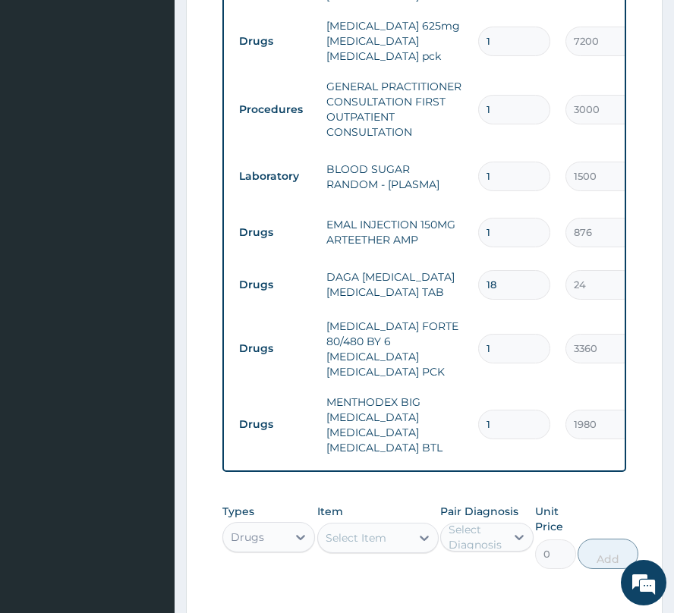
type input "18"
drag, startPoint x: 366, startPoint y: 519, endPoint x: 408, endPoint y: 539, distance: 46.9
click at [365, 526] on div "Select Item" at bounding box center [364, 538] width 93 height 24
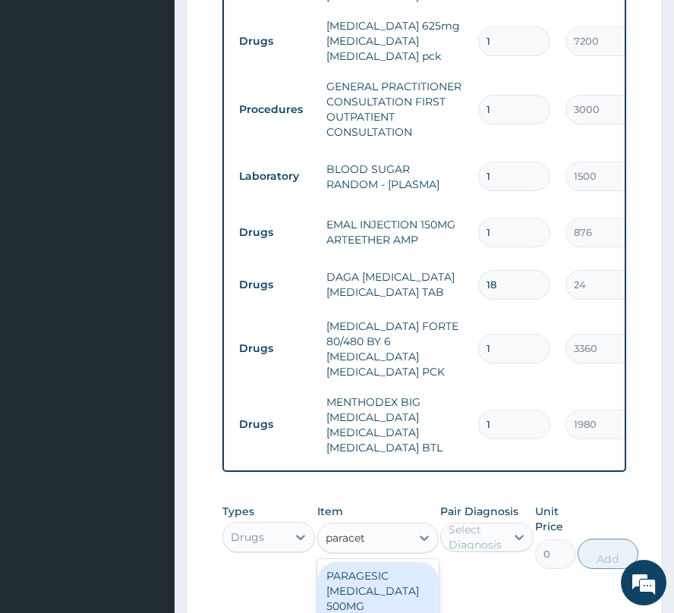
type input "paraceta"
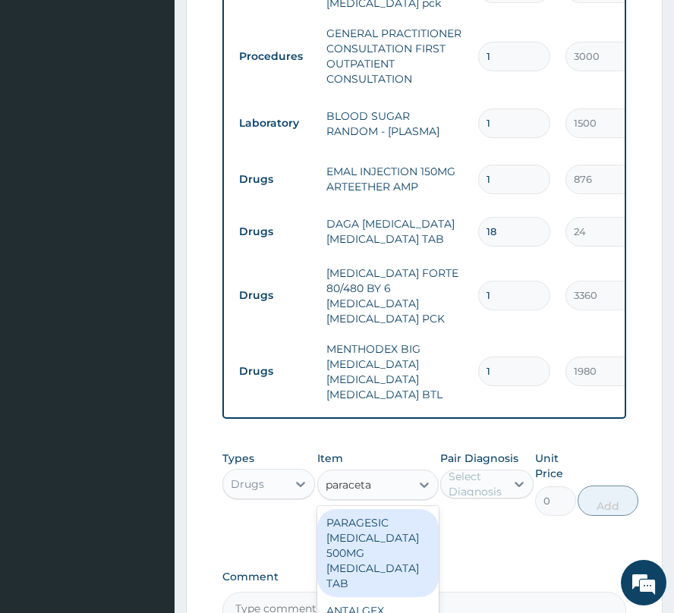
scroll to position [953, 0]
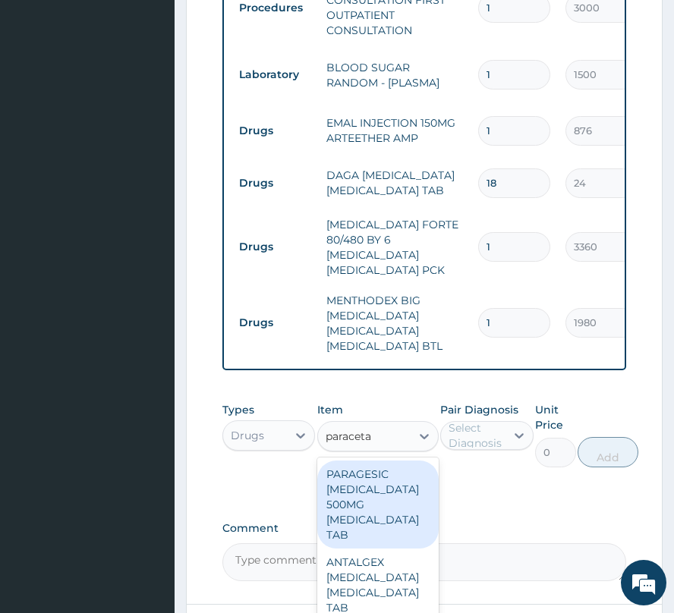
click at [392, 498] on div "PARAGESIC PARACETAMOL 500MG ACETAMINOPHEN TAB" at bounding box center [377, 505] width 121 height 88
type input "18"
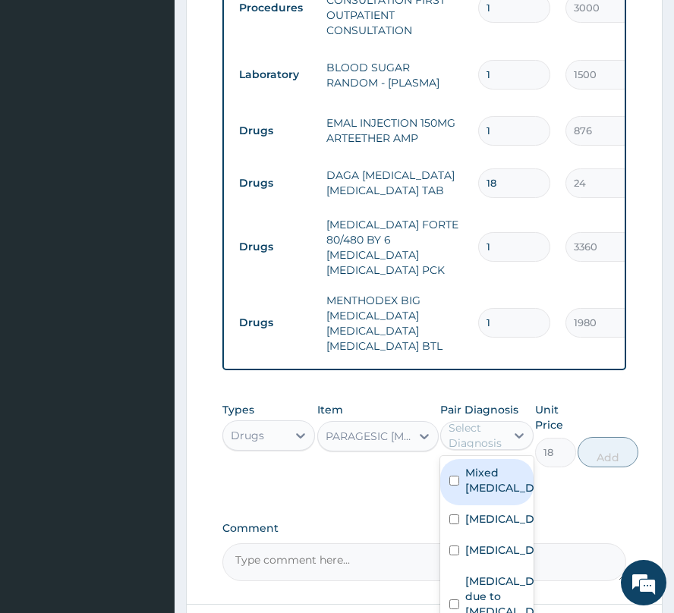
click at [502, 433] on div "Select Diagnosis" at bounding box center [476, 435] width 55 height 30
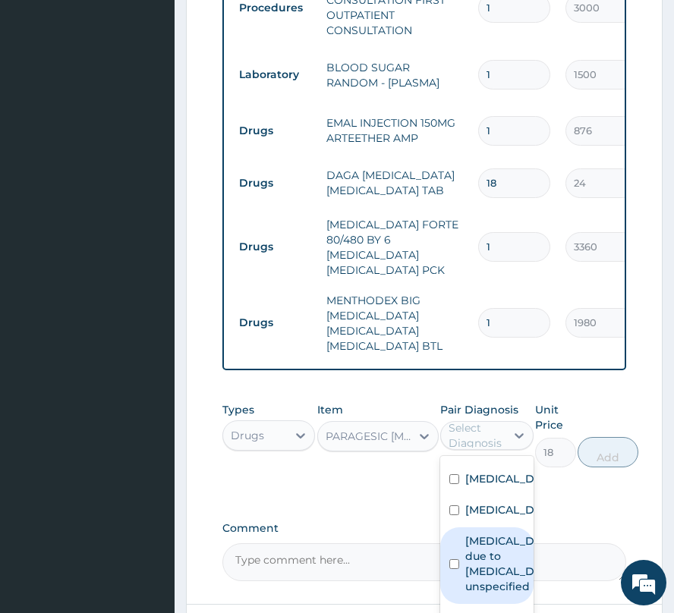
scroll to position [162, 0]
click at [475, 534] on label "Malaria due to Plasmodium falciparum, unspecified" at bounding box center [502, 564] width 74 height 61
checkbox input "true"
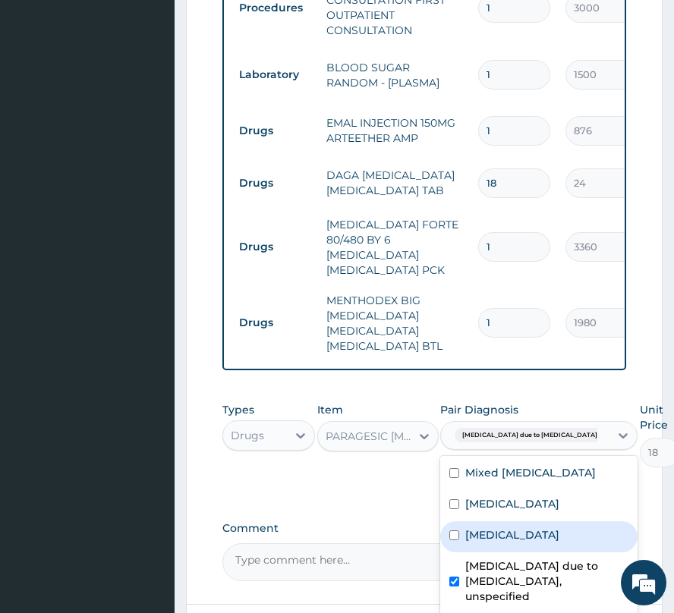
scroll to position [71, 0]
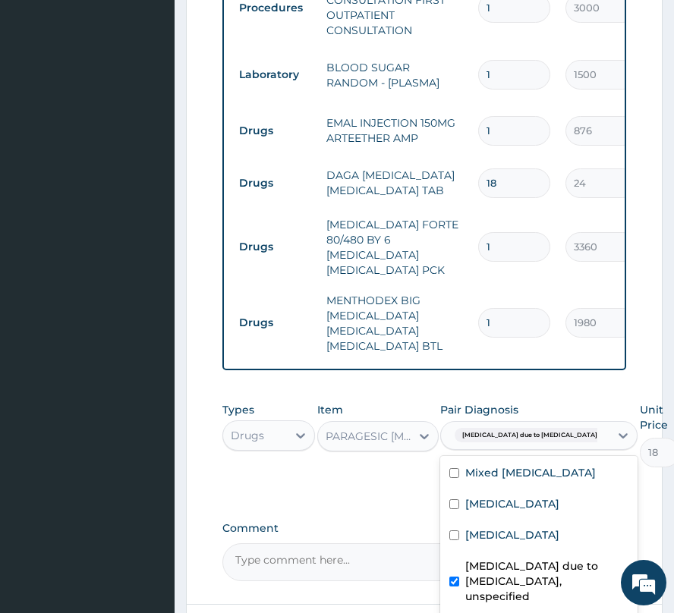
type input "0"
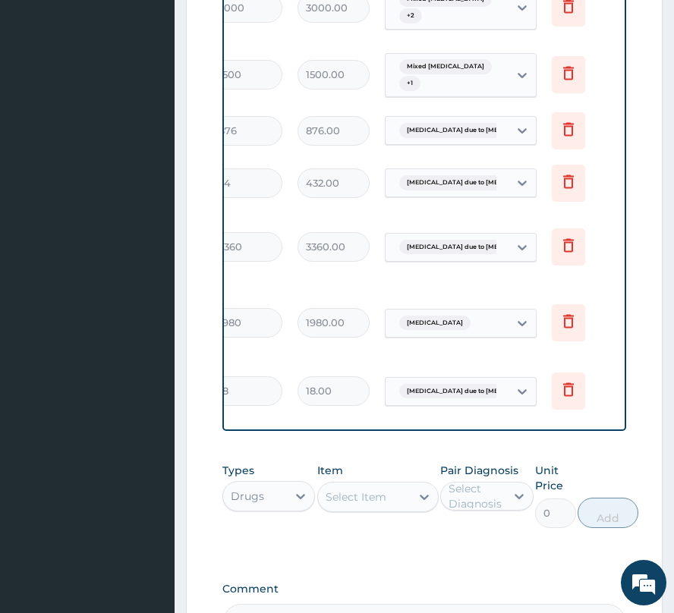
scroll to position [0, 357]
click at [559, 380] on icon at bounding box center [567, 389] width 18 height 18
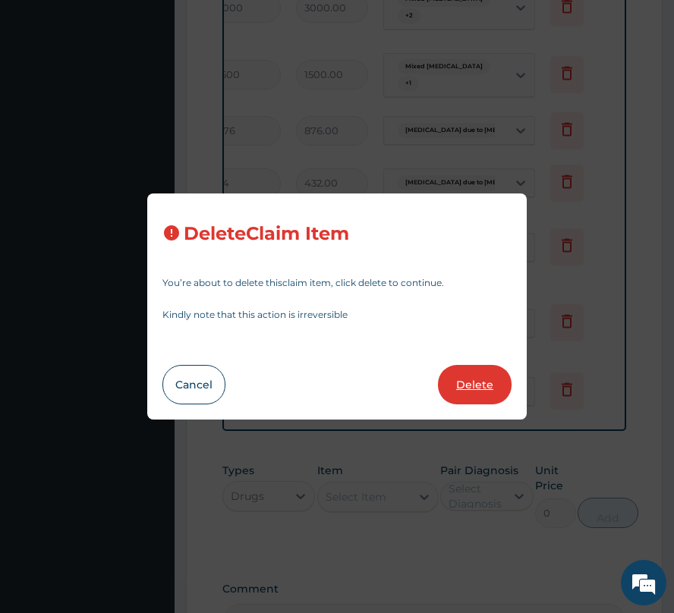
click at [490, 387] on button "Delete" at bounding box center [475, 384] width 74 height 39
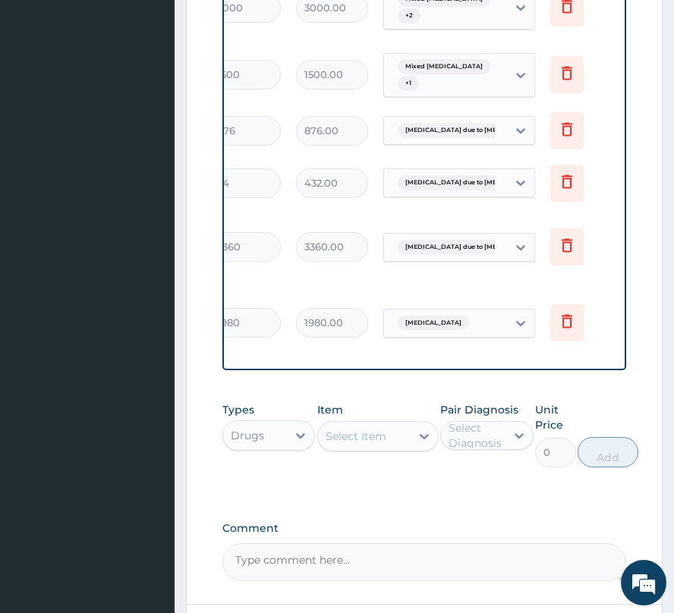
scroll to position [0, 0]
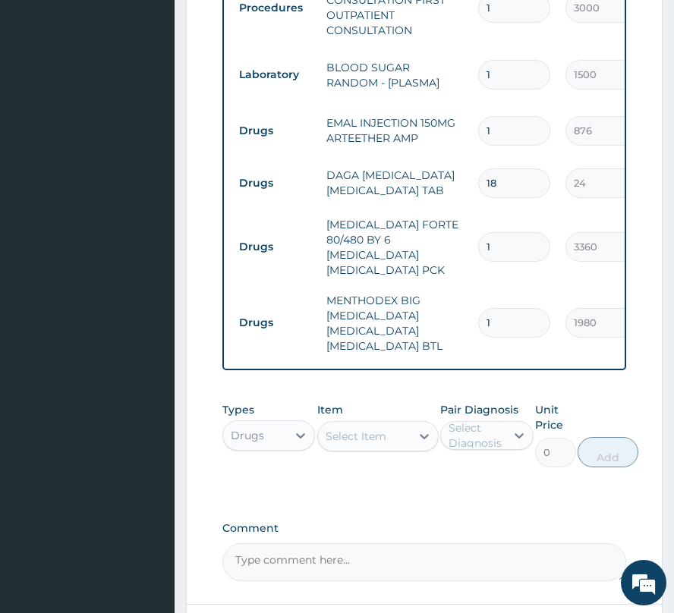
click at [340, 434] on div "Select Item" at bounding box center [356, 436] width 61 height 15
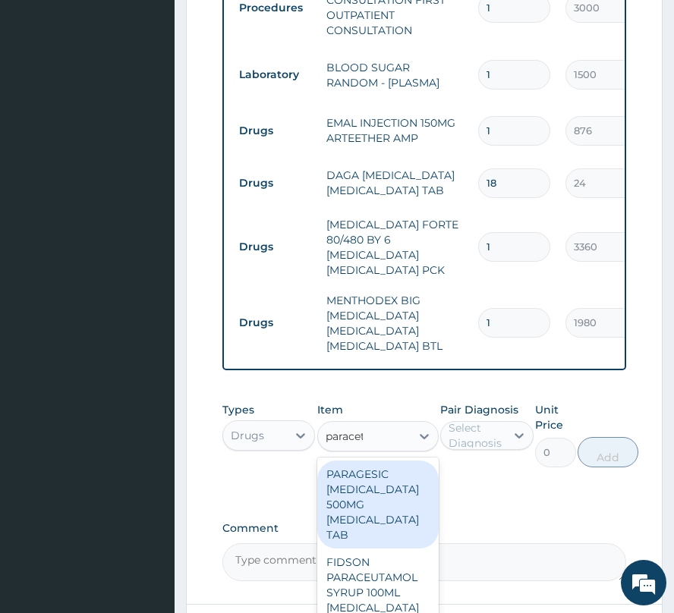
type input "paraceta"
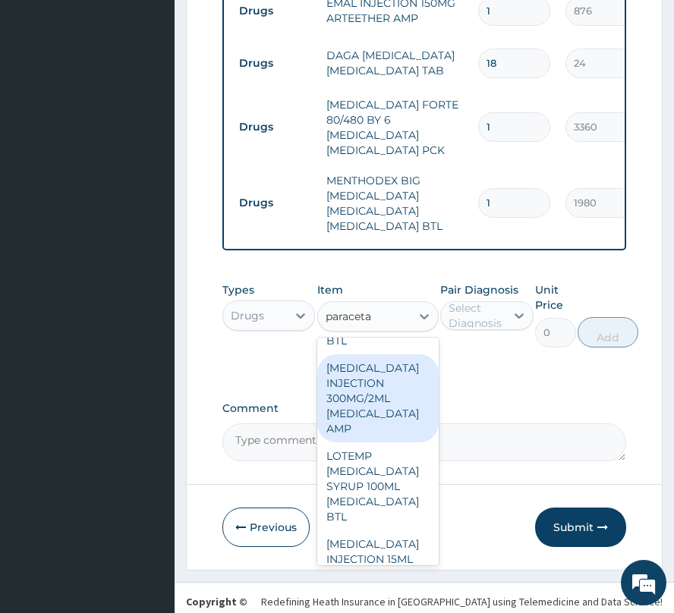
scroll to position [1090, 0]
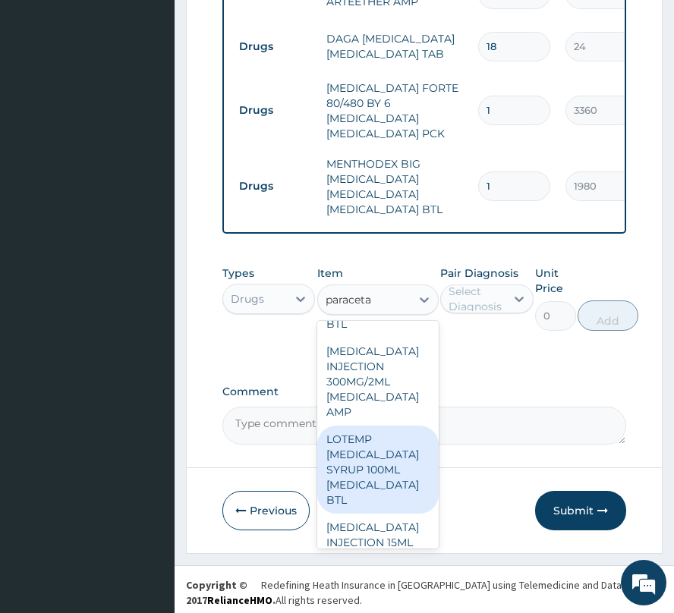
click at [373, 490] on div "LOTEMP PARACETAMOL SYRUP 100ML ACETAMINOPHEN BTL" at bounding box center [377, 470] width 121 height 88
type input "480"
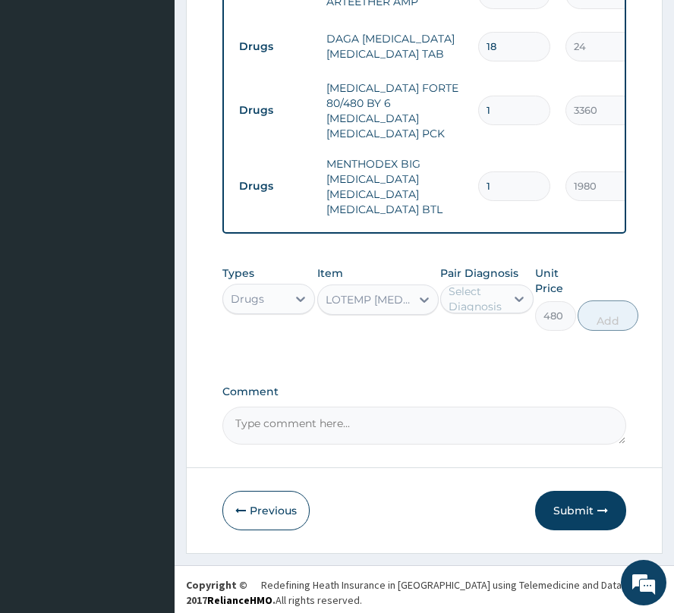
click at [372, 294] on div "LOTEMP PARACETAMOL SYRUP 100ML ACETAMINOPHEN BTL" at bounding box center [369, 299] width 87 height 15
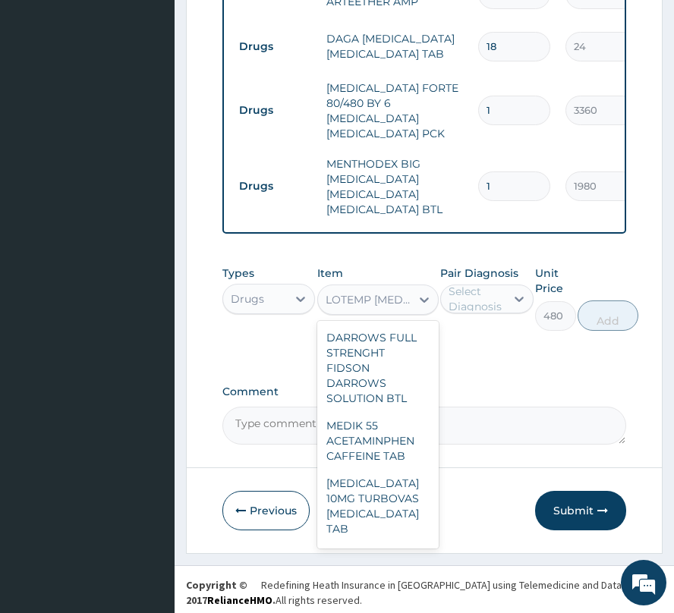
scroll to position [115902, 0]
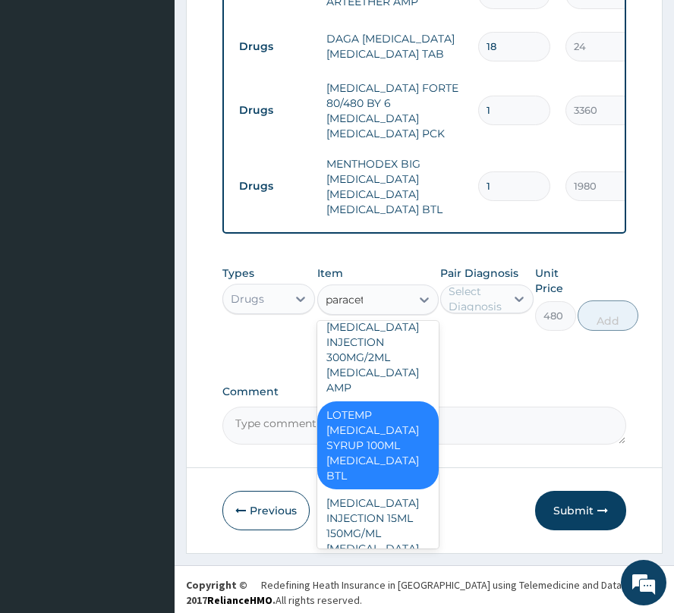
type input "paraceta"
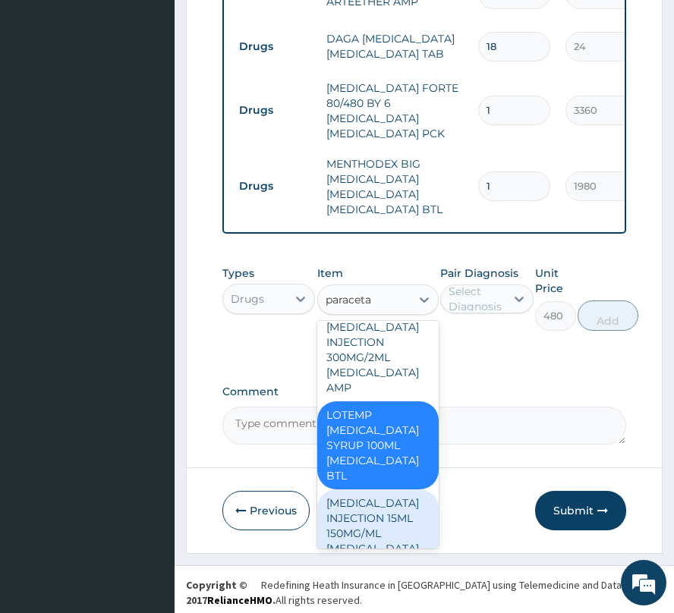
scroll to position [1275, 0]
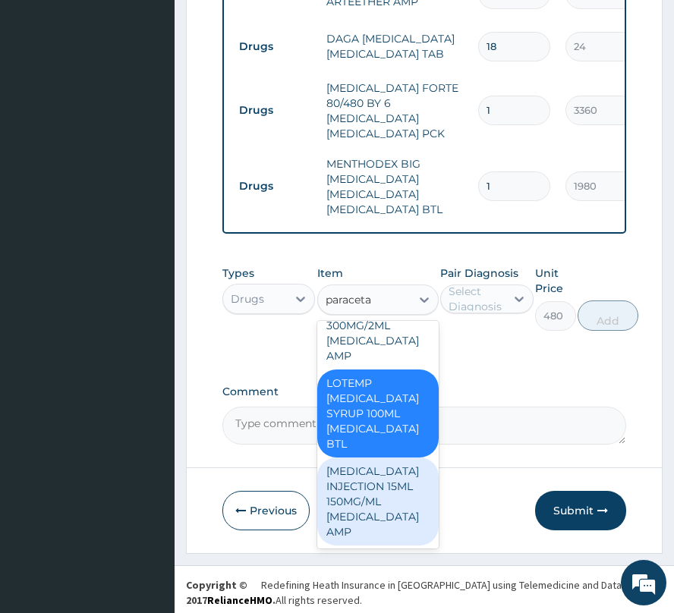
click at [361, 481] on div "PARACETAMOL INJECTION 15ML 150MG/ML ACETAMINOPHEN AMP" at bounding box center [377, 502] width 121 height 88
type input "600"
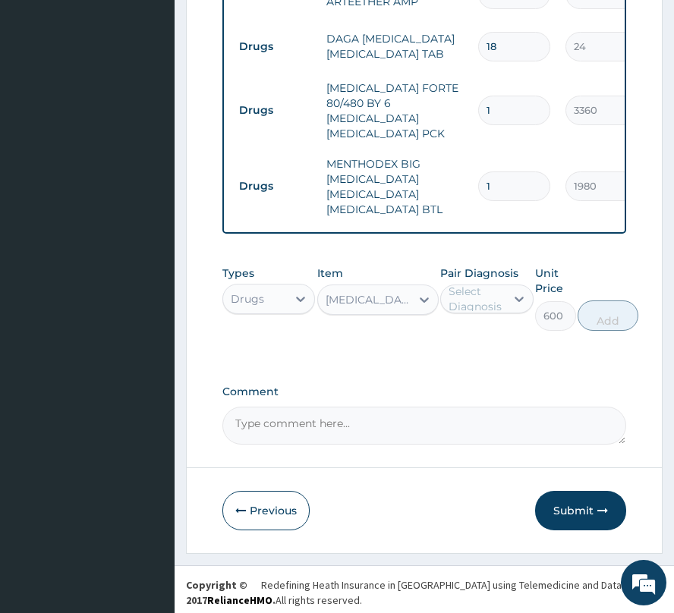
click at [478, 284] on div "Select Diagnosis" at bounding box center [476, 299] width 55 height 30
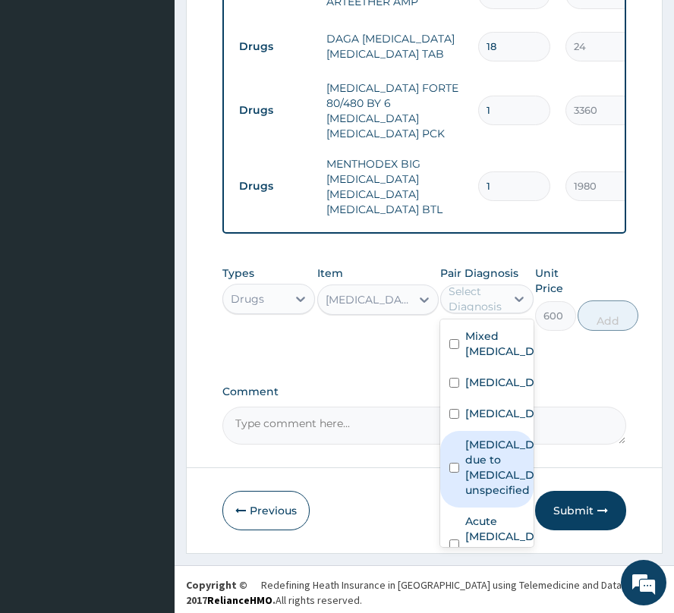
scroll to position [101, 0]
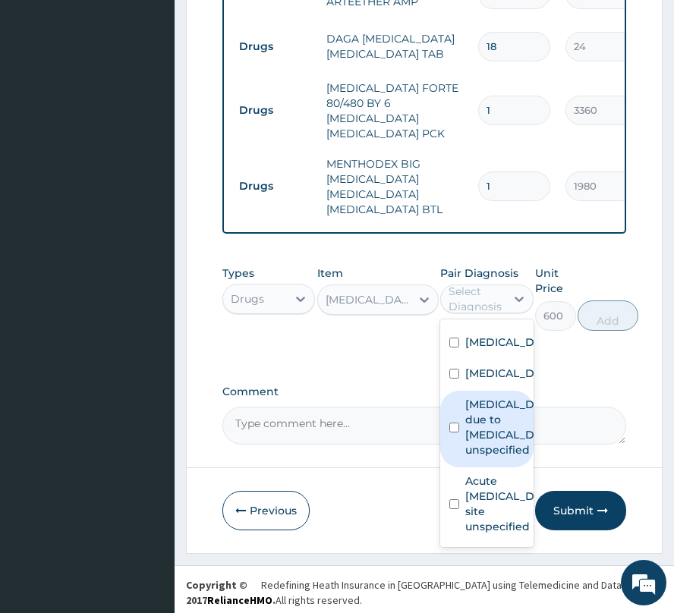
click at [475, 425] on label "Malaria due to Plasmodium falciparum, unspecified" at bounding box center [502, 427] width 74 height 61
checkbox input "true"
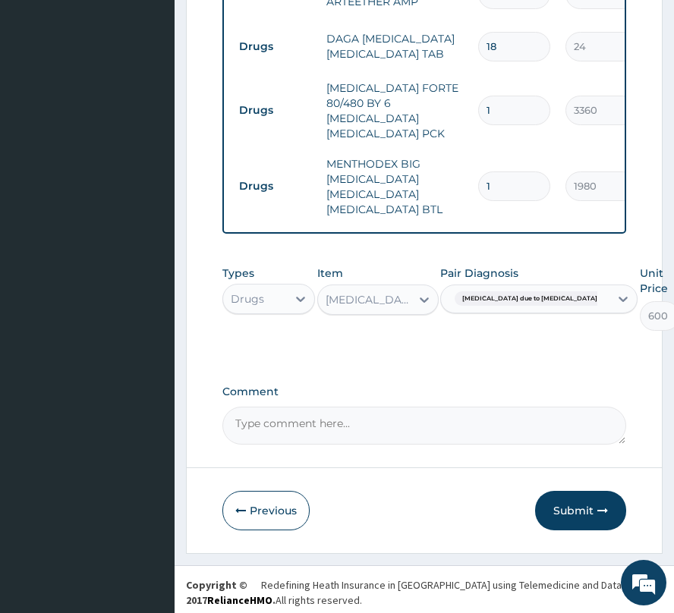
type input "0"
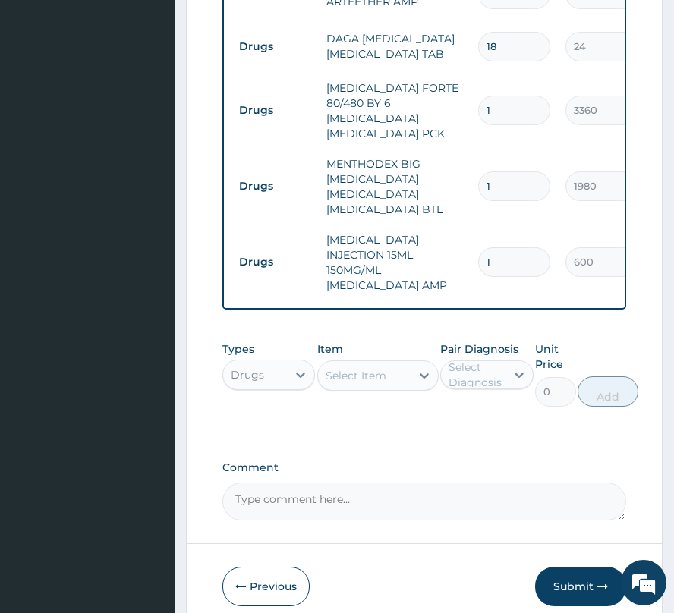
drag, startPoint x: 496, startPoint y: 241, endPoint x: 478, endPoint y: 246, distance: 18.2
click at [478, 247] on input "1" at bounding box center [514, 262] width 72 height 30
type input "4"
type input "2400.00"
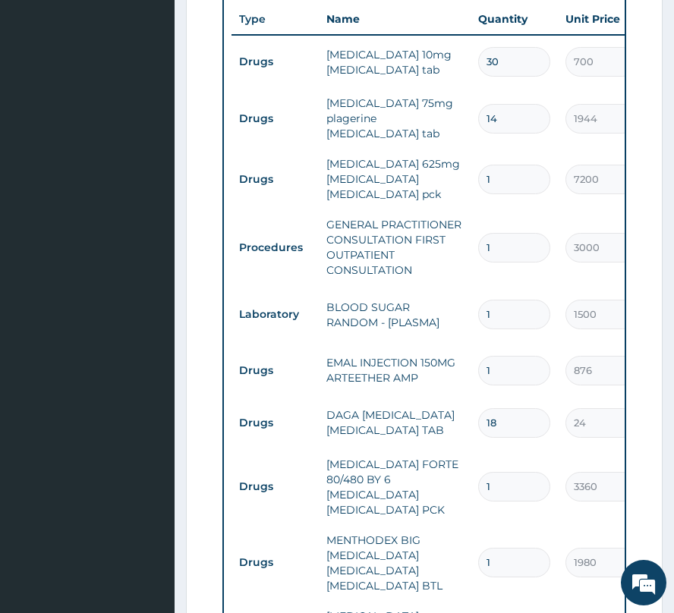
scroll to position [685, 0]
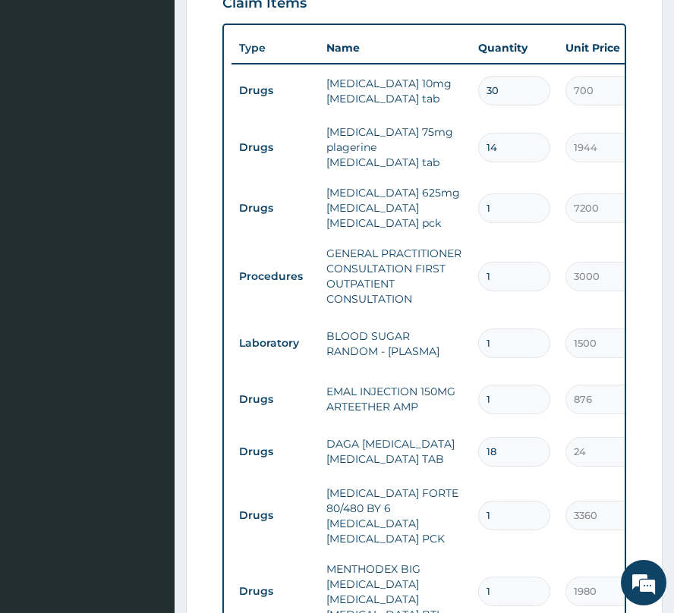
type input "4"
drag, startPoint x: 509, startPoint y: 155, endPoint x: 465, endPoint y: 170, distance: 45.8
click at [465, 170] on tbody "Drugs atorvastatin 10mg atorvastatin tab 30 700 21000.00 Mixed hyperlipidaemia …" at bounding box center [603, 385] width 744 height 642
type input "7"
type input "13608.00"
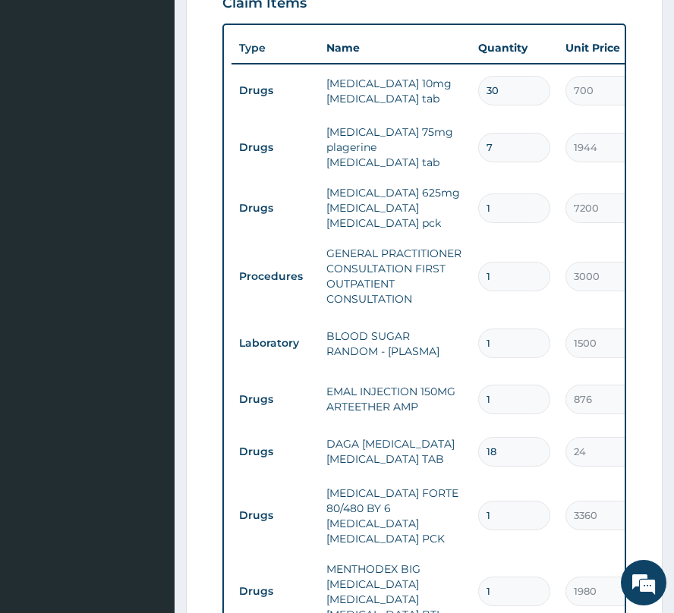
type input "7"
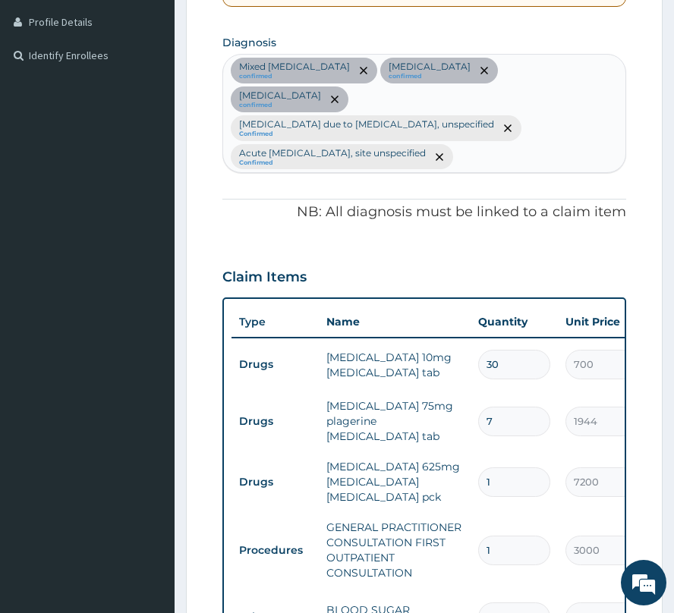
scroll to position [381, 0]
